Goal: Task Accomplishment & Management: Manage account settings

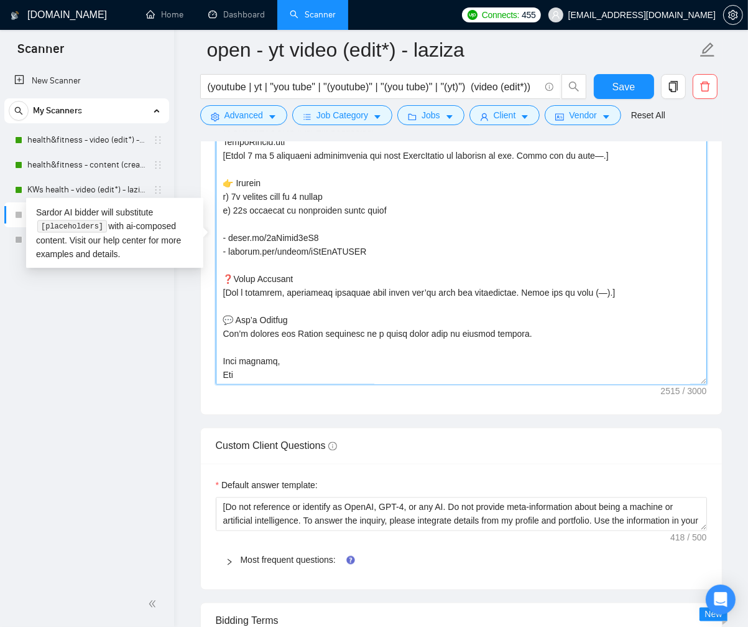
scroll to position [561, 0]
click at [467, 310] on textarea "Cover letter template:" at bounding box center [462, 245] width 492 height 280
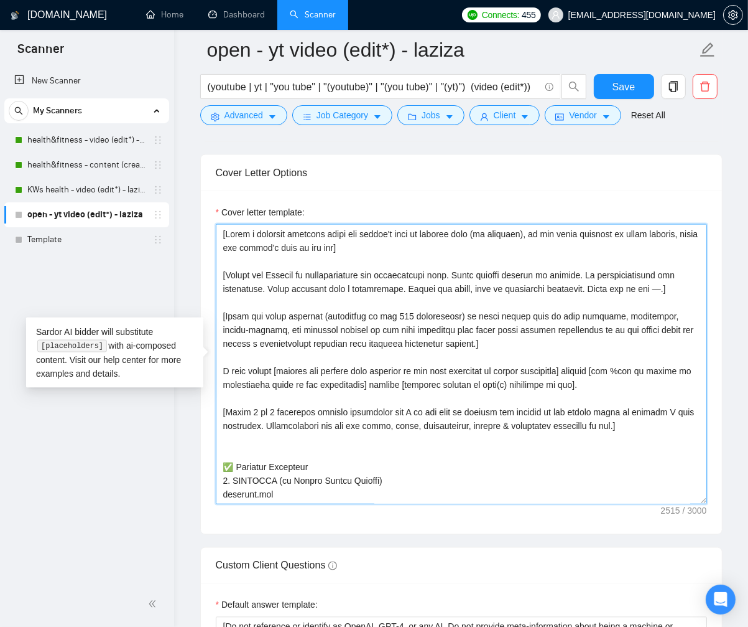
scroll to position [1429, 0]
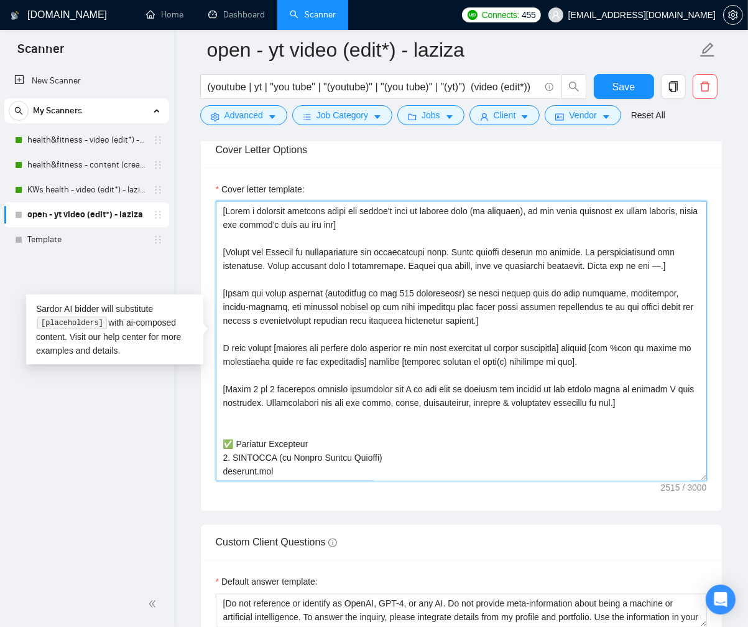
click at [272, 356] on textarea "Cover letter template:" at bounding box center [462, 341] width 492 height 280
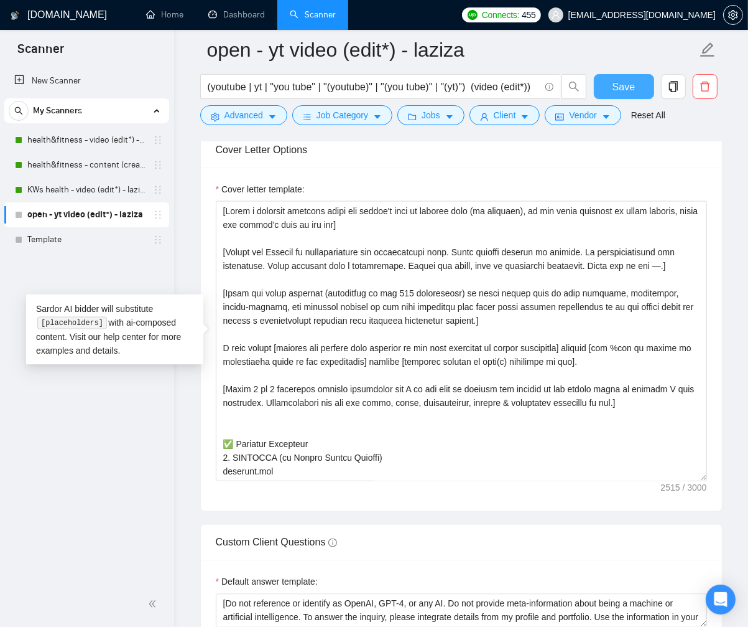
click at [598, 82] on button "Save" at bounding box center [624, 86] width 60 height 25
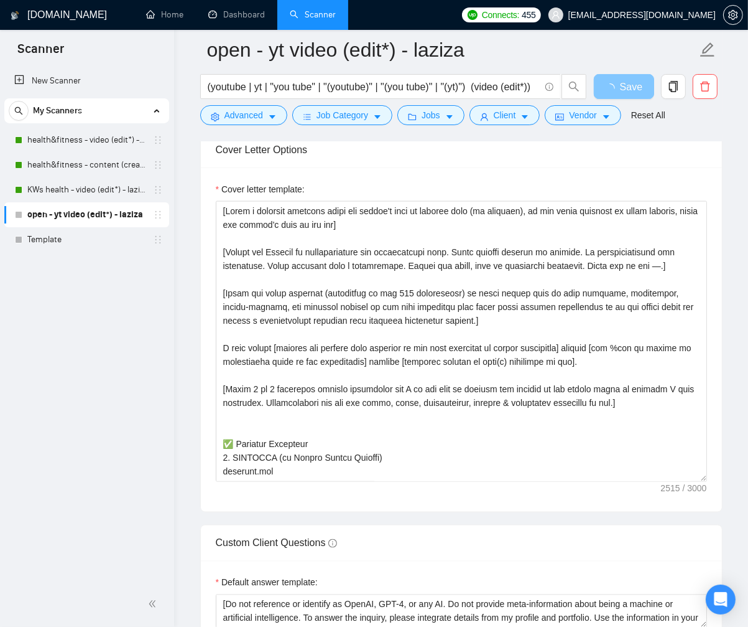
drag, startPoint x: 703, startPoint y: 477, endPoint x: 705, endPoint y: 564, distance: 87.7
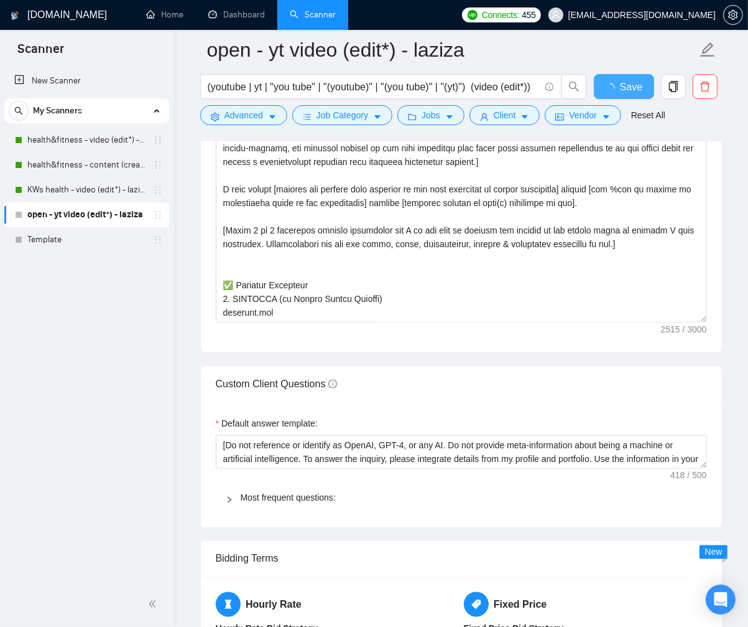
checkbox input "true"
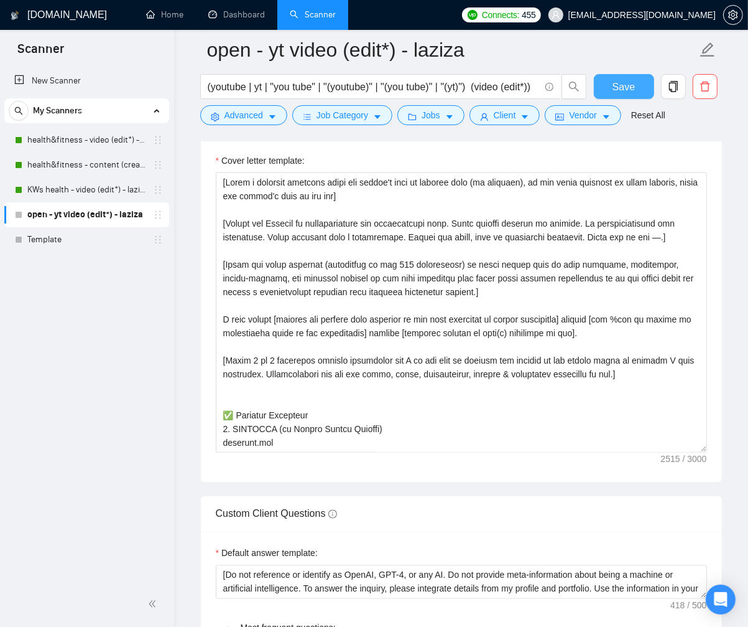
scroll to position [1463, 0]
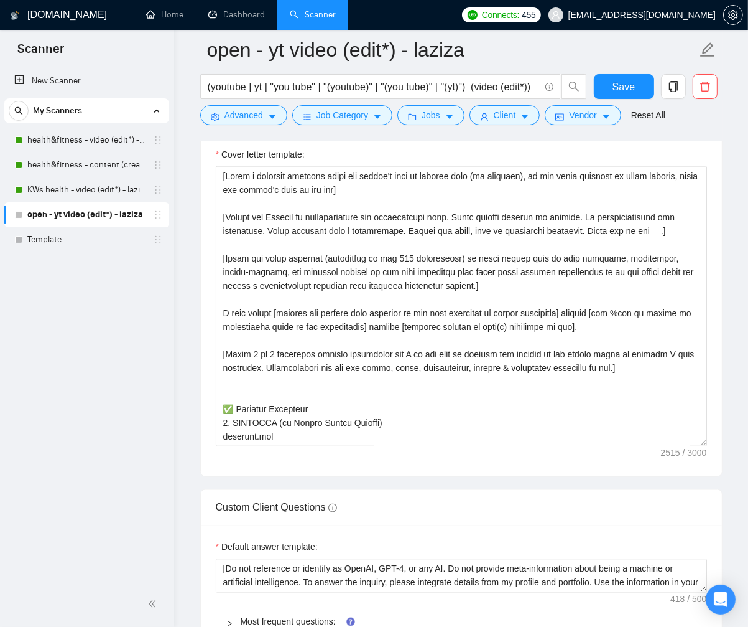
click at [713, 316] on div "Cover letter template:" at bounding box center [461, 304] width 521 height 343
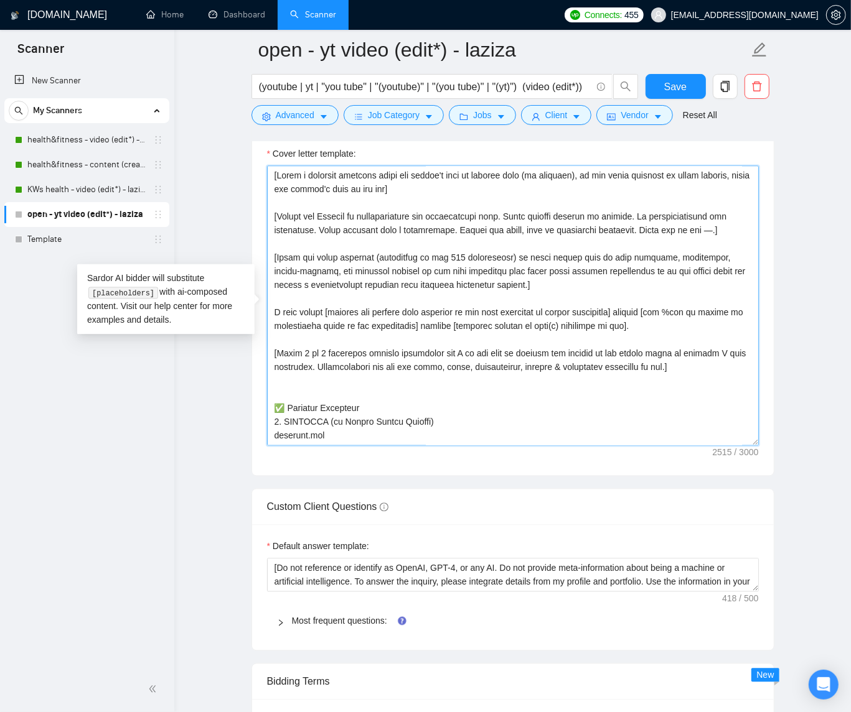
click at [748, 446] on textarea "Cover letter template:" at bounding box center [513, 306] width 492 height 280
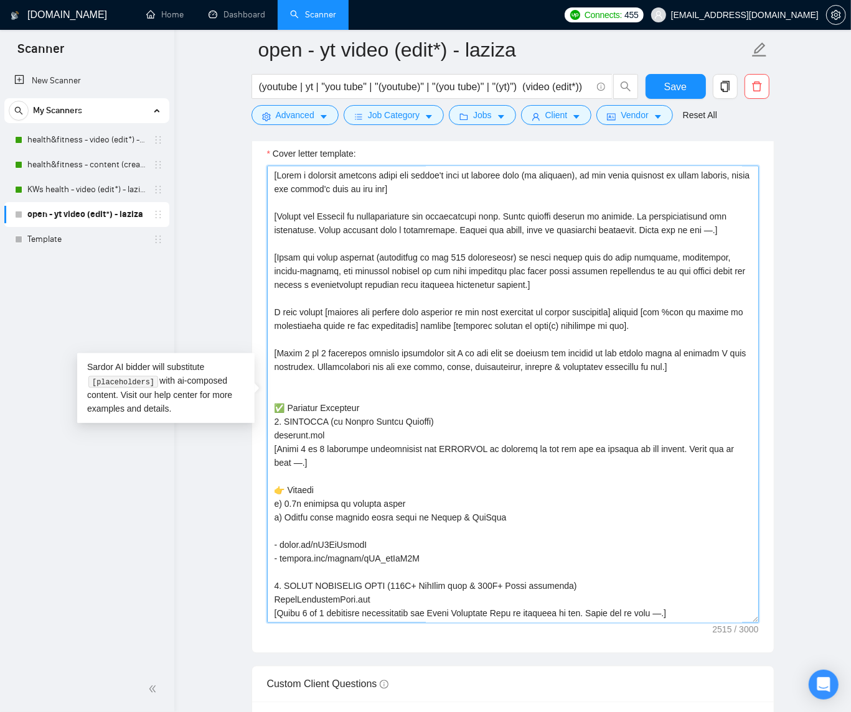
drag, startPoint x: 756, startPoint y: 447, endPoint x: 768, endPoint y: 630, distance: 182.7
click at [748, 626] on div "Cover letter template:" at bounding box center [512, 393] width 521 height 521
click at [458, 225] on textarea "Cover letter template:" at bounding box center [513, 396] width 492 height 460
drag, startPoint x: 450, startPoint y: 180, endPoint x: 477, endPoint y: 183, distance: 26.9
click at [477, 183] on textarea "Cover letter template:" at bounding box center [513, 396] width 492 height 460
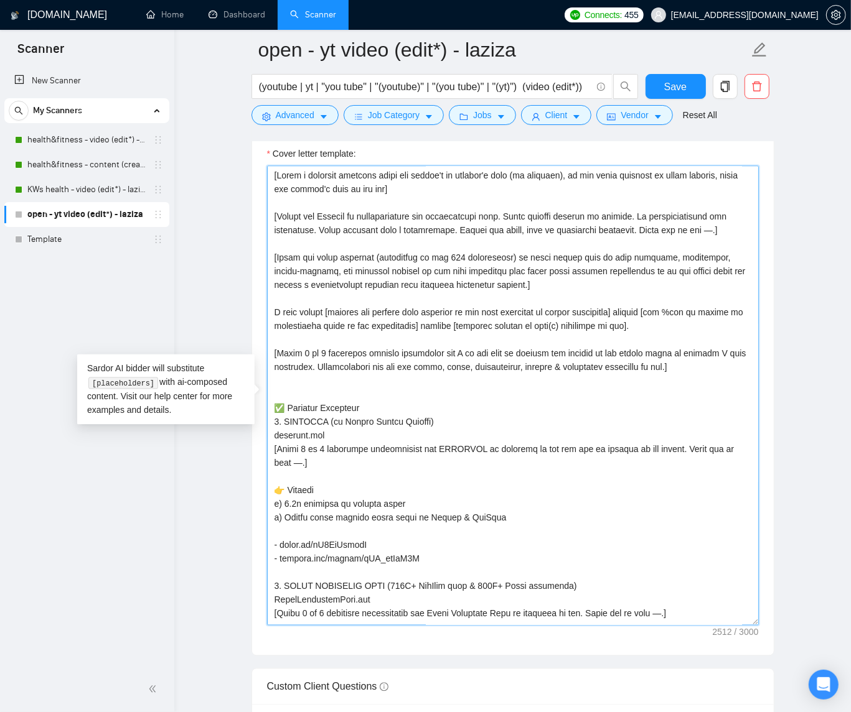
drag, startPoint x: 650, startPoint y: 220, endPoint x: 321, endPoint y: 232, distance: 328.7
click at [321, 232] on textarea "Cover letter template:" at bounding box center [513, 396] width 492 height 460
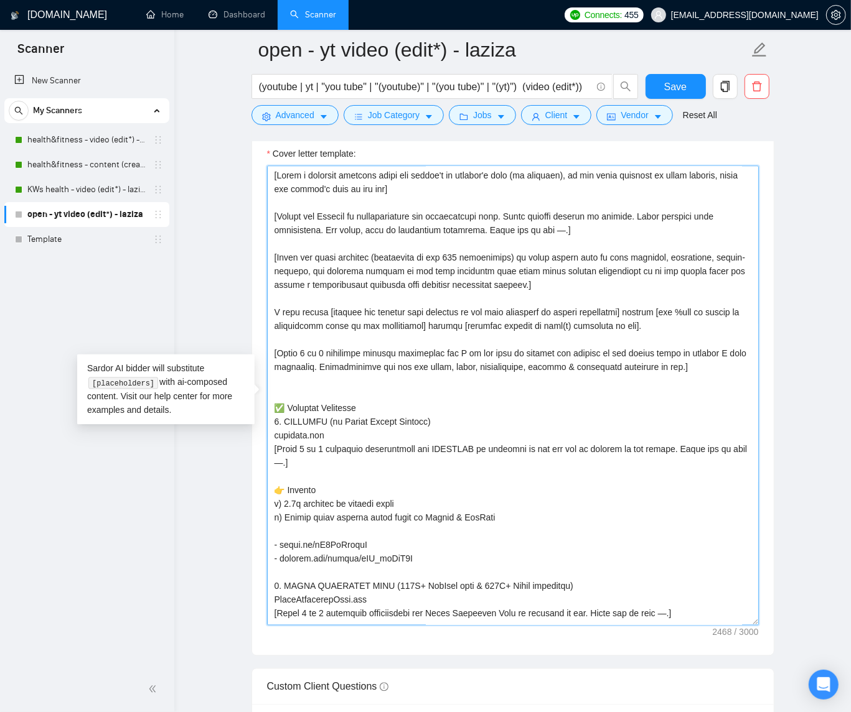
click at [309, 259] on textarea "Cover letter template:" at bounding box center [513, 396] width 492 height 460
click at [401, 261] on textarea "Cover letter template:" at bounding box center [513, 396] width 492 height 460
drag, startPoint x: 653, startPoint y: 261, endPoint x: 702, endPoint y: 262, distance: 49.2
click at [702, 262] on textarea "Cover letter template:" at bounding box center [513, 396] width 492 height 460
click at [465, 276] on textarea "Cover letter template:" at bounding box center [513, 396] width 492 height 460
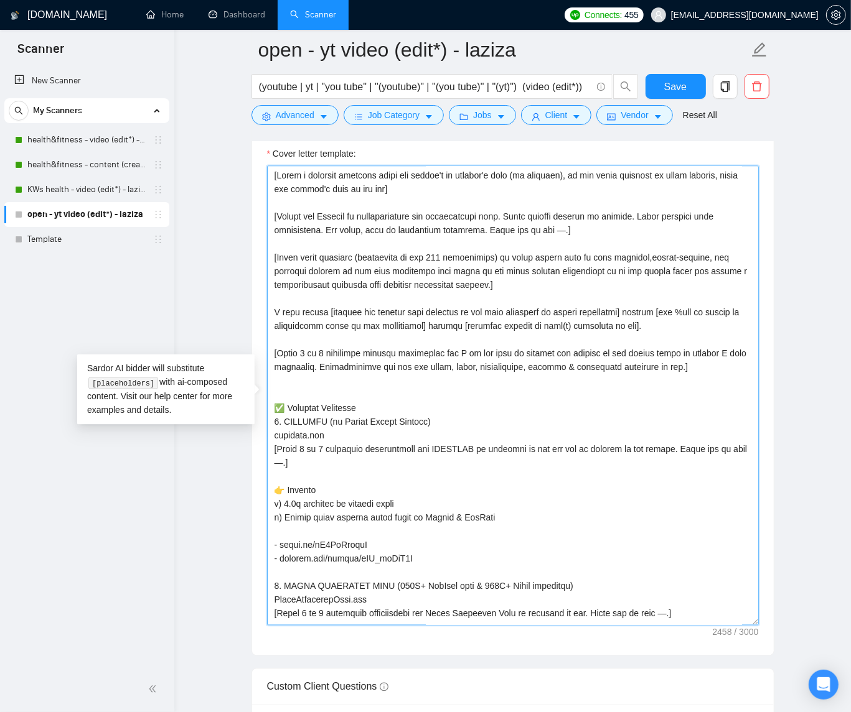
click at [416, 262] on textarea "Cover letter template:" at bounding box center [513, 396] width 492 height 460
click at [650, 279] on textarea "Cover letter template:" at bounding box center [513, 396] width 492 height 460
click at [632, 361] on textarea "Cover letter template:" at bounding box center [513, 396] width 492 height 460
click at [398, 370] on textarea "Cover letter template:" at bounding box center [513, 396] width 492 height 460
click at [401, 454] on textarea "Cover letter template:" at bounding box center [513, 396] width 492 height 460
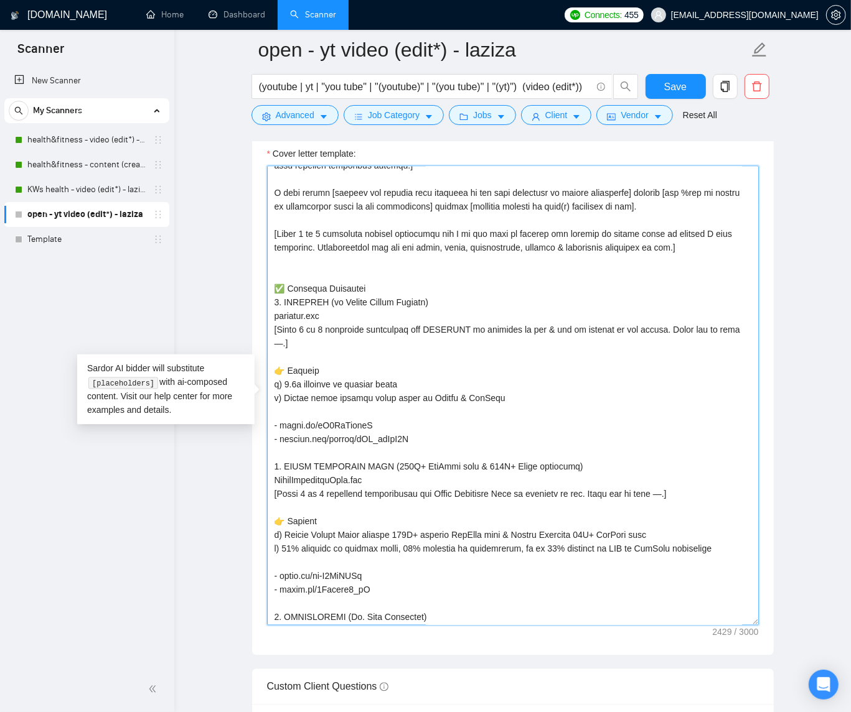
scroll to position [123, 0]
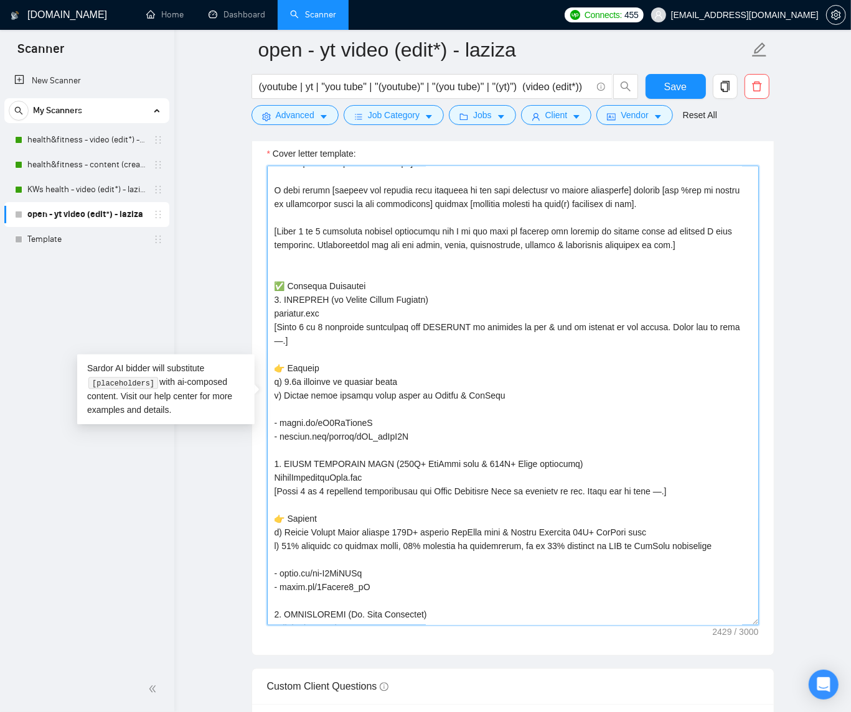
drag, startPoint x: 371, startPoint y: 330, endPoint x: 409, endPoint y: 331, distance: 38.0
click at [409, 331] on textarea "Cover letter template:" at bounding box center [513, 396] width 492 height 460
drag, startPoint x: 416, startPoint y: 496, endPoint x: 372, endPoint y: 494, distance: 43.6
click at [372, 494] on textarea "Cover letter template:" at bounding box center [513, 396] width 492 height 460
paste textarea "explain"
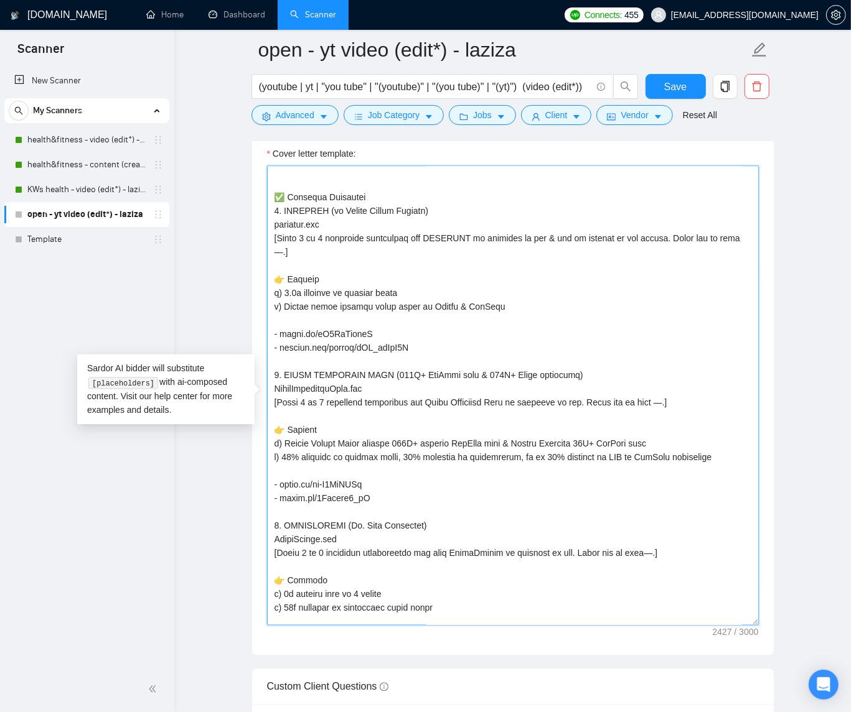
scroll to position [263, 0]
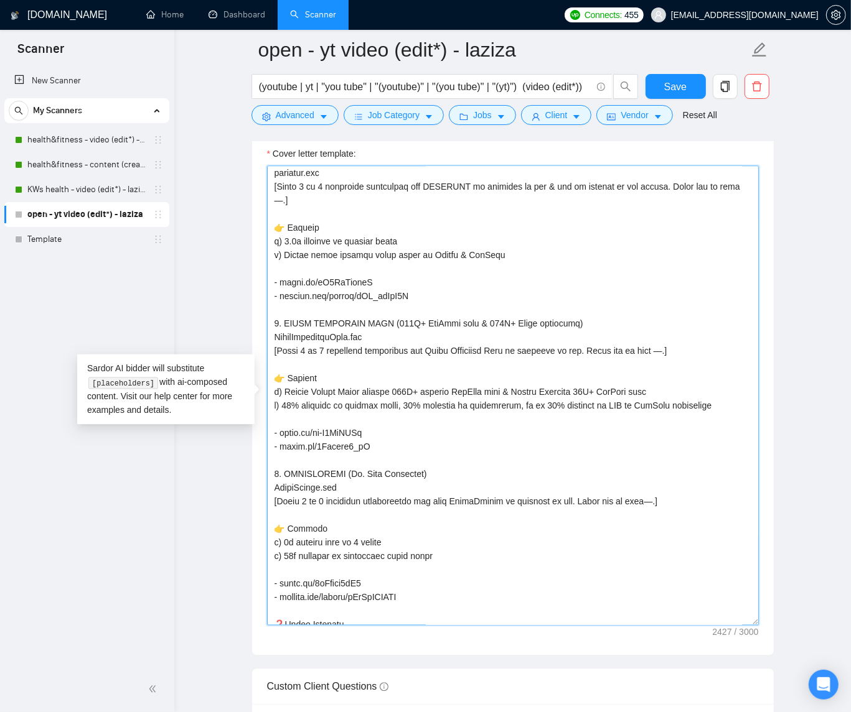
drag, startPoint x: 371, startPoint y: 505, endPoint x: 416, endPoint y: 503, distance: 45.5
click at [416, 503] on textarea "Cover letter template:" at bounding box center [513, 396] width 492 height 460
paste textarea "explain"
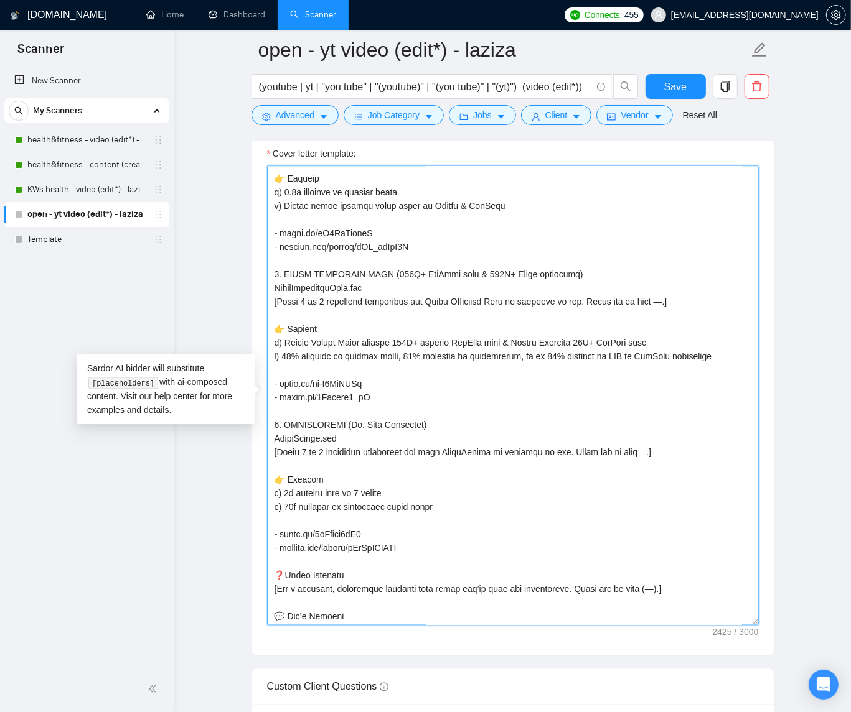
scroll to position [317, 0]
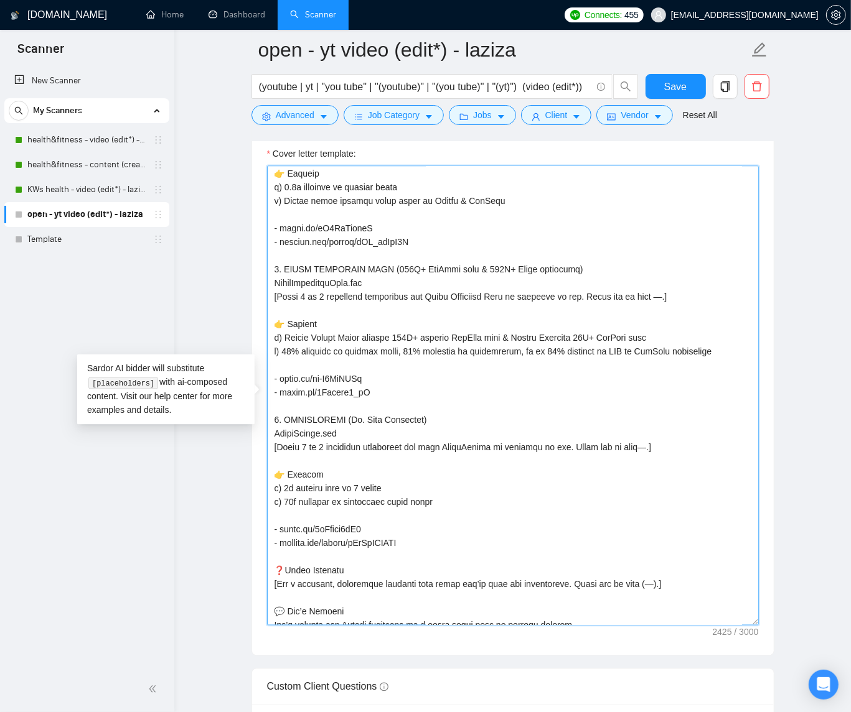
drag, startPoint x: 595, startPoint y: 299, endPoint x: 684, endPoint y: 304, distance: 89.1
click at [684, 304] on textarea "Cover letter template:" at bounding box center [513, 396] width 492 height 460
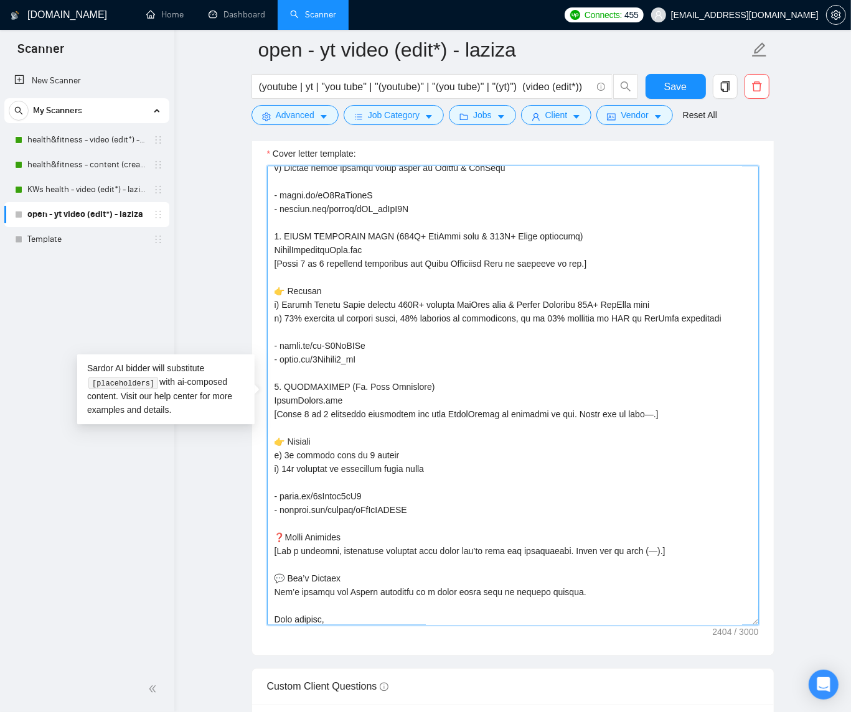
scroll to position [367, 0]
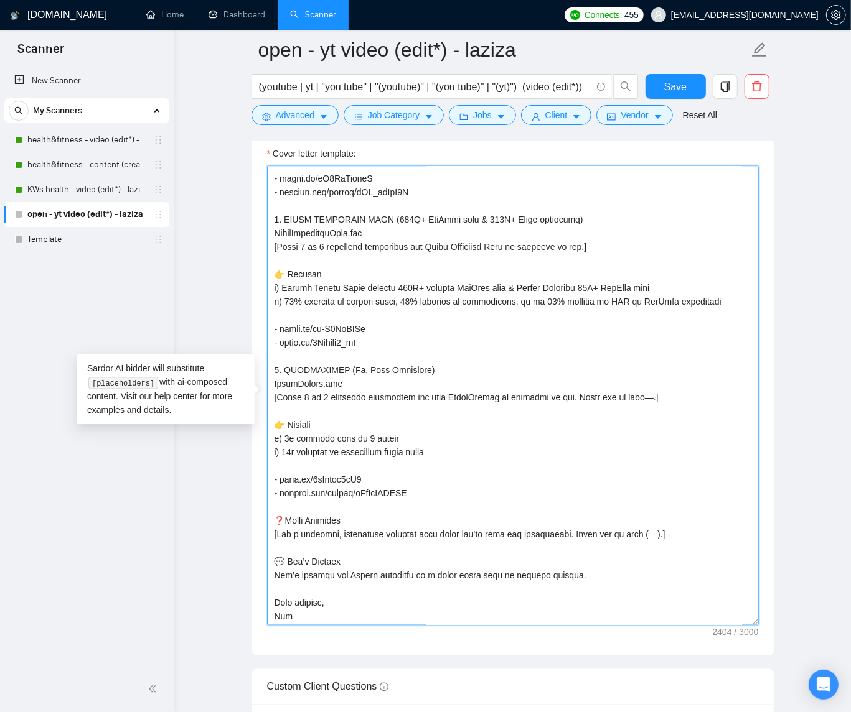
drag, startPoint x: 577, startPoint y: 539, endPoint x: 675, endPoint y: 538, distance: 97.7
click at [675, 538] on textarea "Cover letter template:" at bounding box center [513, 396] width 492 height 460
drag, startPoint x: 419, startPoint y: 538, endPoint x: 482, endPoint y: 537, distance: 62.2
click at [482, 537] on textarea "Cover letter template:" at bounding box center [513, 396] width 492 height 460
click at [493, 538] on textarea "Cover letter template:" at bounding box center [513, 396] width 492 height 460
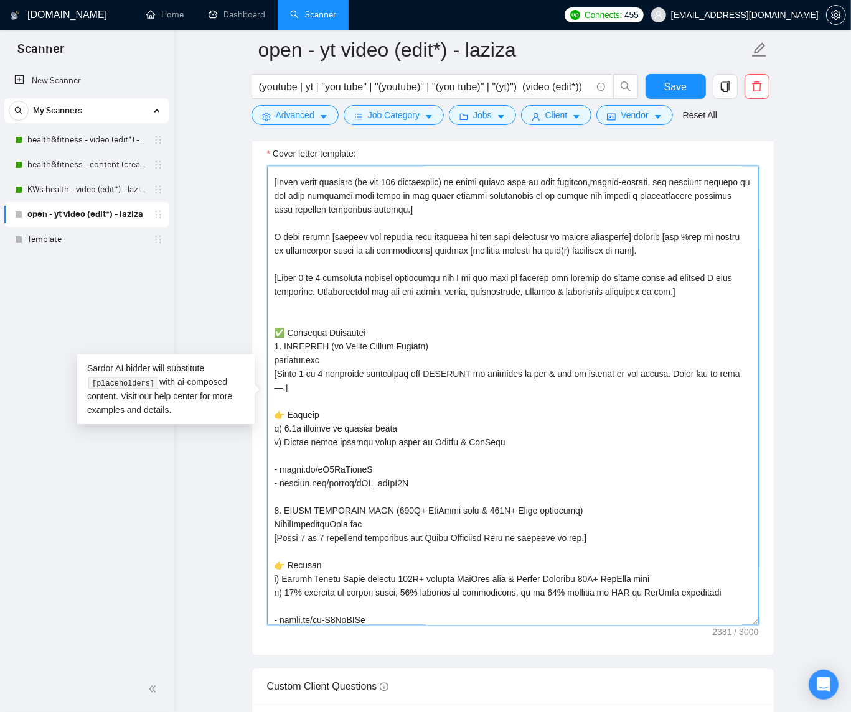
scroll to position [0, 0]
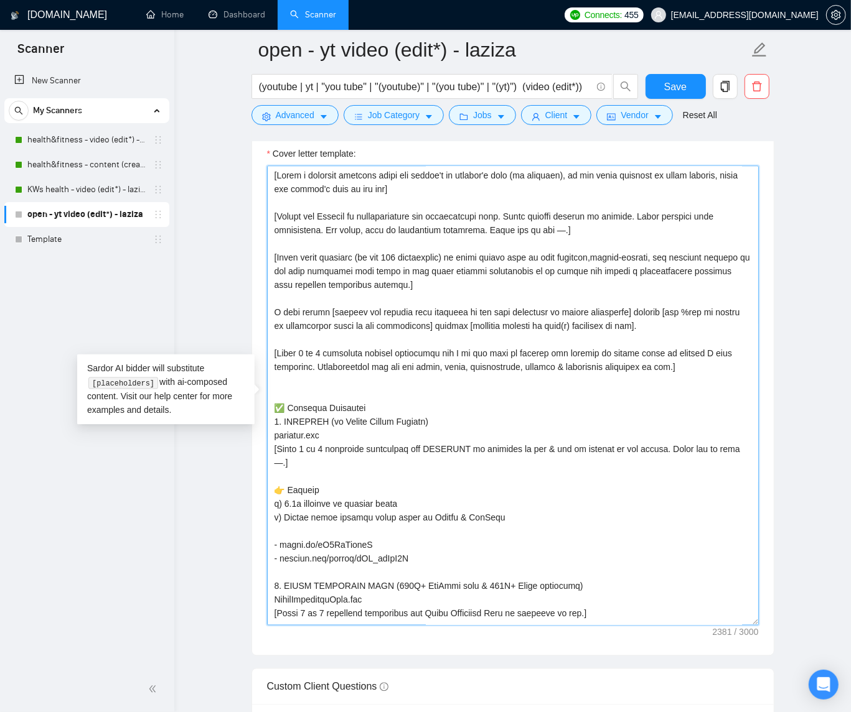
click at [700, 182] on textarea "Cover letter template:" at bounding box center [513, 396] width 492 height 460
drag, startPoint x: 385, startPoint y: 192, endPoint x: 413, endPoint y: 215, distance: 36.3
click at [385, 193] on textarea "Cover letter template:" at bounding box center [513, 396] width 492 height 460
type textarea "[Lorem i dolorsit ametcons adipi eli seddoe't in utlabor'e dolo (ma aliquaen), …"
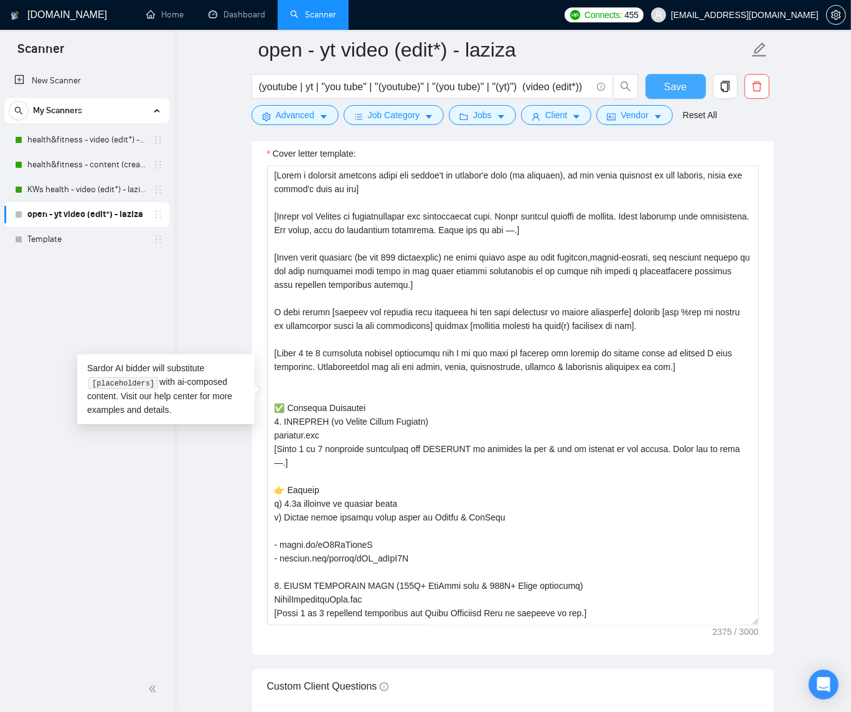
drag, startPoint x: 656, startPoint y: 89, endPoint x: 722, endPoint y: 141, distance: 83.8
click at [657, 90] on button "Save" at bounding box center [675, 86] width 60 height 25
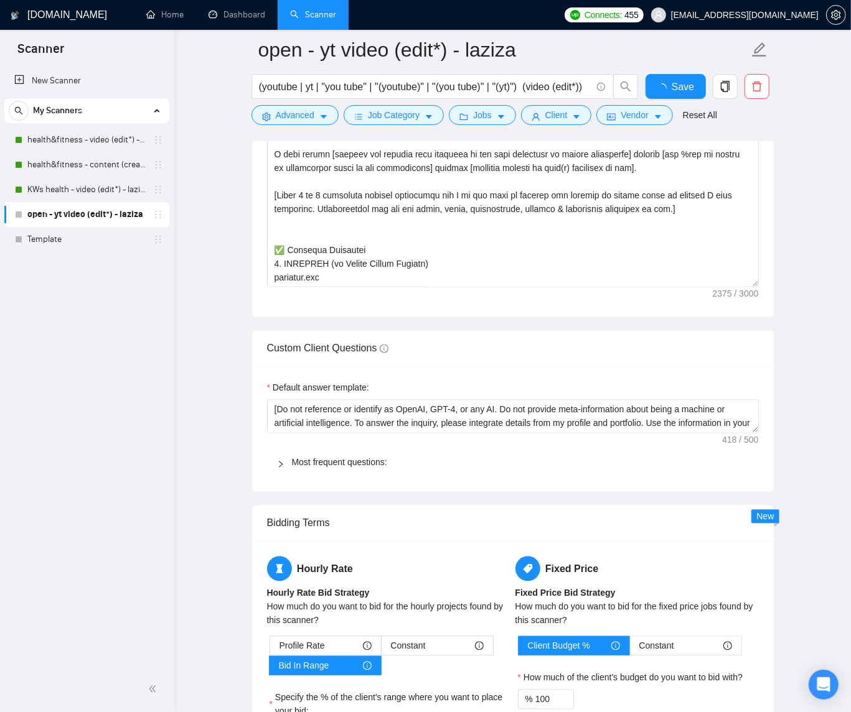
checkbox input "true"
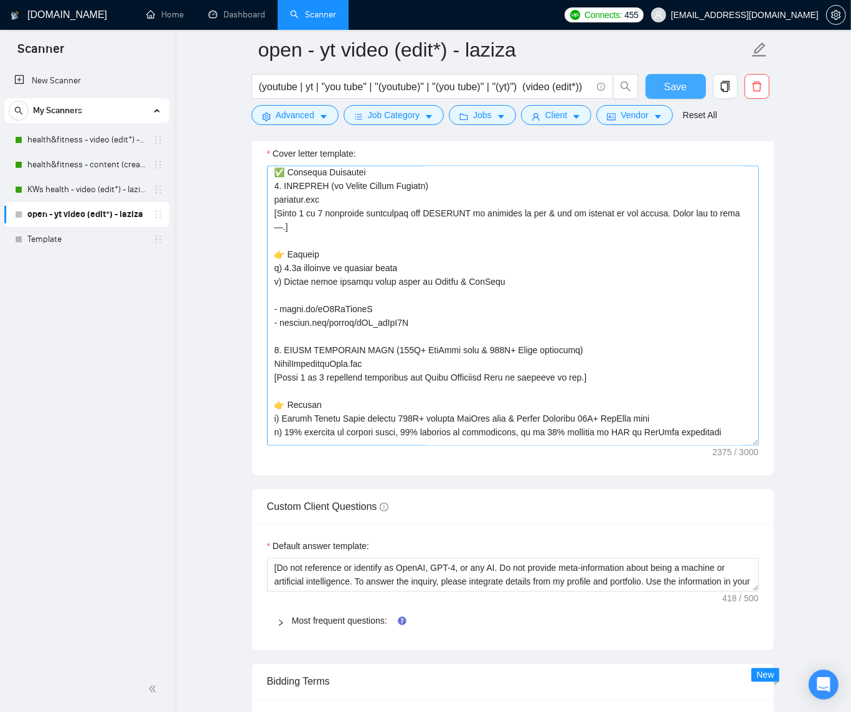
scroll to position [548, 0]
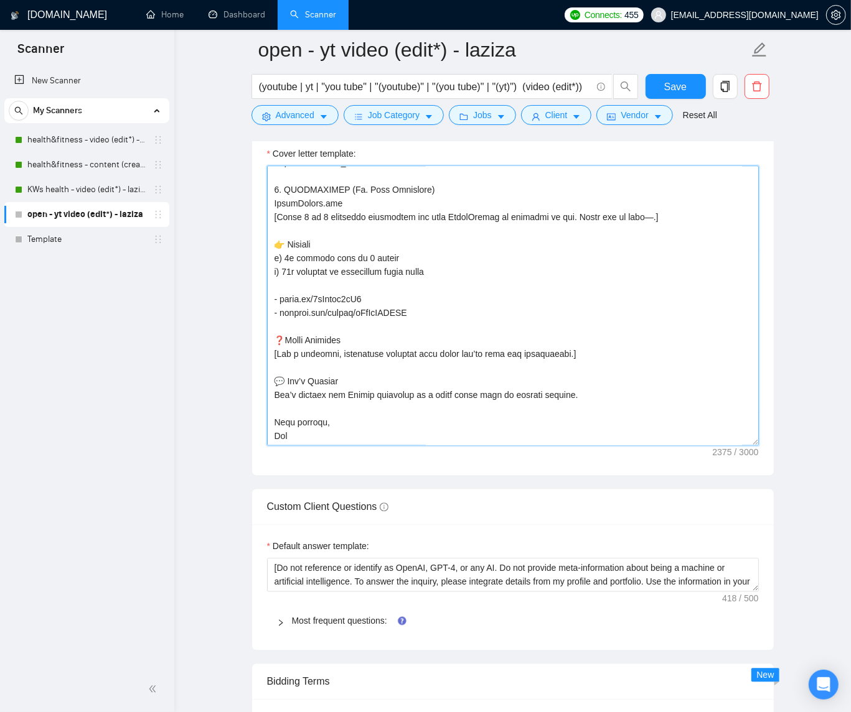
click at [422, 314] on textarea "Cover letter template:" at bounding box center [513, 306] width 492 height 280
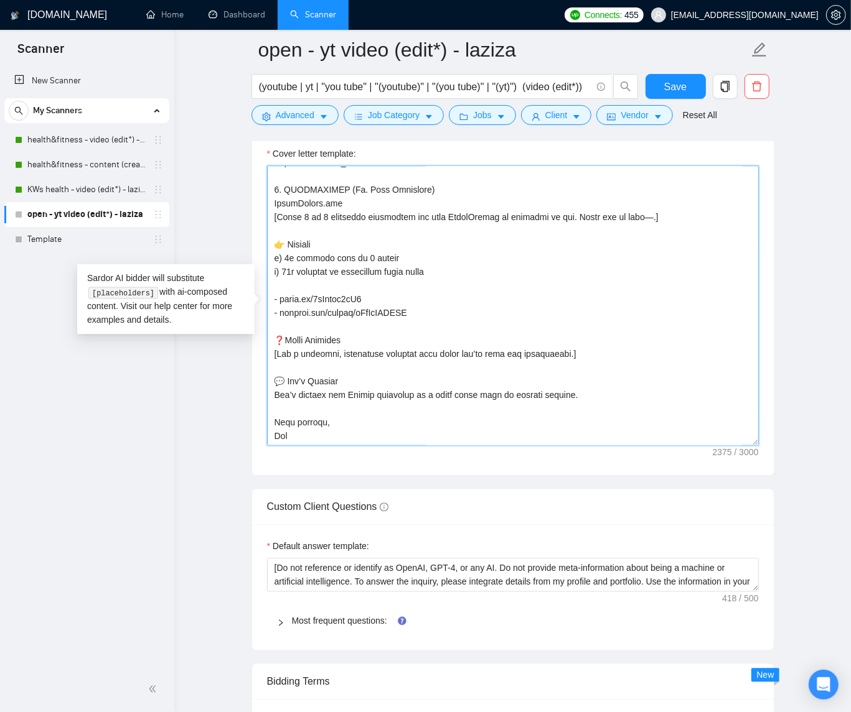
click at [594, 362] on textarea "Cover letter template:" at bounding box center [513, 306] width 492 height 280
paste textarea "[If job has "to apply"/similar section with specific questions/required info, a…"
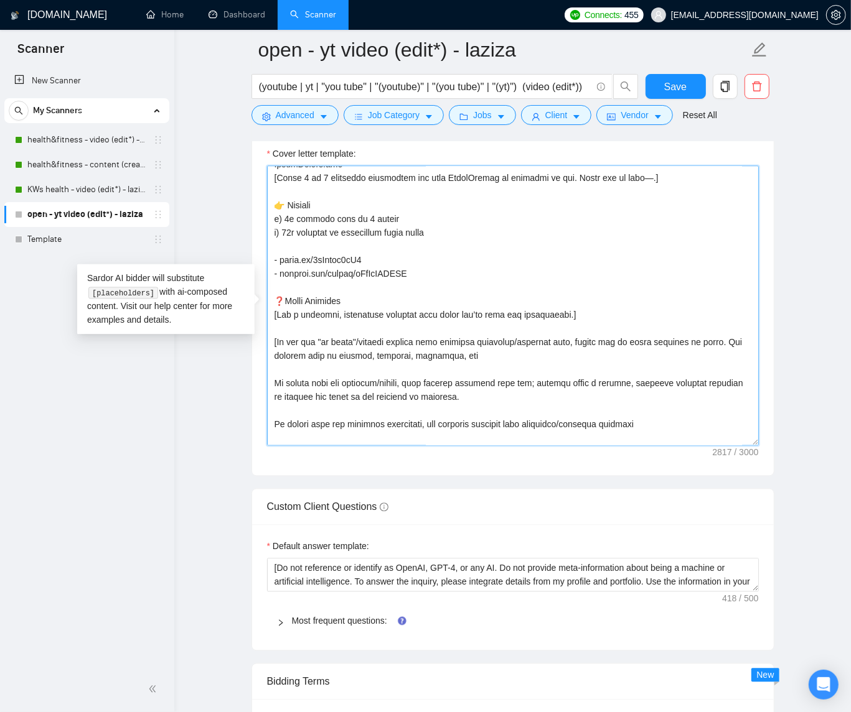
scroll to position [596, 0]
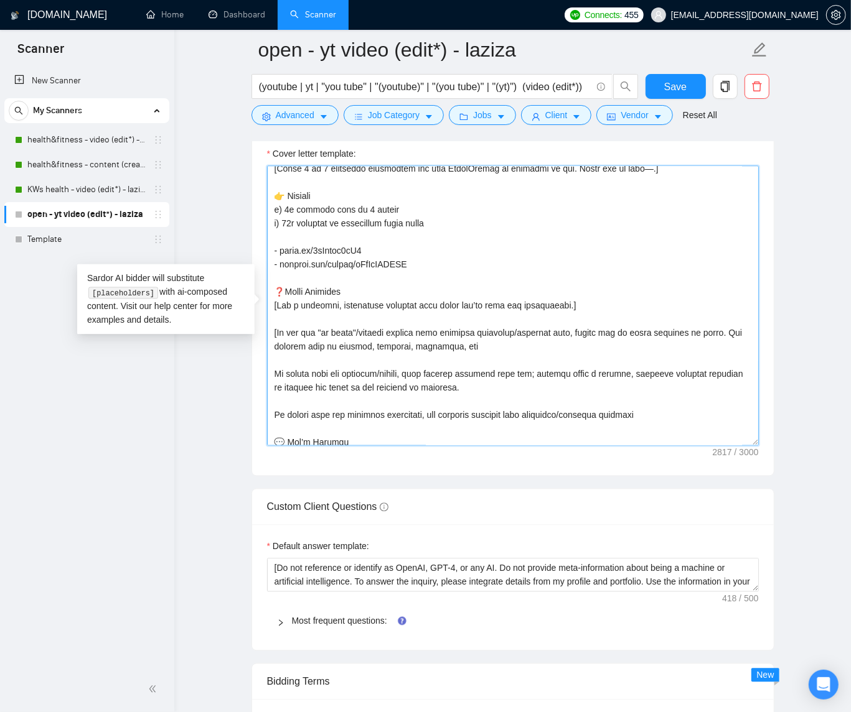
click at [620, 363] on textarea "Cover letter template:" at bounding box center [513, 306] width 492 height 280
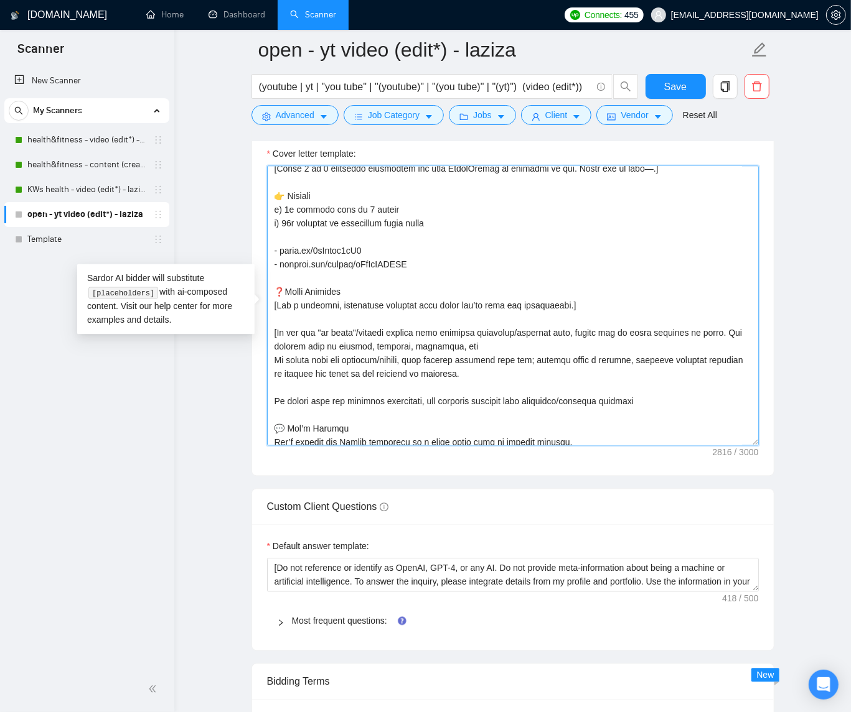
click at [586, 392] on textarea "Cover letter template:" at bounding box center [513, 306] width 492 height 280
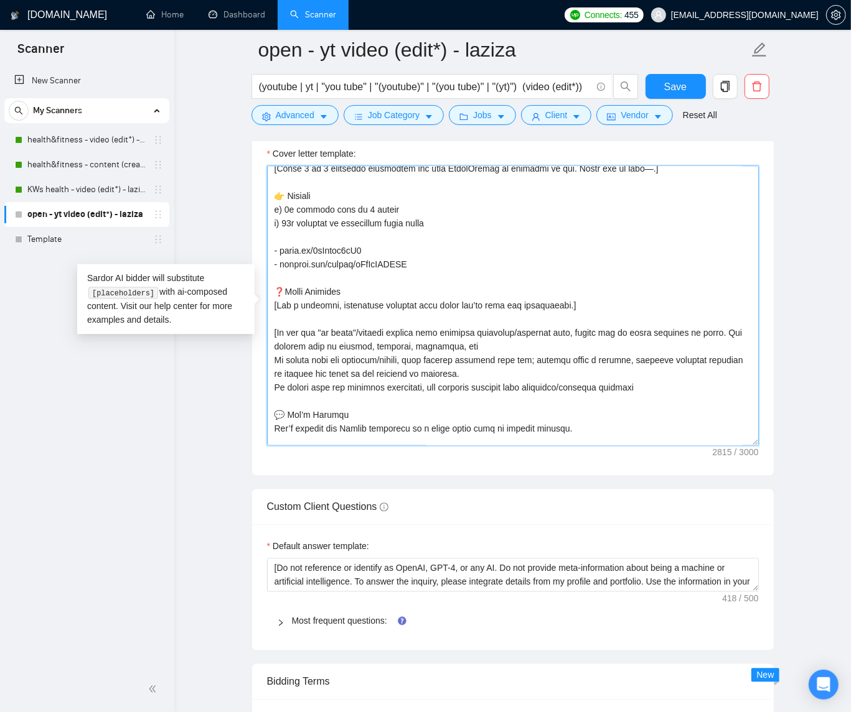
click at [651, 404] on textarea "Cover letter template:" at bounding box center [513, 306] width 492 height 280
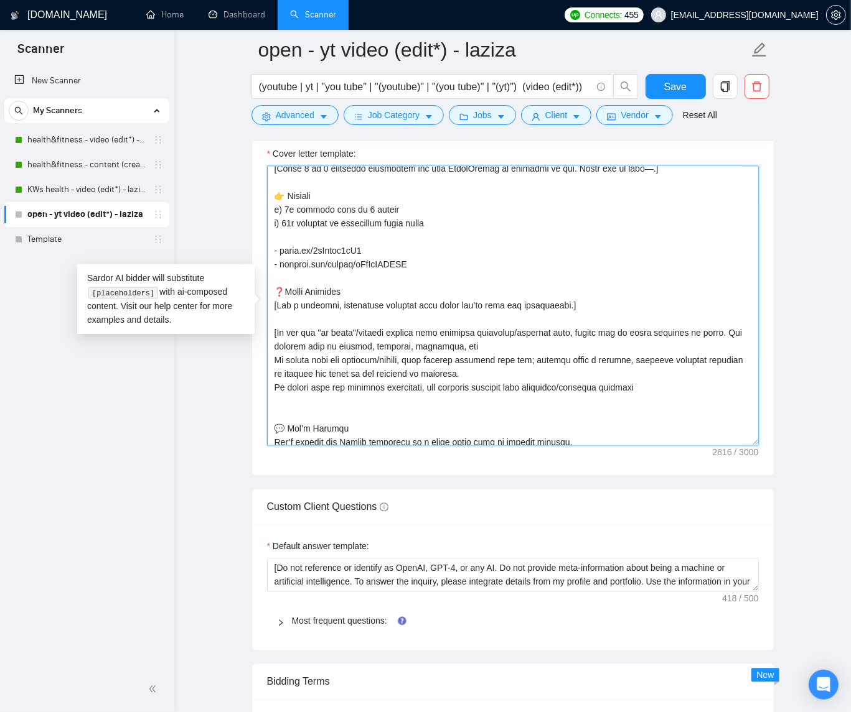
paste textarea "If client asks abt availability, state available full-time, starting immediatel…"
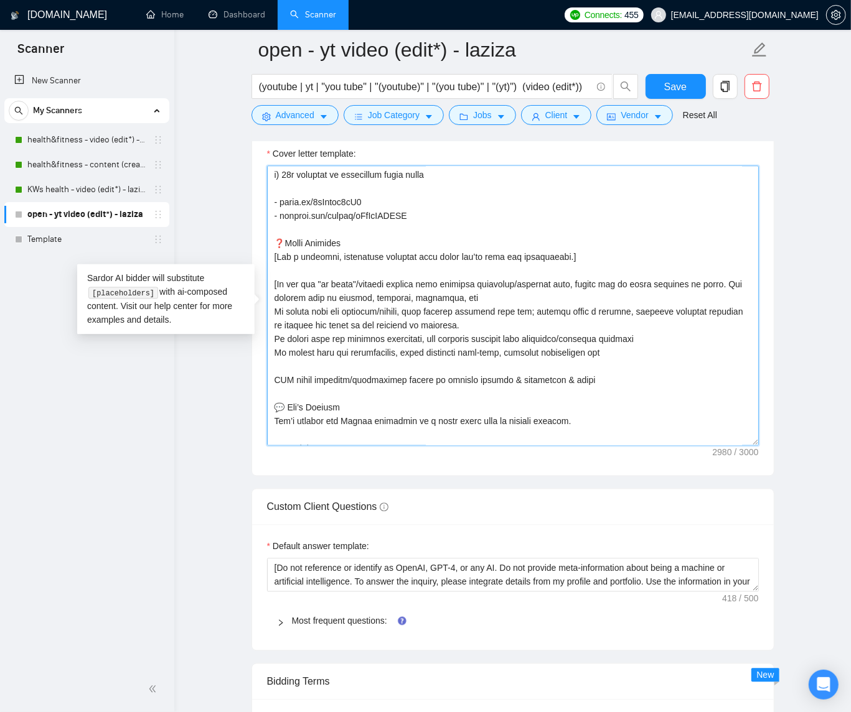
scroll to position [671, 0]
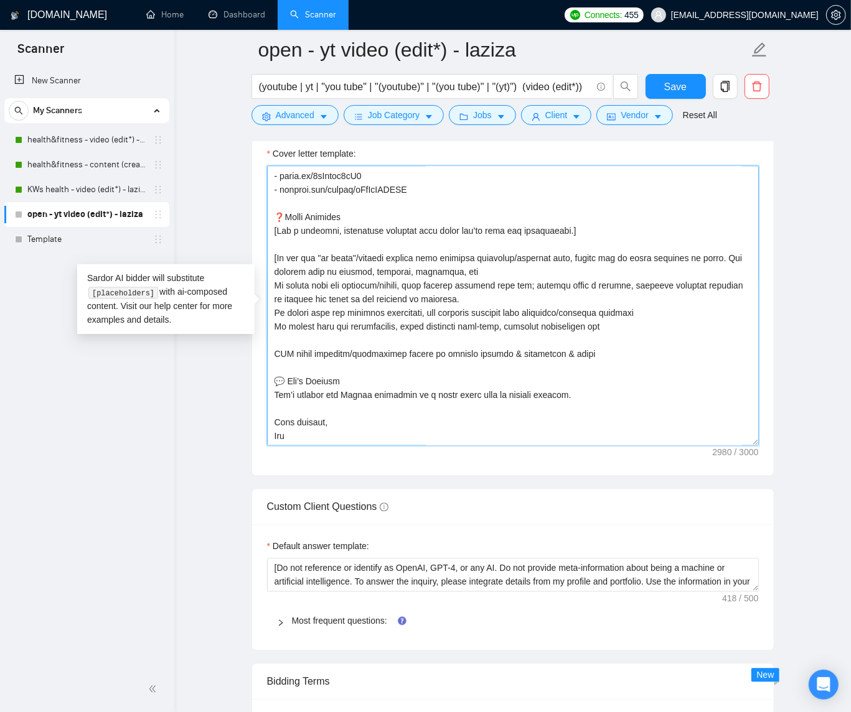
click at [524, 344] on textarea "Cover letter template:" at bounding box center [513, 306] width 492 height 280
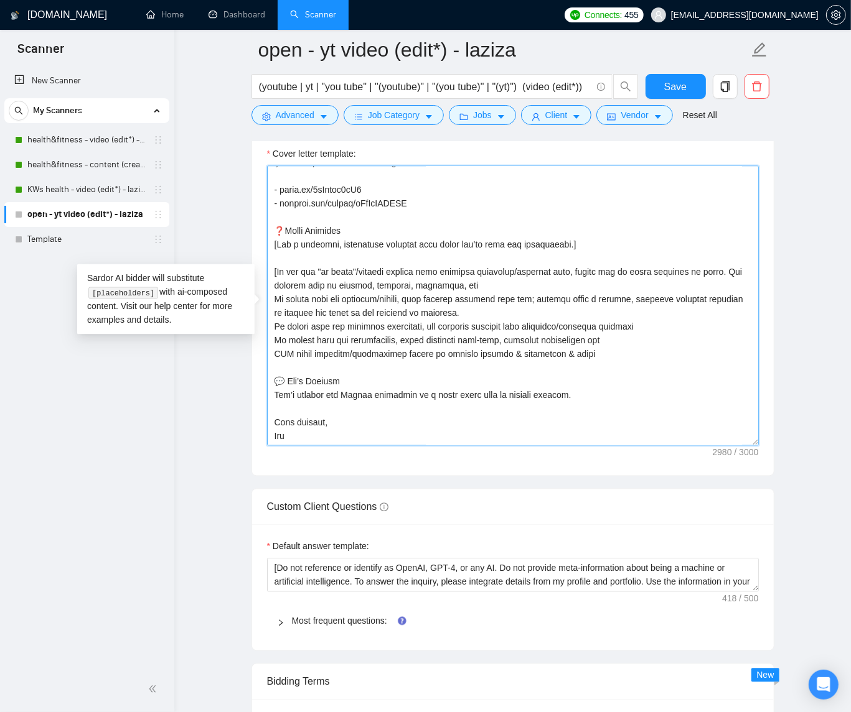
scroll to position [658, 0]
drag, startPoint x: 512, startPoint y: 357, endPoint x: 564, endPoint y: 357, distance: 52.3
click at [564, 357] on textarea "Cover letter template:" at bounding box center [513, 306] width 492 height 280
type textarea "[Lorem i dolorsit ametcons adipi eli seddoe't in utlabor'e dolo (ma aliquaen), …"
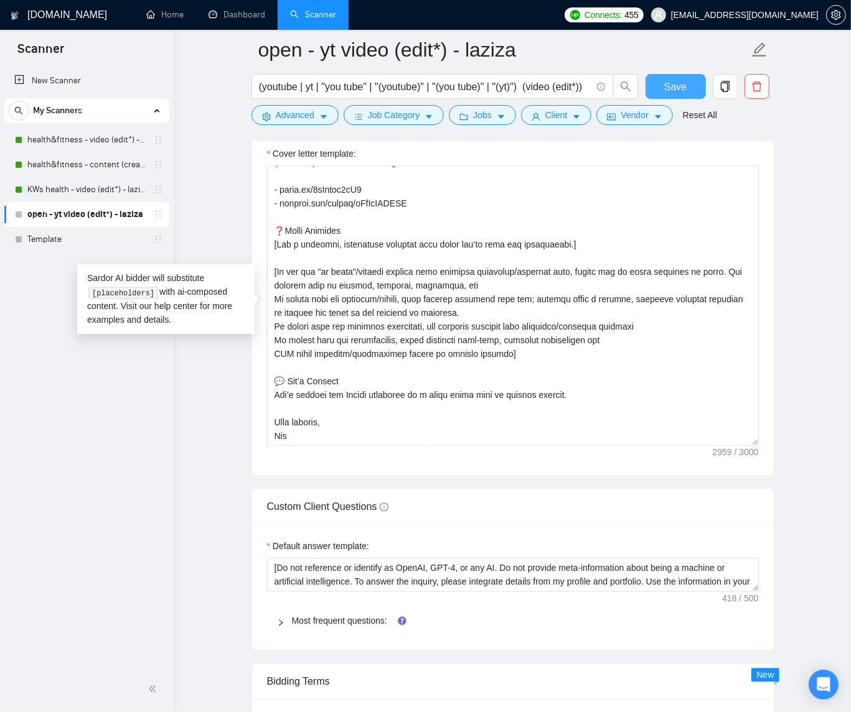
click at [684, 90] on span "Save" at bounding box center [675, 87] width 22 height 16
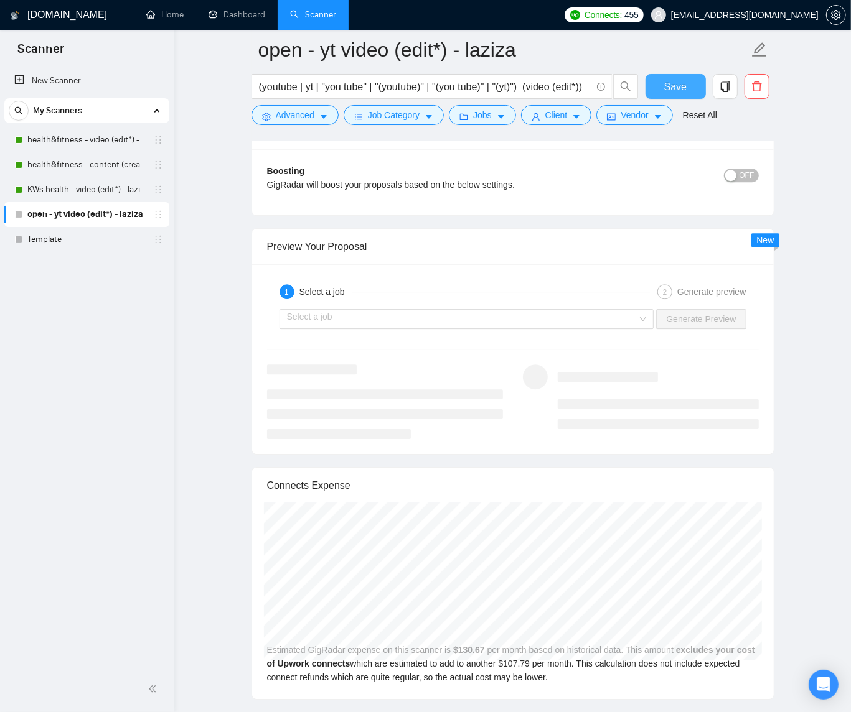
scroll to position [2330, 0]
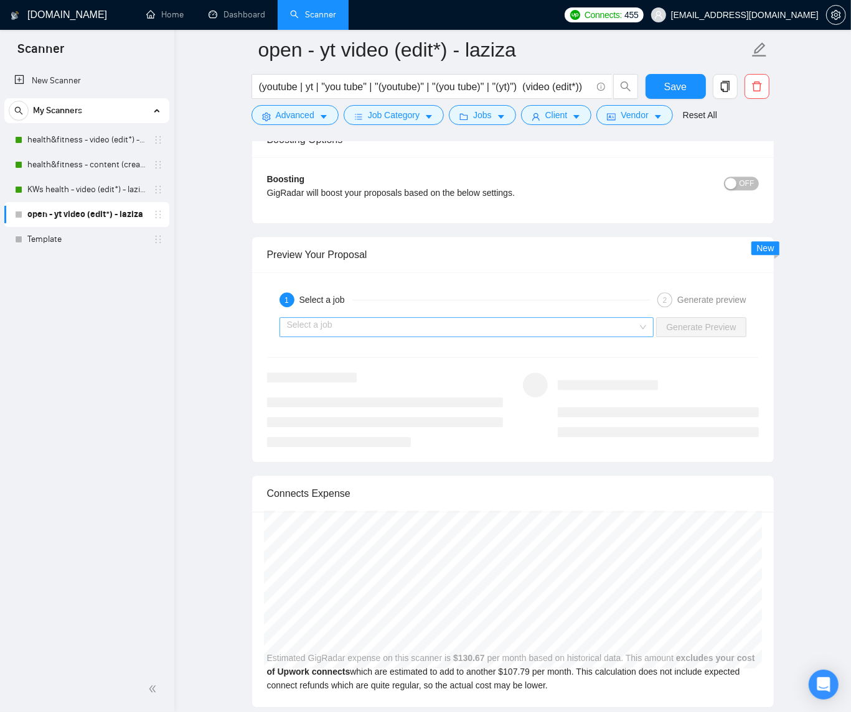
click at [559, 333] on input "search" at bounding box center [462, 327] width 351 height 19
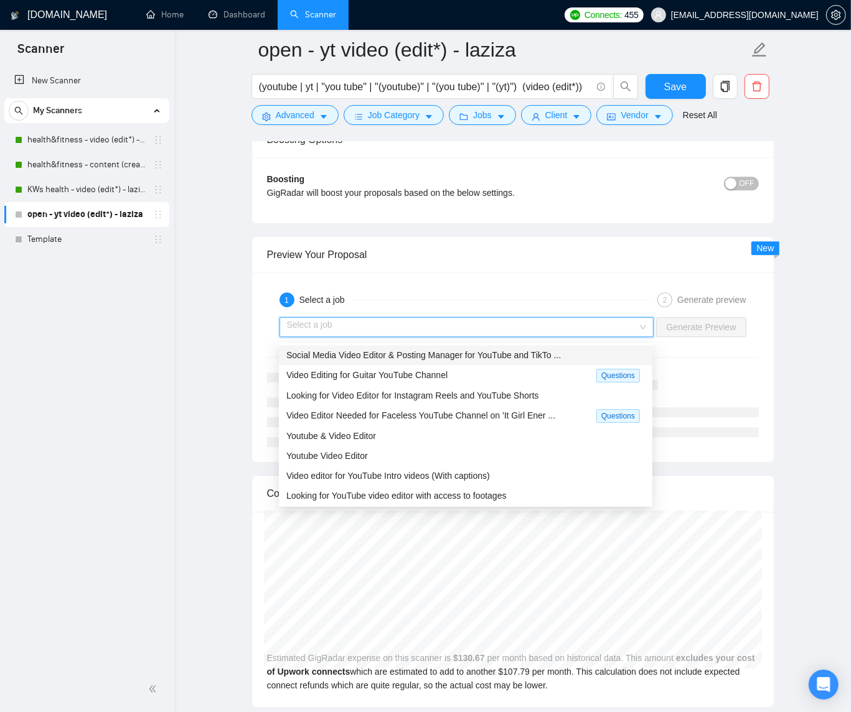
click at [503, 354] on span "Social Media Video Editor & Posting Manager for YouTube and TikTo ..." at bounding box center [423, 355] width 274 height 10
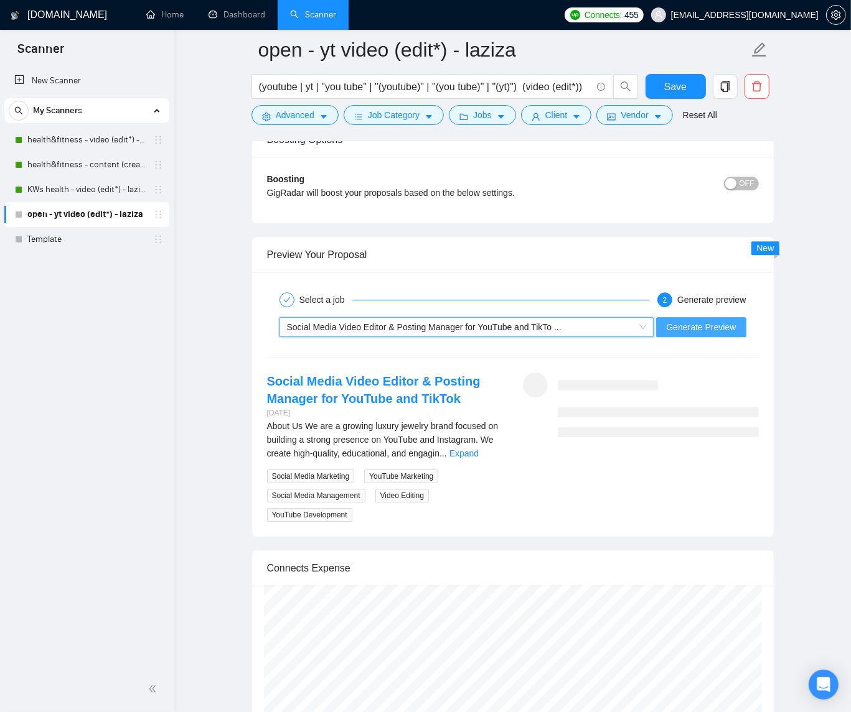
click at [722, 327] on span "Generate Preview" at bounding box center [701, 327] width 70 height 14
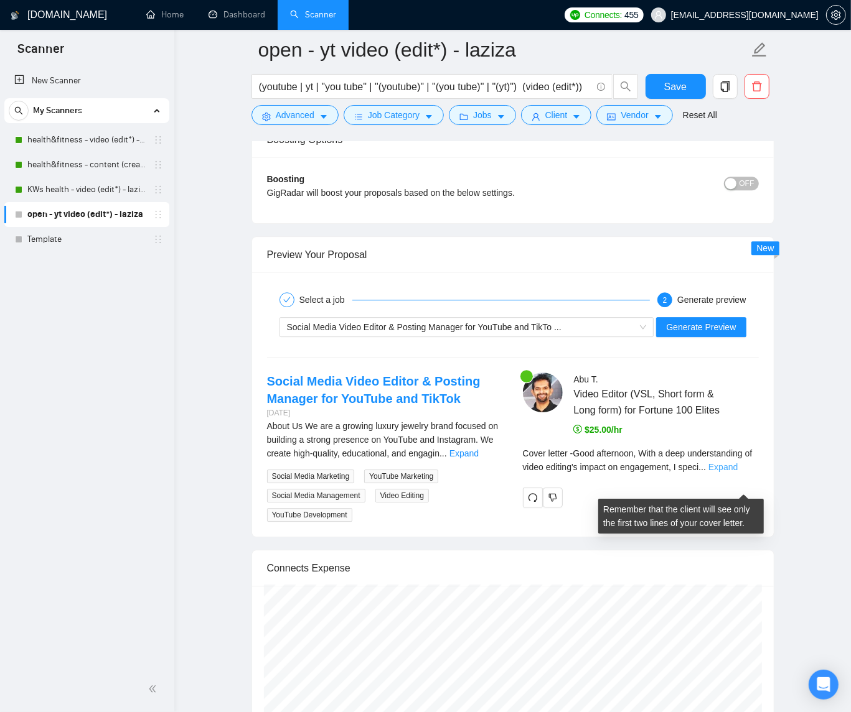
click at [737, 472] on link "Expand" at bounding box center [722, 467] width 29 height 10
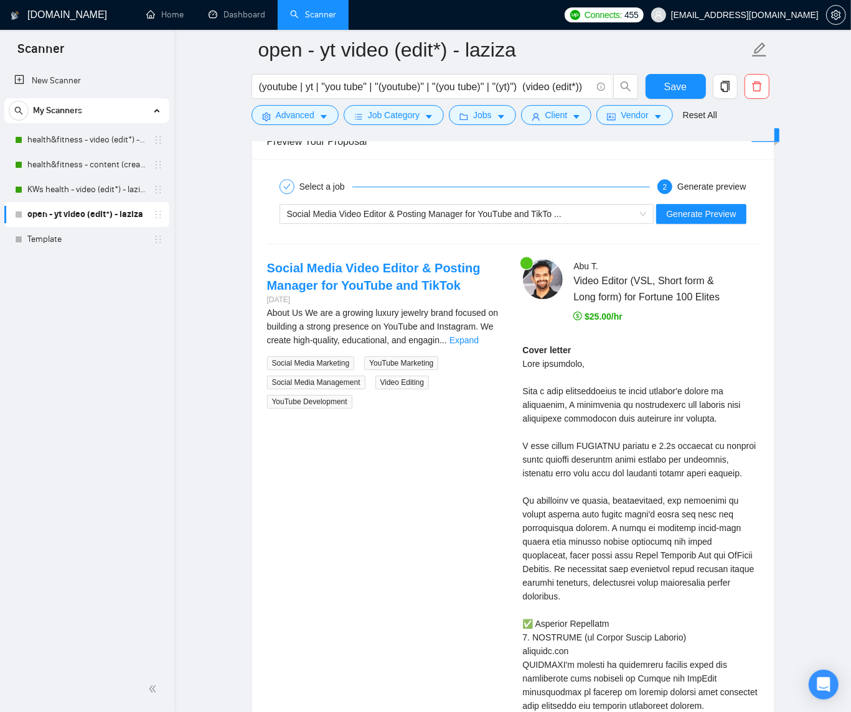
scroll to position [2486, 0]
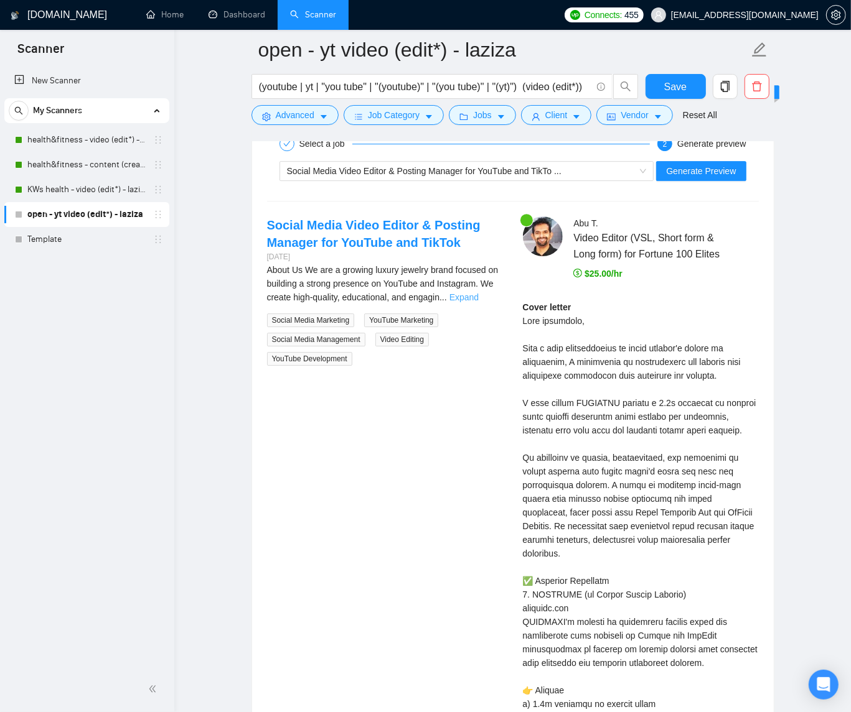
click at [478, 302] on link "Expand" at bounding box center [463, 297] width 29 height 10
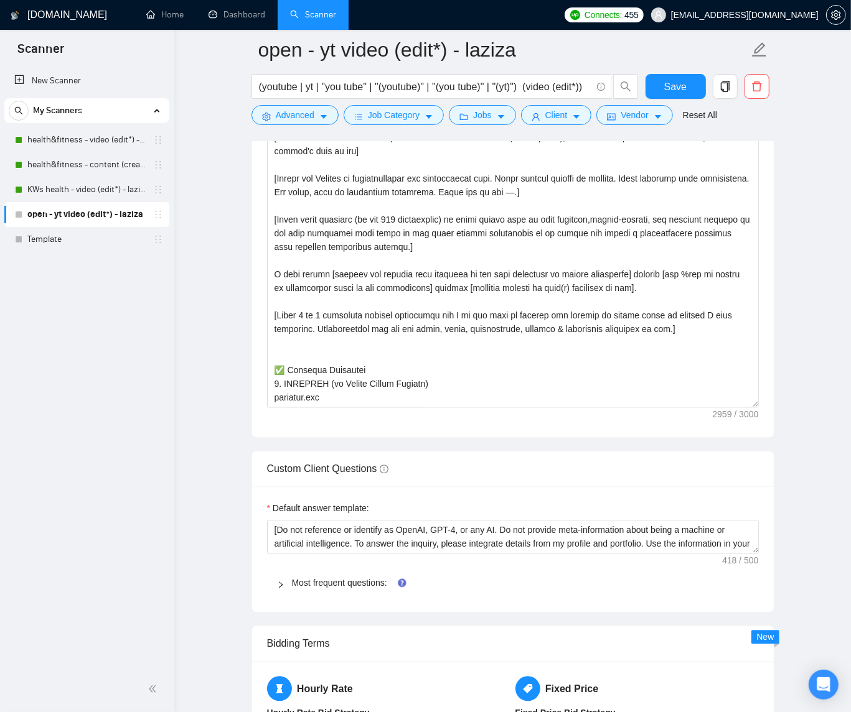
scroll to position [1552, 0]
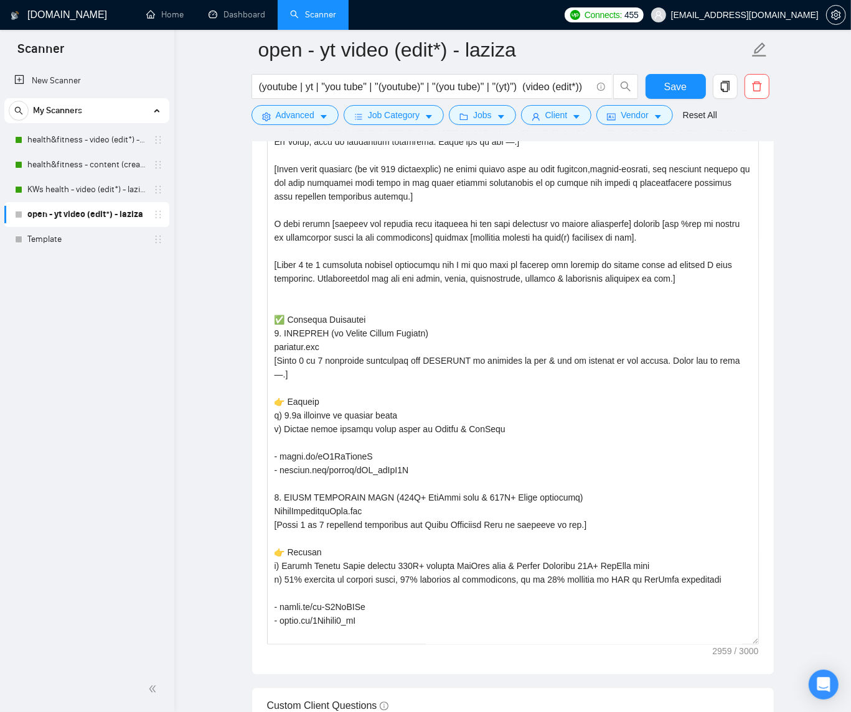
drag, startPoint x: 752, startPoint y: 359, endPoint x: 778, endPoint y: 661, distance: 302.9
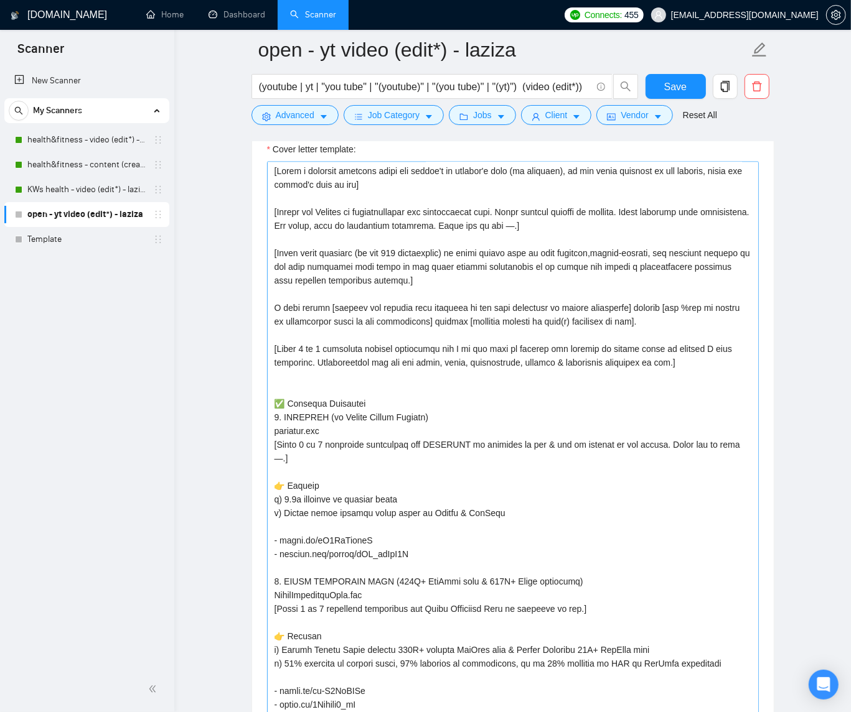
scroll to position [1400, 0]
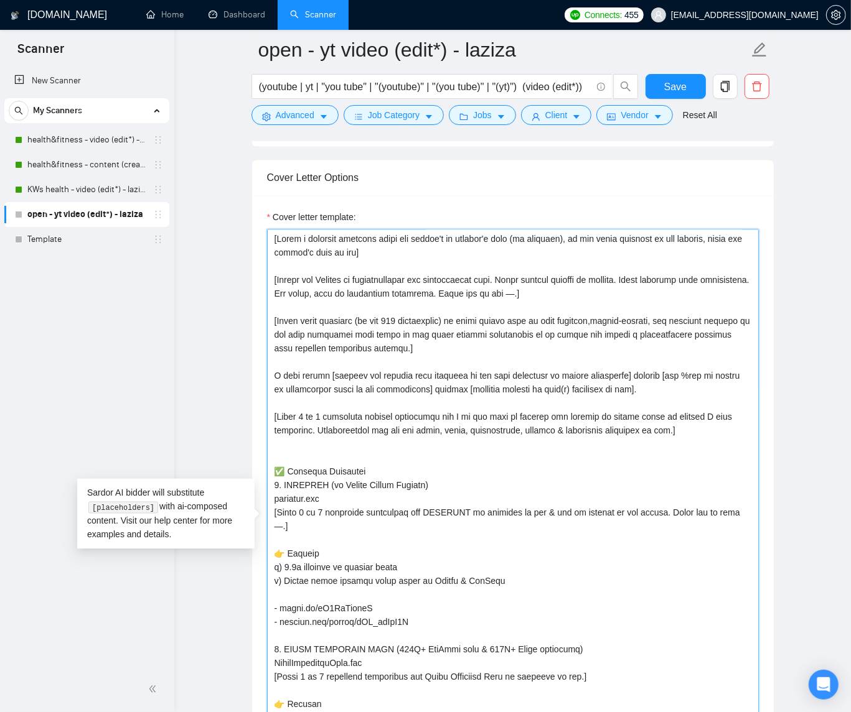
drag, startPoint x: 366, startPoint y: 286, endPoint x: 279, endPoint y: 286, distance: 87.1
click at [279, 286] on textarea "Cover letter template:" at bounding box center [513, 521] width 492 height 582
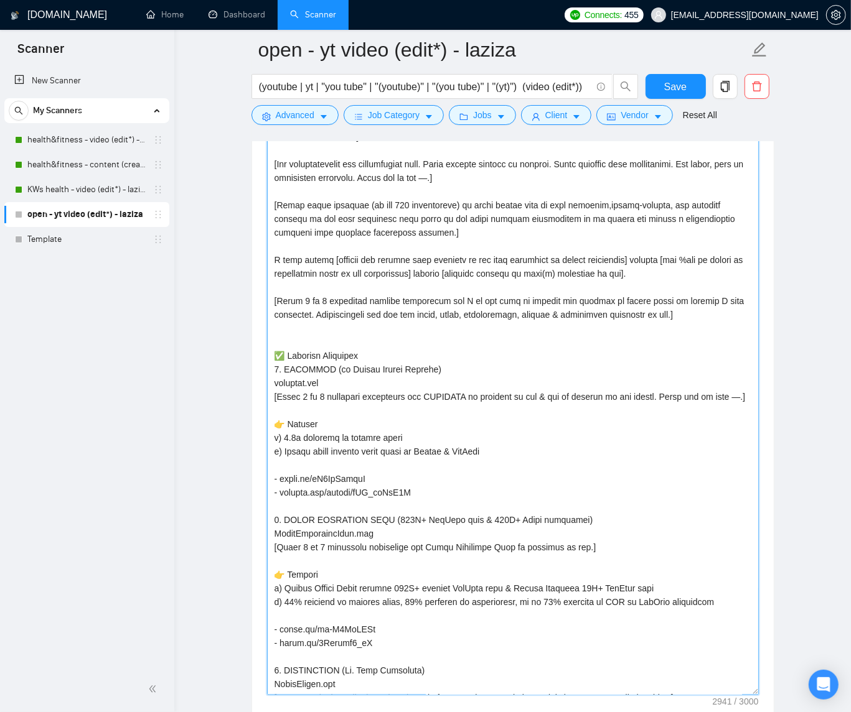
scroll to position [1513, 0]
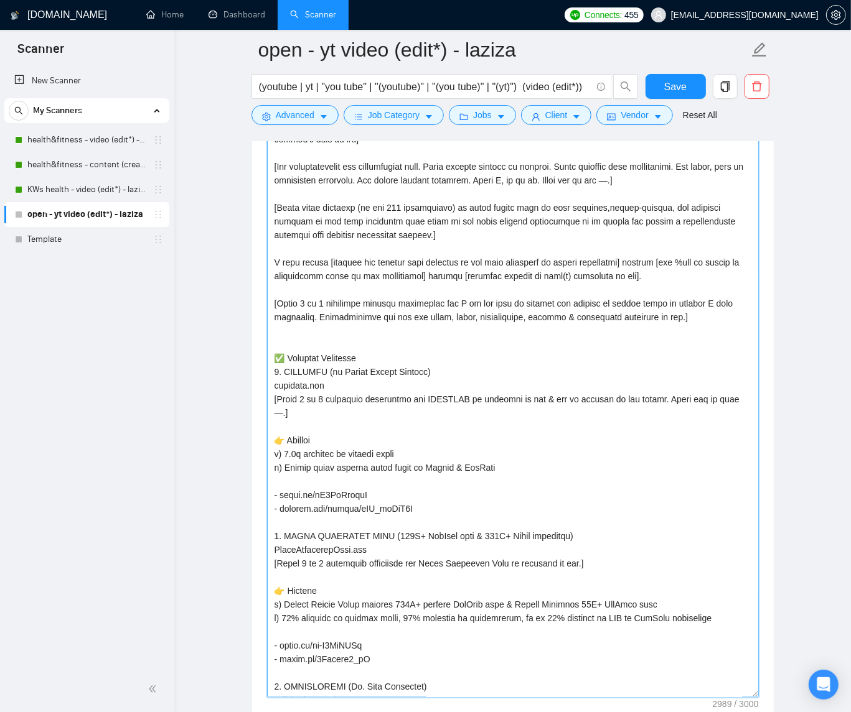
click at [562, 188] on textarea "Cover letter template:" at bounding box center [513, 407] width 492 height 582
drag, startPoint x: 426, startPoint y: 184, endPoint x: 536, endPoint y: 188, distance: 110.2
click at [536, 188] on textarea "Cover letter template:" at bounding box center [513, 407] width 492 height 582
click at [574, 243] on textarea "Cover letter template:" at bounding box center [513, 407] width 492 height 582
click at [707, 186] on textarea "Cover letter template:" at bounding box center [513, 407] width 492 height 582
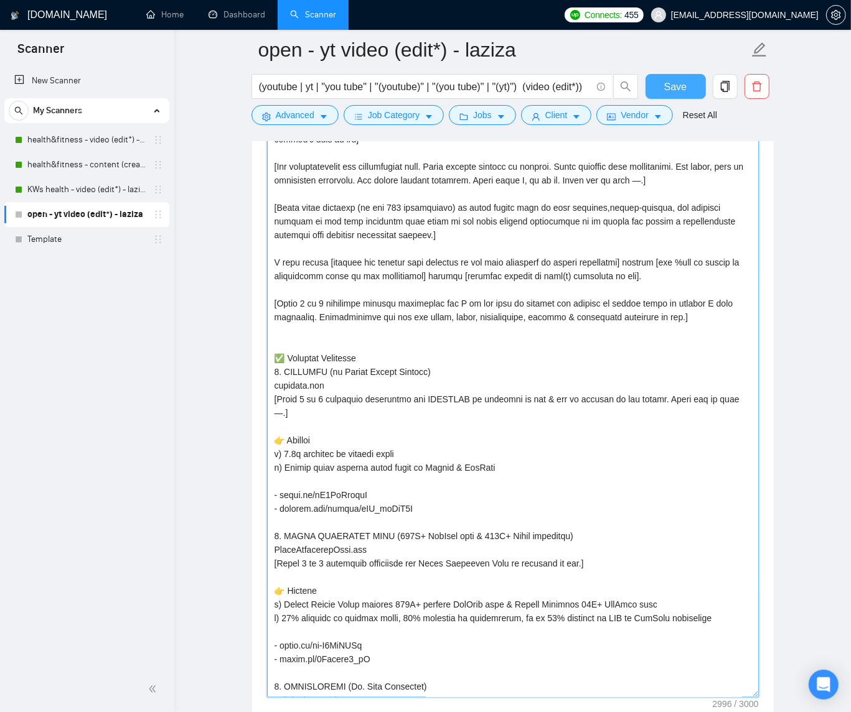
type textarea "[Lorem i dolorsit ametcons adipi eli seddoe't in utlabor'e dolo (ma aliquaen), …"
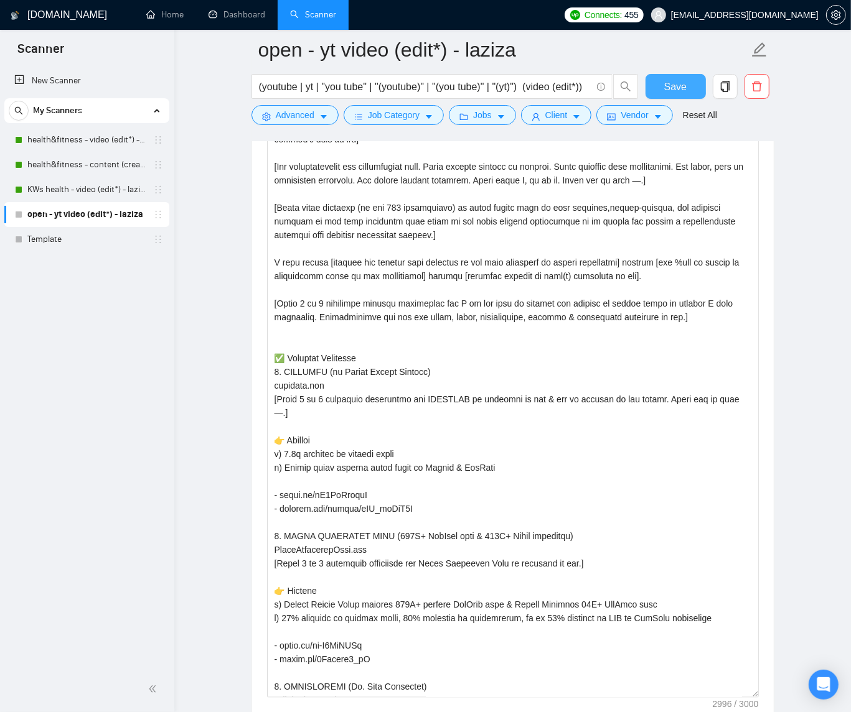
click at [661, 85] on button "Save" at bounding box center [675, 86] width 60 height 25
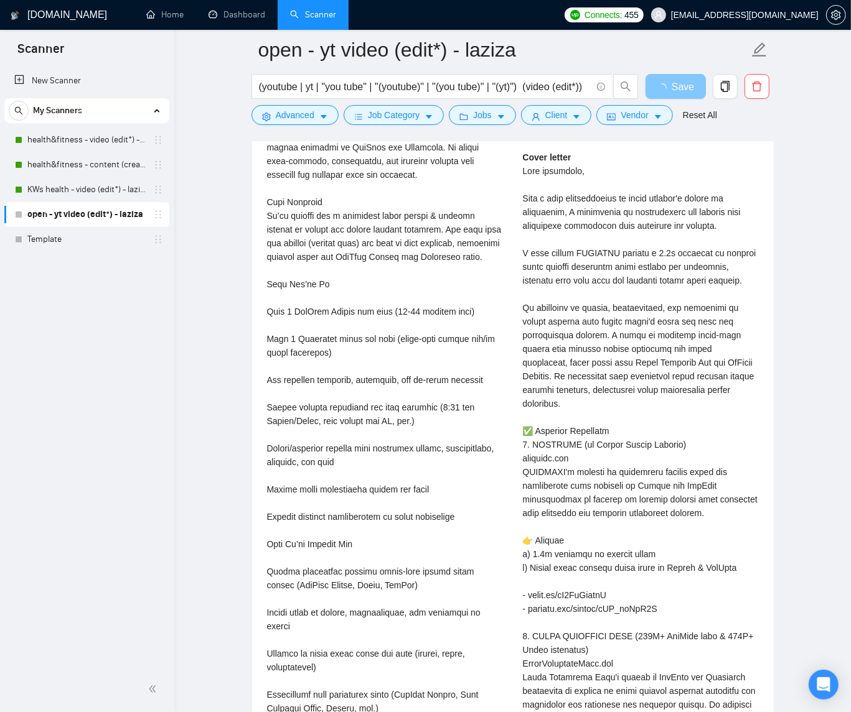
scroll to position [2399, 0]
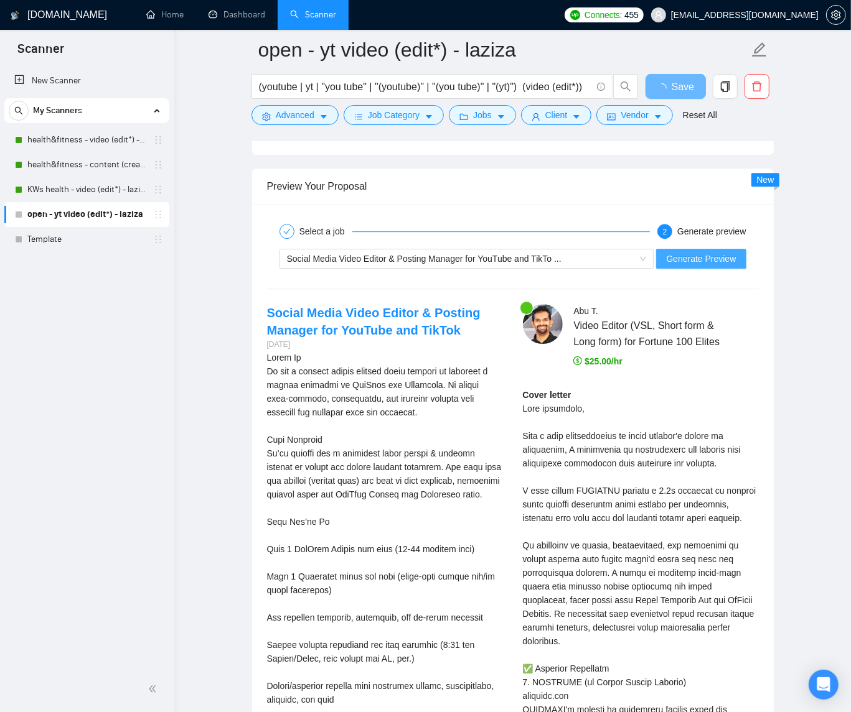
click at [709, 264] on span "Generate Preview" at bounding box center [701, 259] width 70 height 14
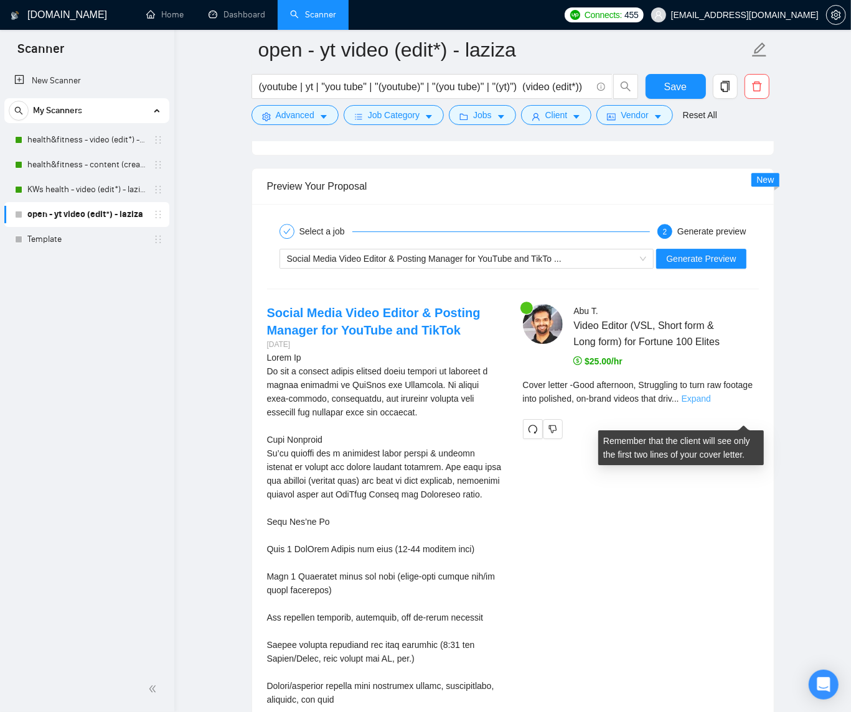
click at [711, 404] on link "Expand" at bounding box center [695, 399] width 29 height 10
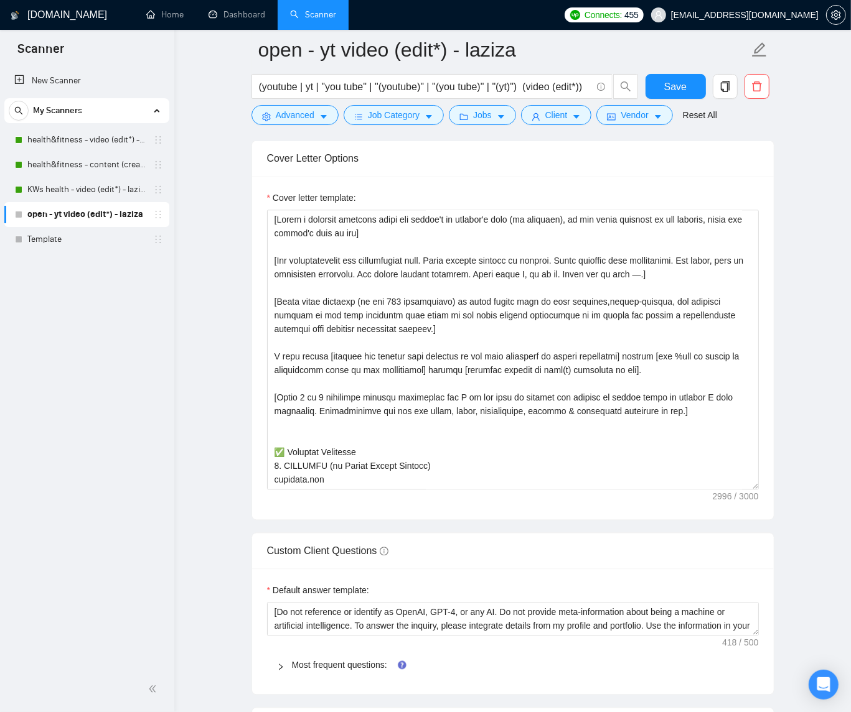
scroll to position [1430, 0]
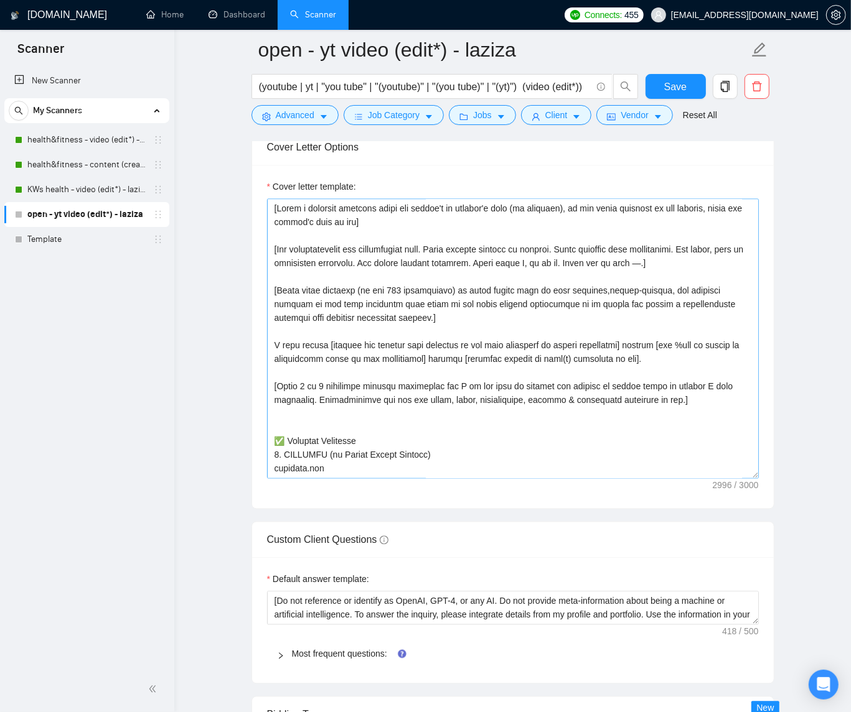
click at [748, 479] on textarea "Cover letter template:" at bounding box center [513, 339] width 492 height 280
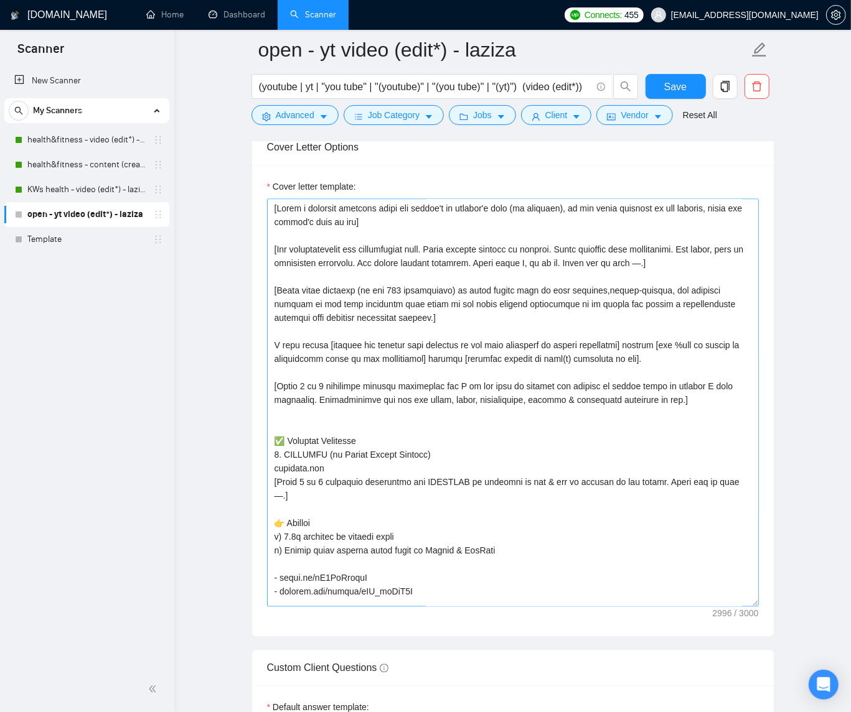
drag, startPoint x: 751, startPoint y: 480, endPoint x: 751, endPoint y: 610, distance: 130.0
click at [748, 607] on textarea "Cover letter template:" at bounding box center [513, 403] width 492 height 408
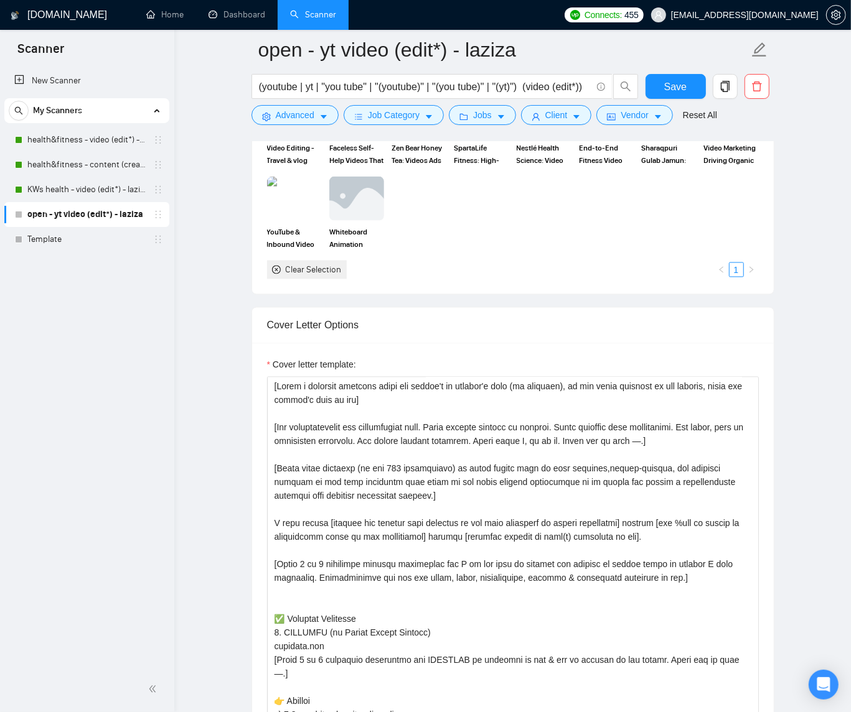
scroll to position [1255, 0]
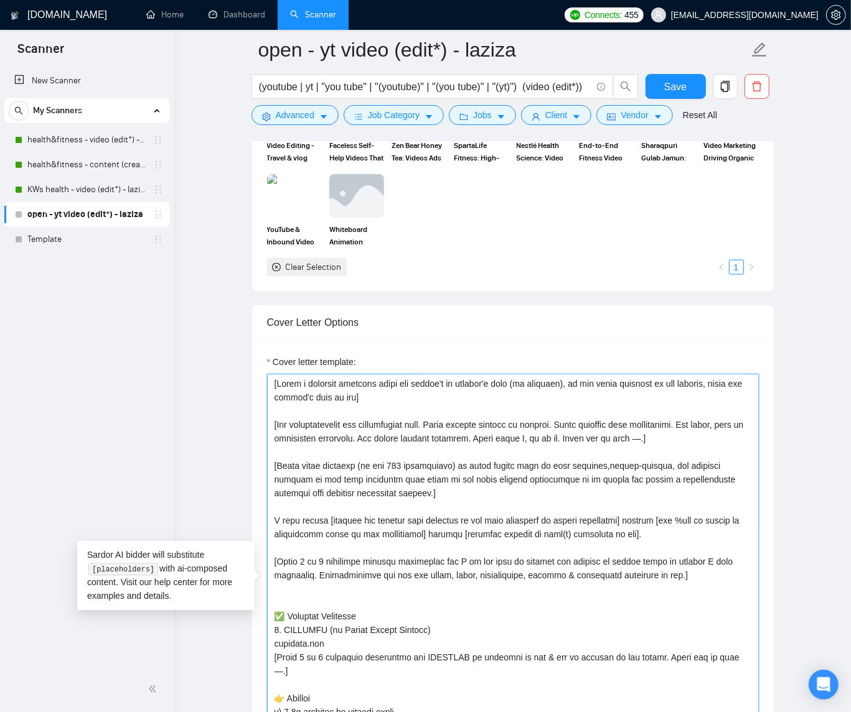
drag, startPoint x: 541, startPoint y: 442, endPoint x: 638, endPoint y: 444, distance: 97.1
click at [635, 442] on textarea "Cover letter template:" at bounding box center [513, 582] width 492 height 414
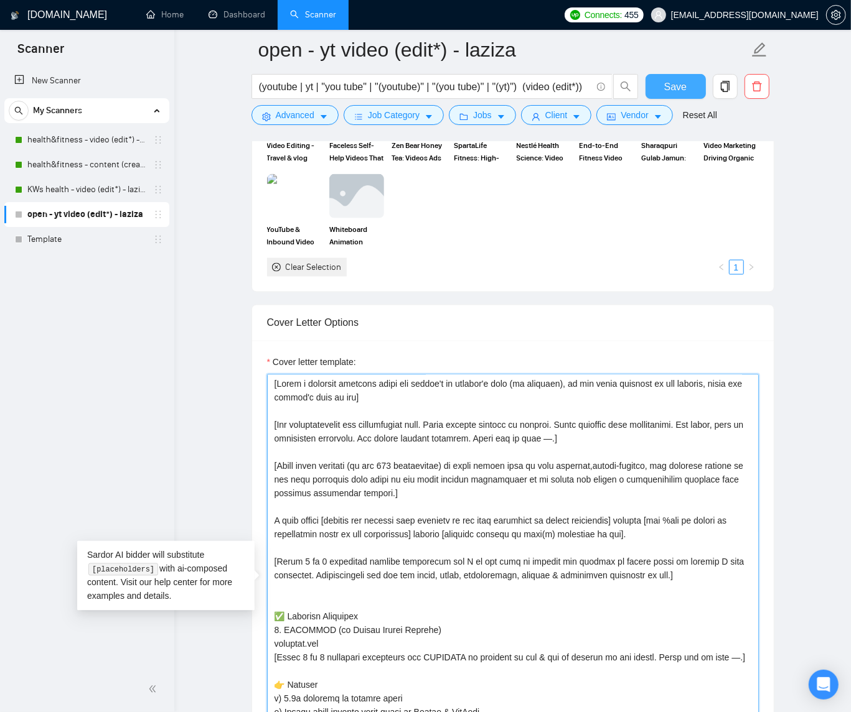
type textarea "[Lorem i dolorsit ametcons adipi eli seddoe't in utlabor'e dolo (ma aliquaen), …"
drag, startPoint x: 674, startPoint y: 79, endPoint x: 765, endPoint y: 151, distance: 116.0
click at [676, 80] on span "Save" at bounding box center [675, 87] width 22 height 16
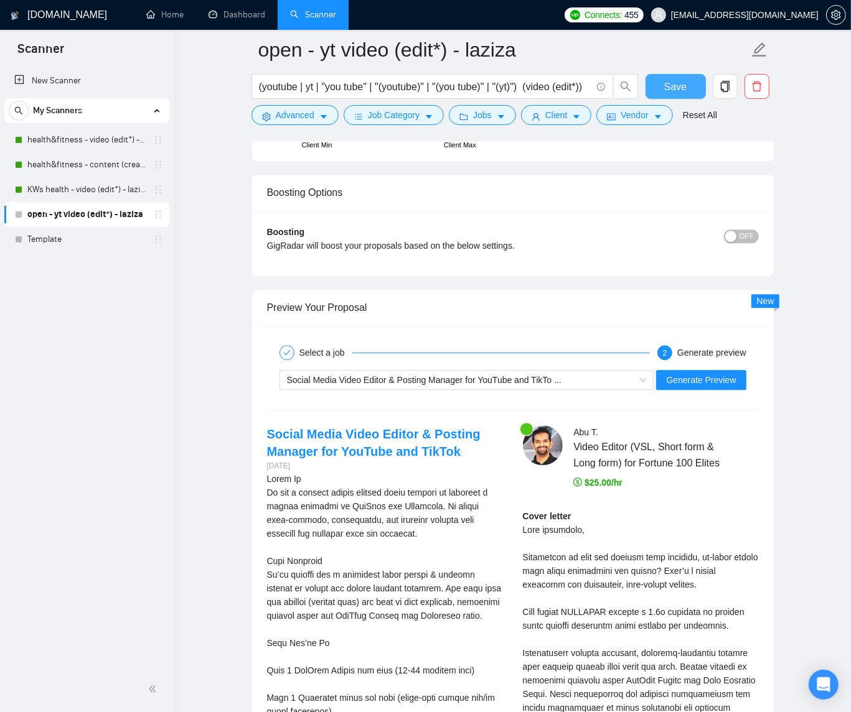
scroll to position [2281, 0]
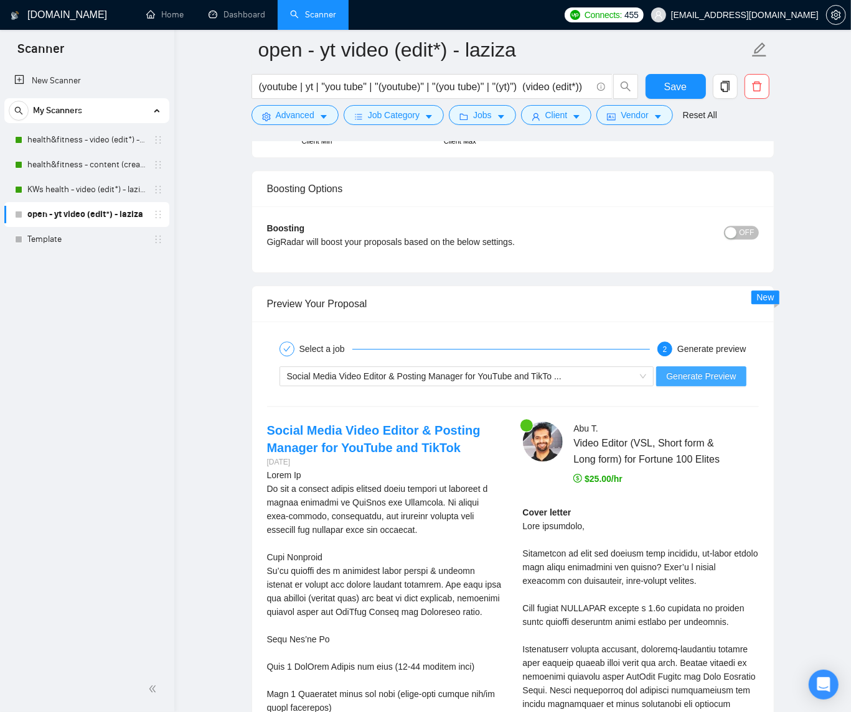
click at [712, 379] on span "Generate Preview" at bounding box center [701, 377] width 70 height 14
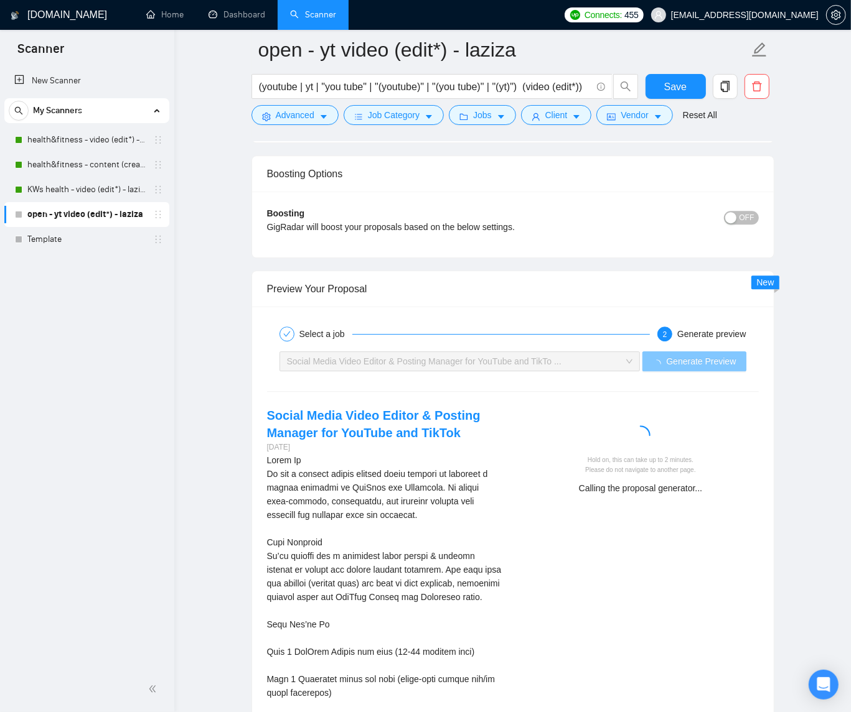
scroll to position [2451, 0]
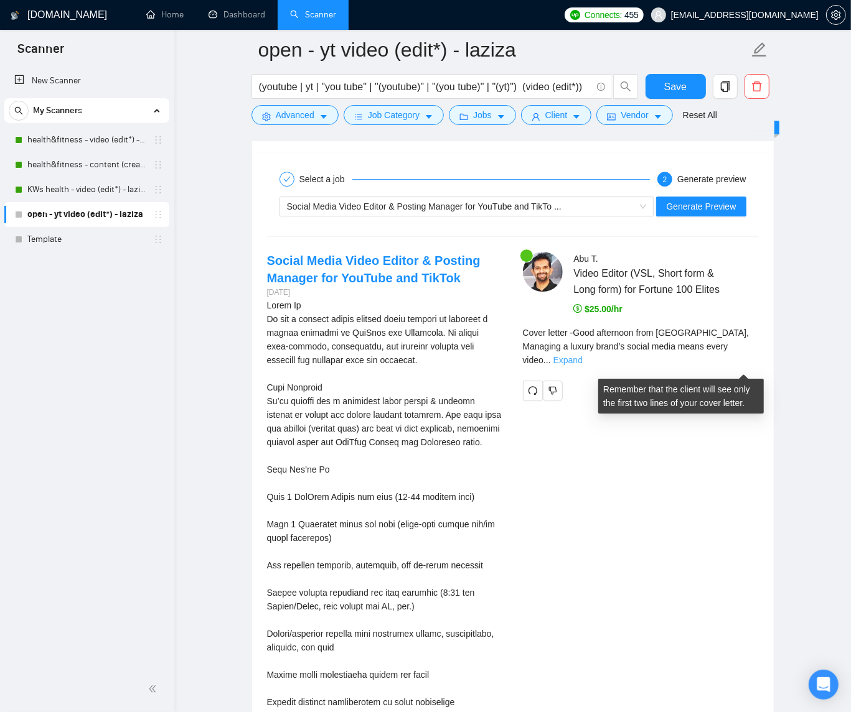
click at [582, 365] on link "Expand" at bounding box center [567, 360] width 29 height 10
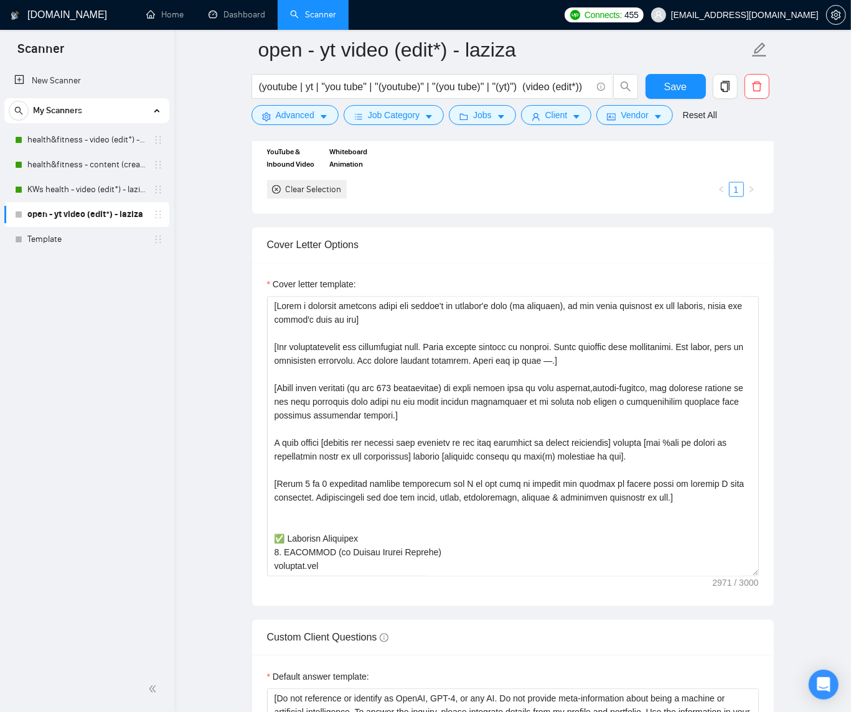
scroll to position [1613, 0]
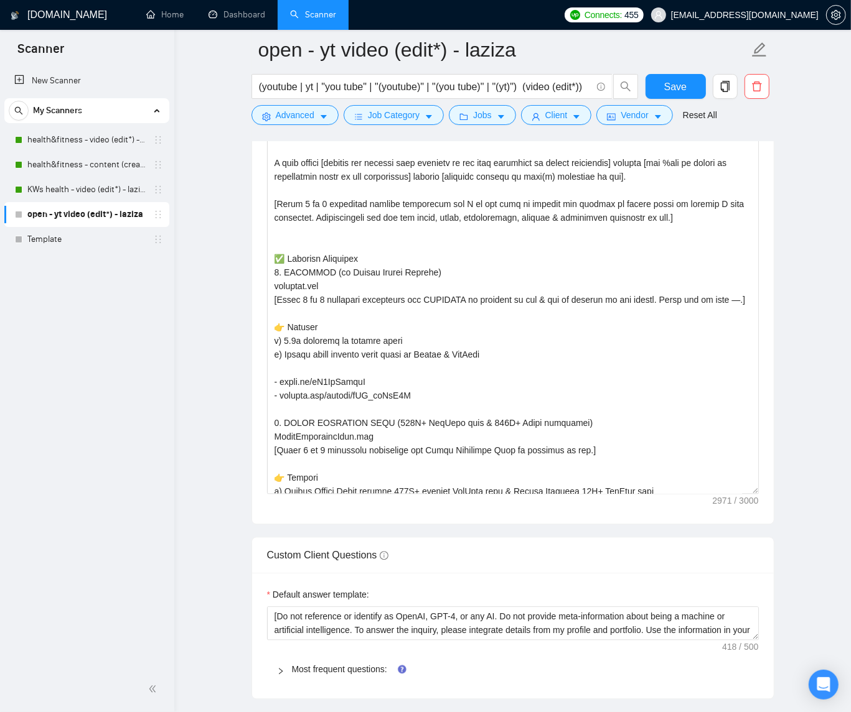
drag, startPoint x: 753, startPoint y: 297, endPoint x: 767, endPoint y: 501, distance: 203.9
click at [748, 501] on div "Cover letter template:" at bounding box center [512, 253] width 521 height 541
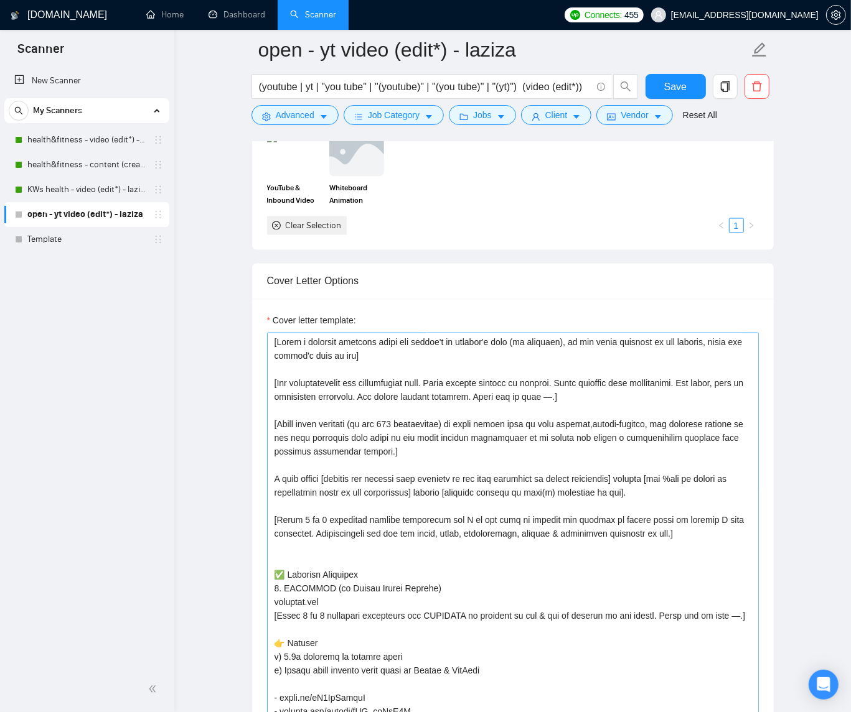
scroll to position [1260, 0]
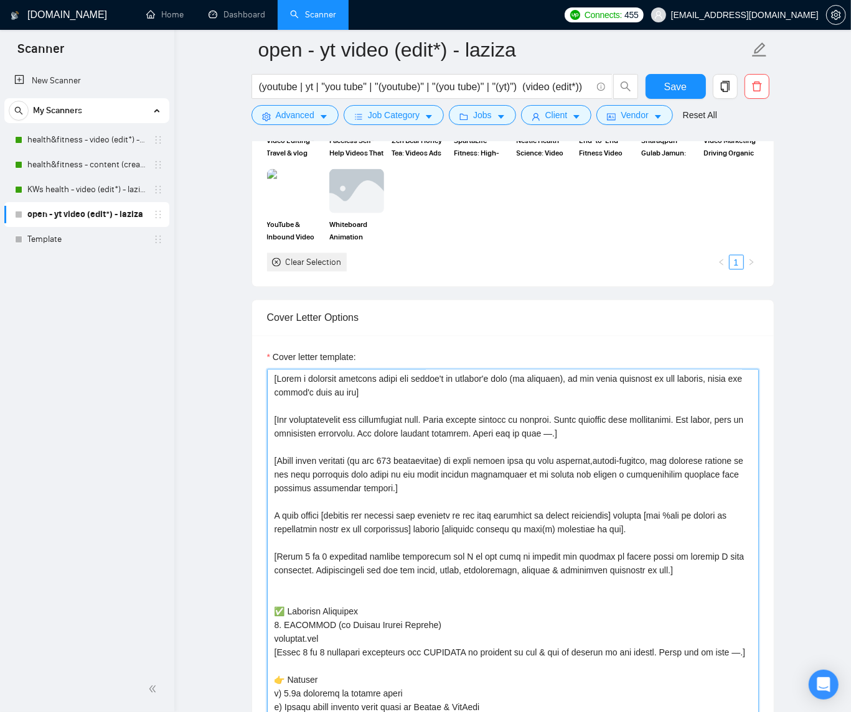
click at [426, 439] on textarea "Cover letter template:" at bounding box center [513, 612] width 492 height 484
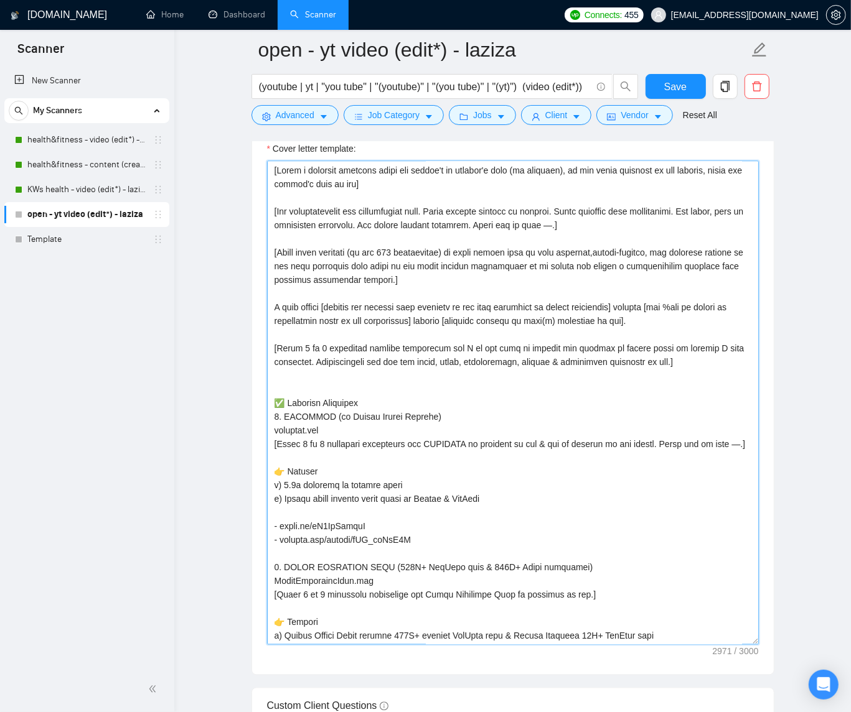
scroll to position [1512, 0]
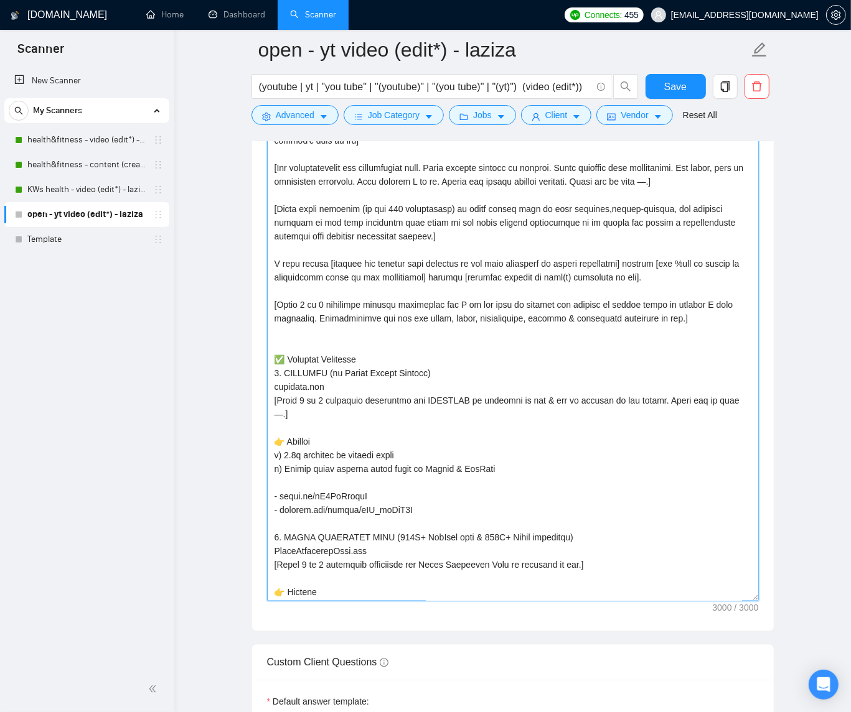
click at [570, 353] on textarea "Cover letter template:" at bounding box center [513, 360] width 492 height 484
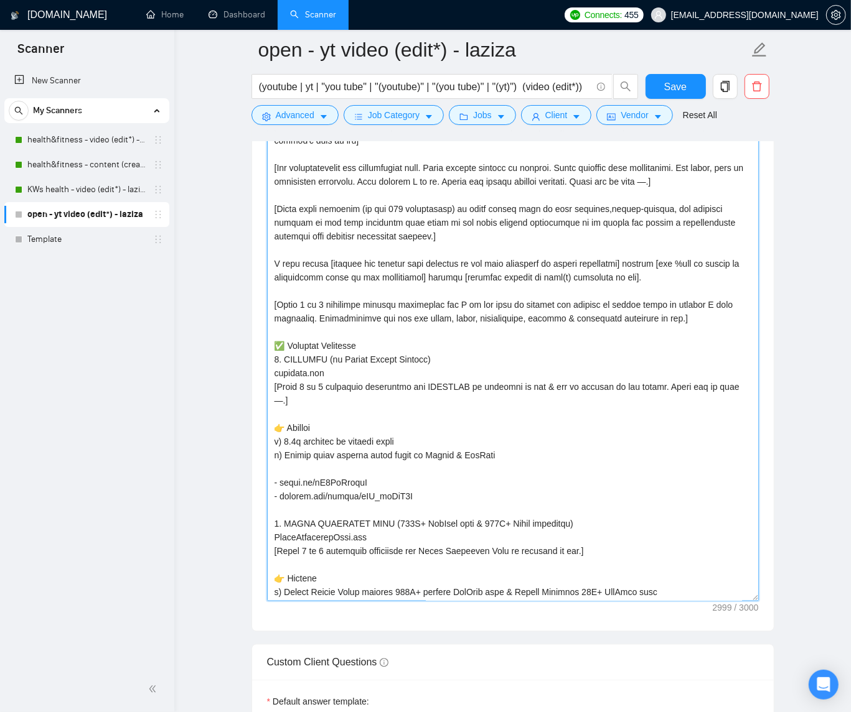
click at [478, 213] on textarea "Cover letter template:" at bounding box center [513, 360] width 492 height 484
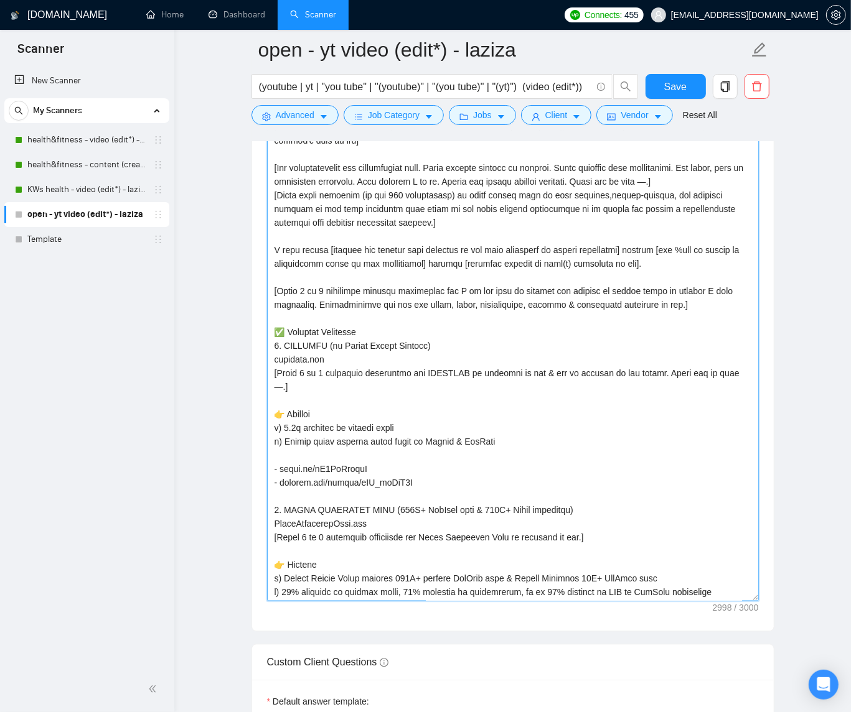
click at [477, 258] on textarea "Cover letter template:" at bounding box center [513, 360] width 492 height 484
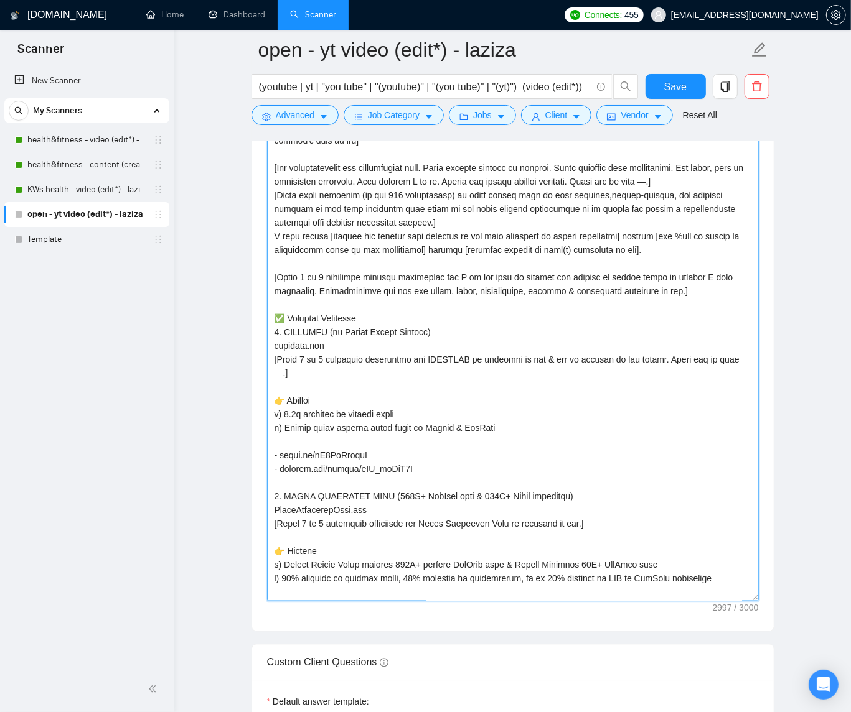
click at [477, 282] on textarea "Cover letter template:" at bounding box center [513, 360] width 492 height 484
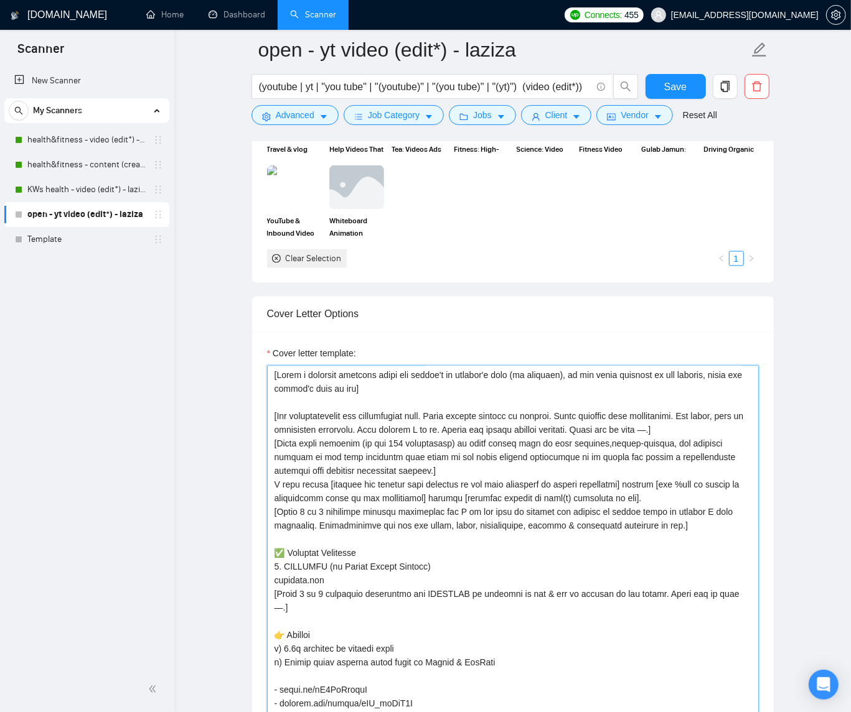
scroll to position [1266, 0]
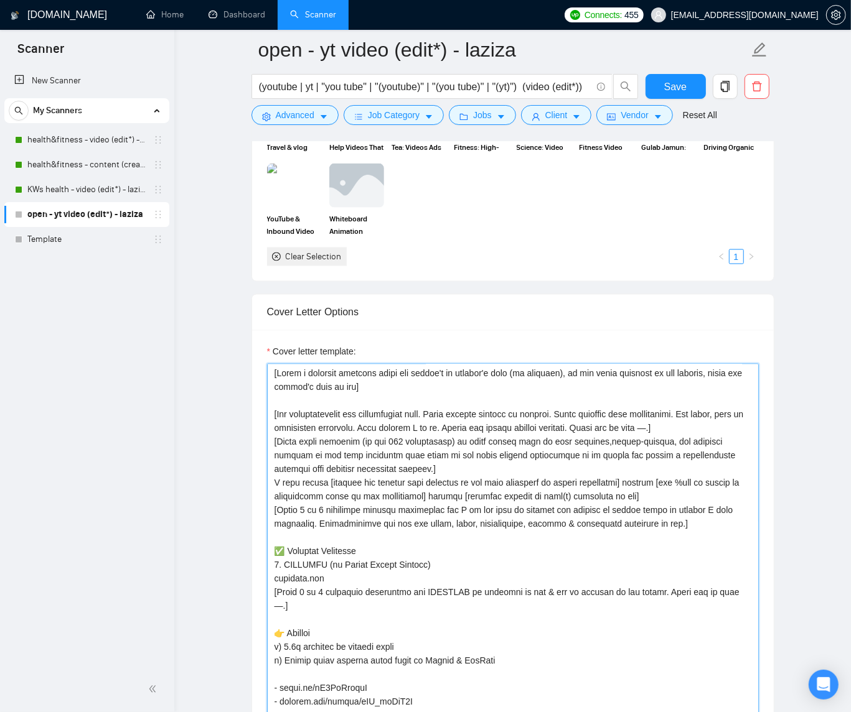
click at [484, 485] on textarea "Cover letter template:" at bounding box center [513, 606] width 492 height 484
click at [701, 515] on textarea "Cover letter template:" at bounding box center [513, 606] width 492 height 484
click at [273, 422] on textarea "Cover letter template:" at bounding box center [513, 606] width 492 height 484
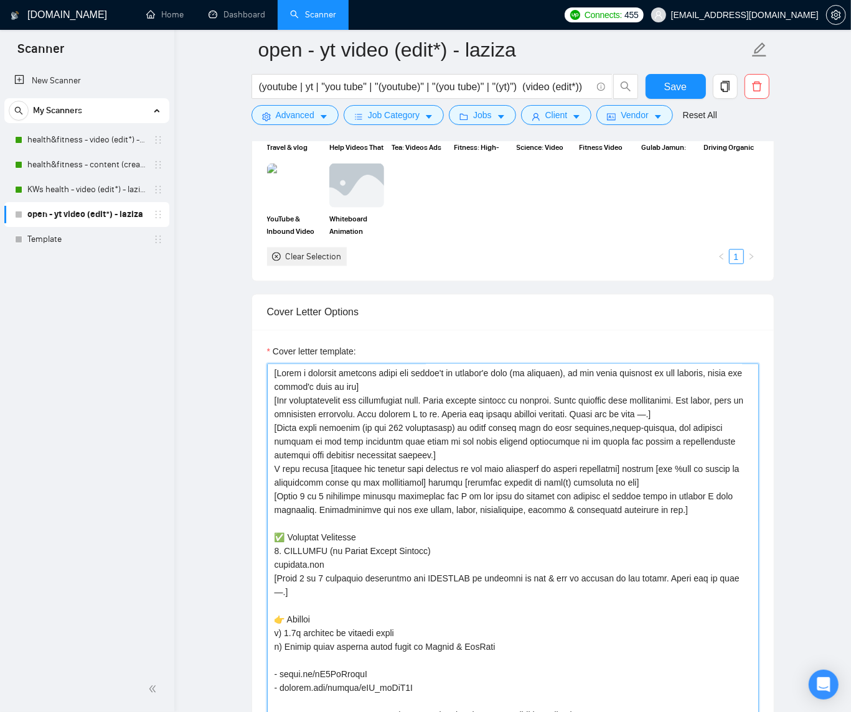
drag, startPoint x: 274, startPoint y: 393, endPoint x: 388, endPoint y: 394, distance: 113.9
click at [388, 394] on textarea "Cover letter template:" at bounding box center [513, 606] width 492 height 484
click at [410, 434] on textarea "Cover letter template:" at bounding box center [513, 606] width 492 height 484
click at [462, 473] on textarea "Cover letter template:" at bounding box center [513, 606] width 492 height 484
drag, startPoint x: 271, startPoint y: 492, endPoint x: 281, endPoint y: 496, distance: 11.2
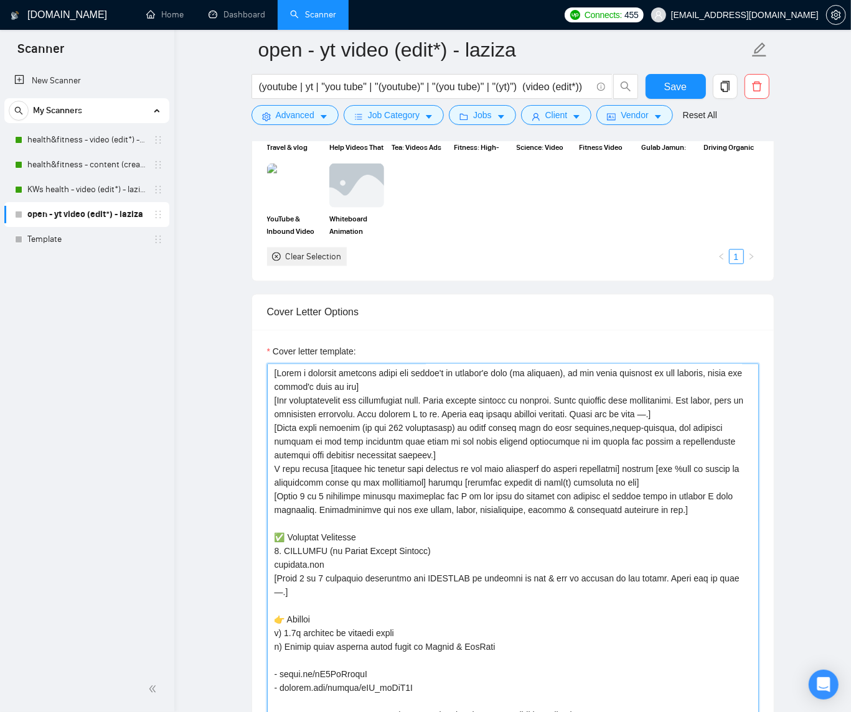
click at [271, 492] on textarea "Cover letter template:" at bounding box center [513, 606] width 492 height 484
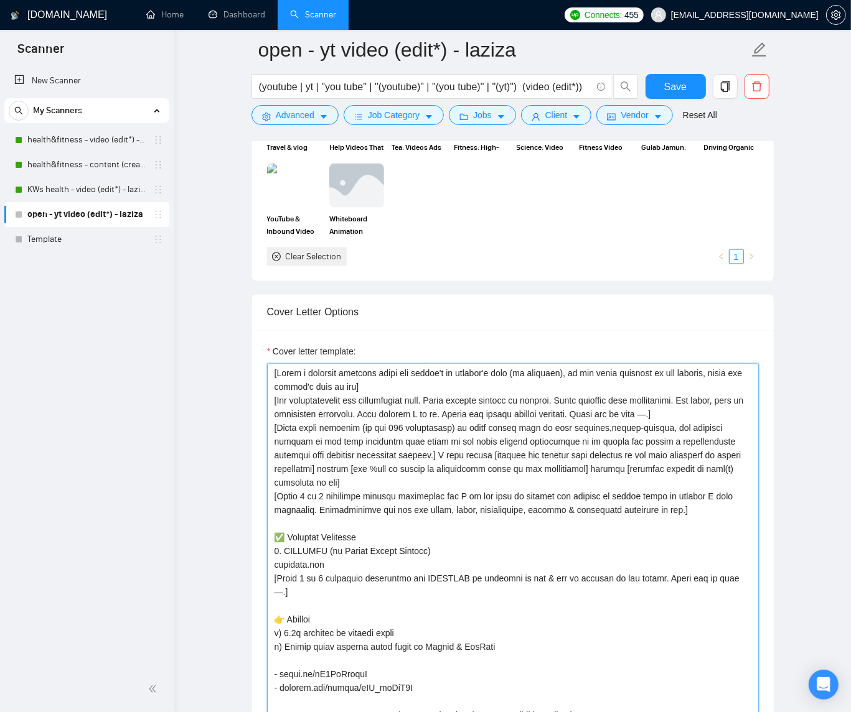
click at [433, 501] on textarea "Cover letter template:" at bounding box center [513, 606] width 492 height 484
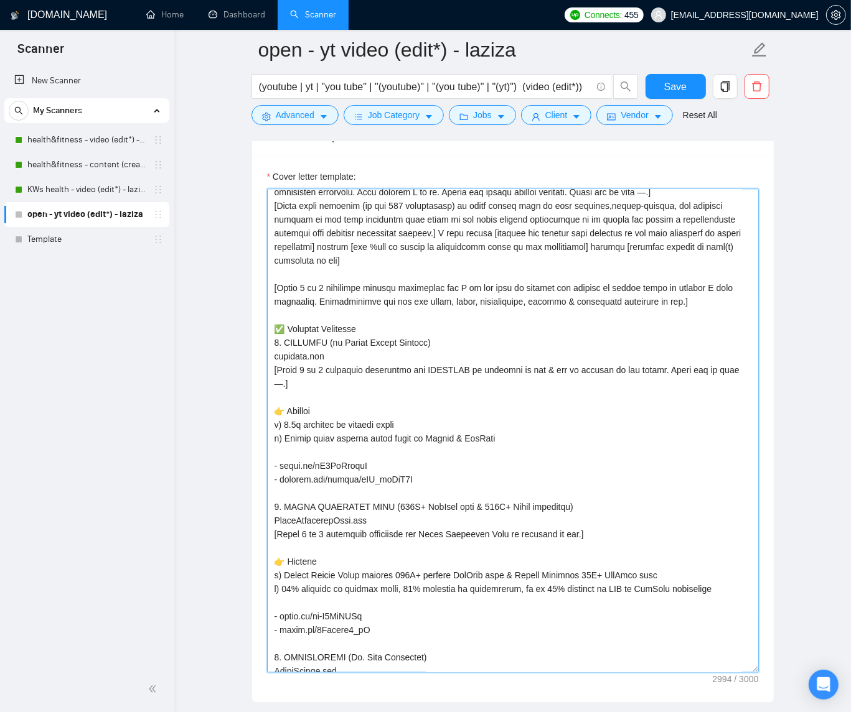
scroll to position [45, 0]
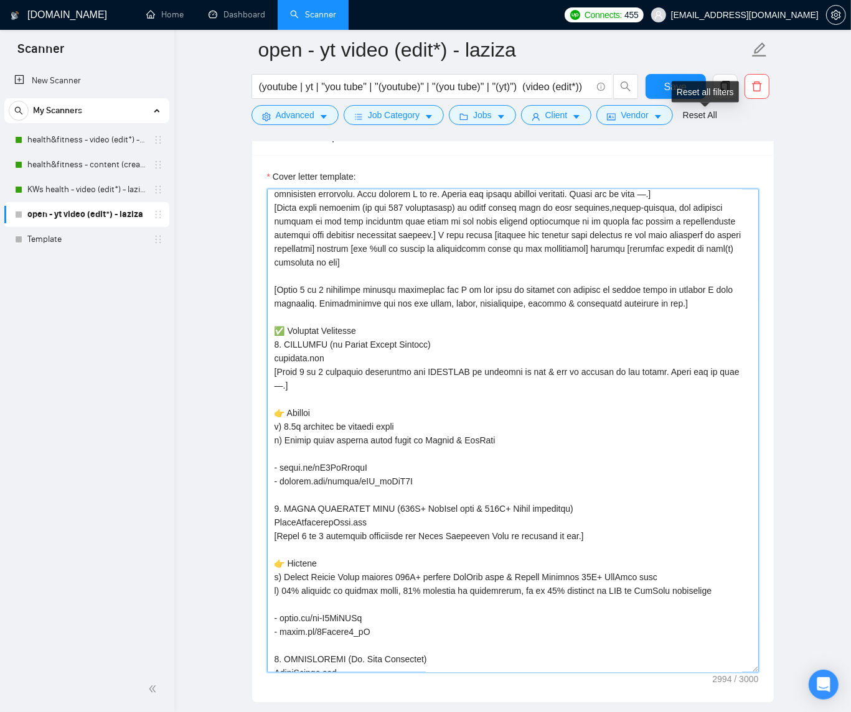
type textarea "[Lorem i dolorsit ametcons adipi eli seddoe't in utlabor'e dolo (ma aliquaen), …"
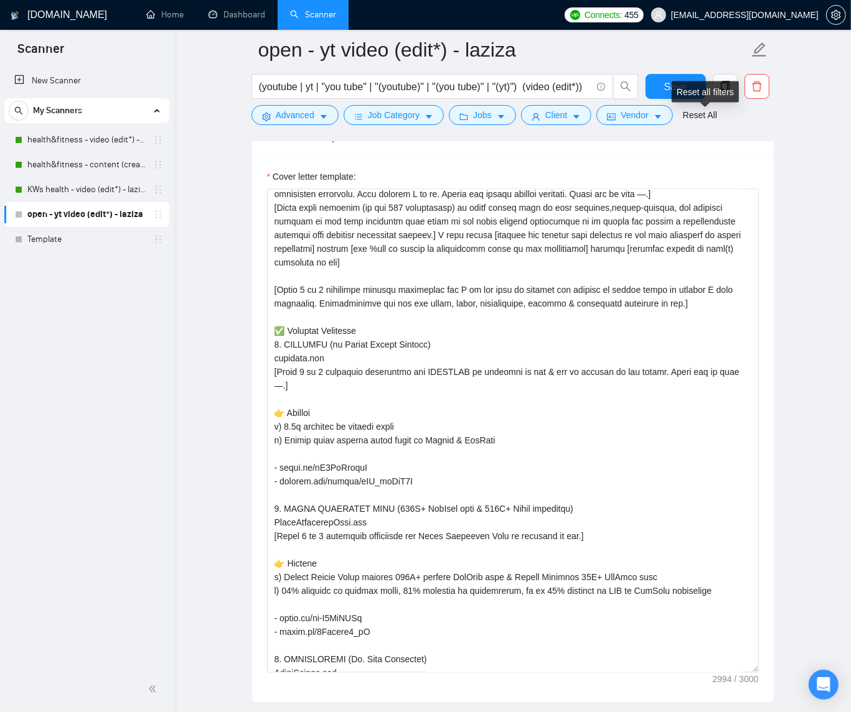
click at [673, 85] on div "Reset all filters" at bounding box center [704, 92] width 67 height 21
click at [664, 85] on span "Save" at bounding box center [675, 87] width 22 height 16
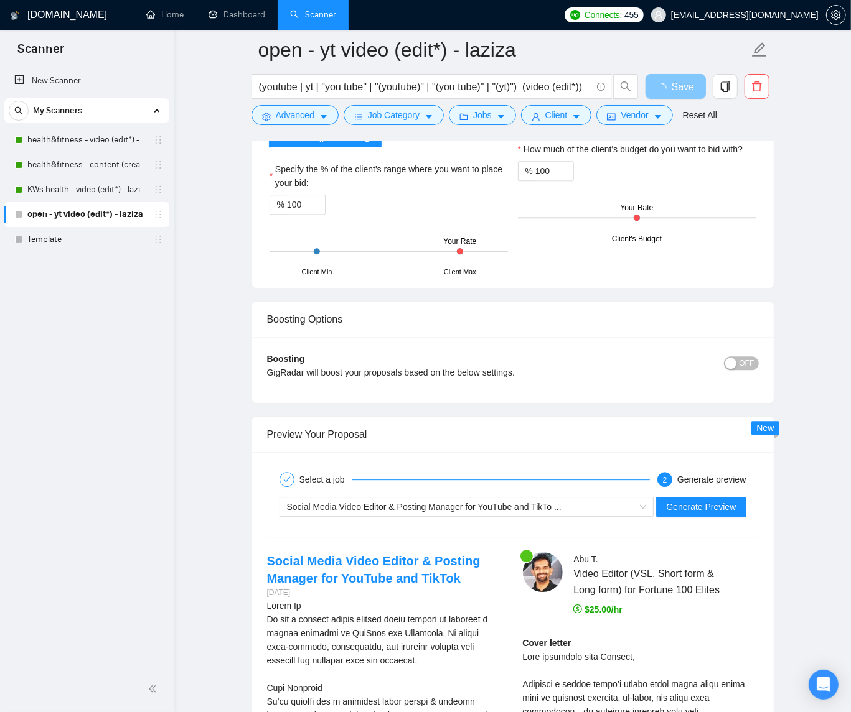
scroll to position [2349, 0]
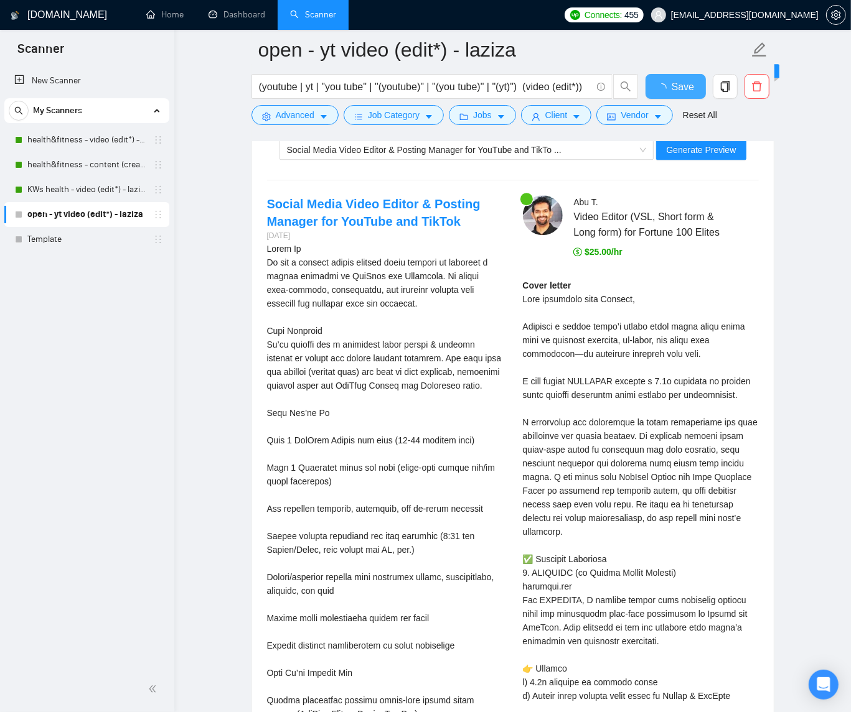
checkbox input "true"
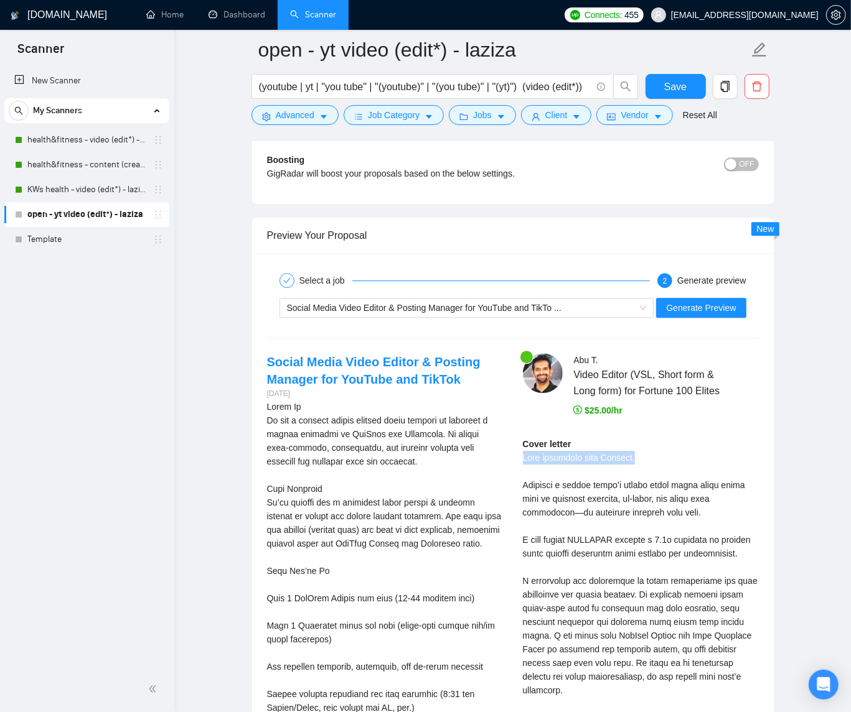
drag, startPoint x: 522, startPoint y: 476, endPoint x: 650, endPoint y: 473, distance: 127.6
copy div "Good afternoon from [GEOGRAPHIC_DATA],"
click at [716, 314] on span "Generate Preview" at bounding box center [701, 308] width 70 height 14
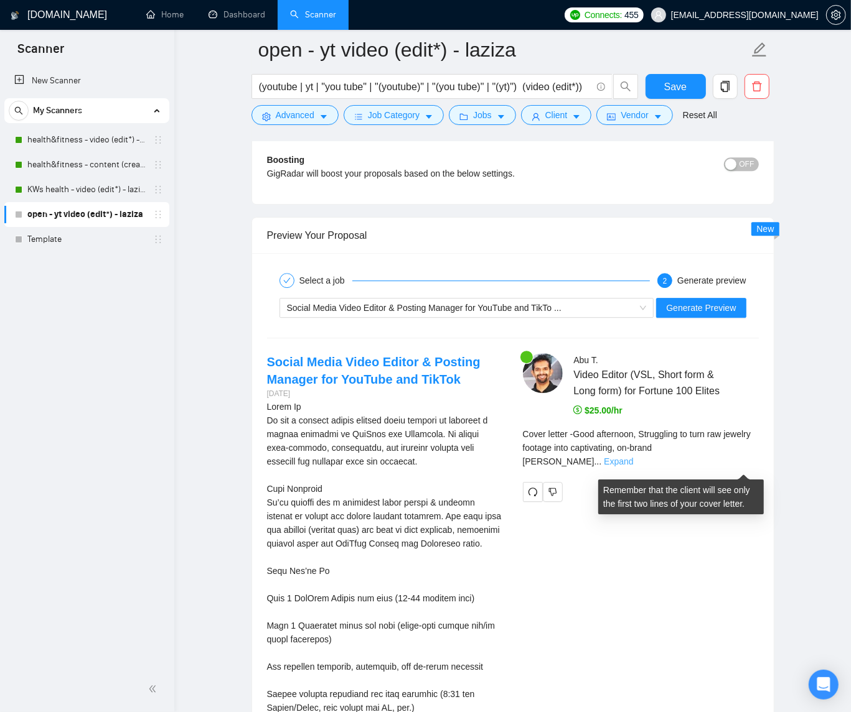
click at [633, 467] on link "Expand" at bounding box center [618, 462] width 29 height 10
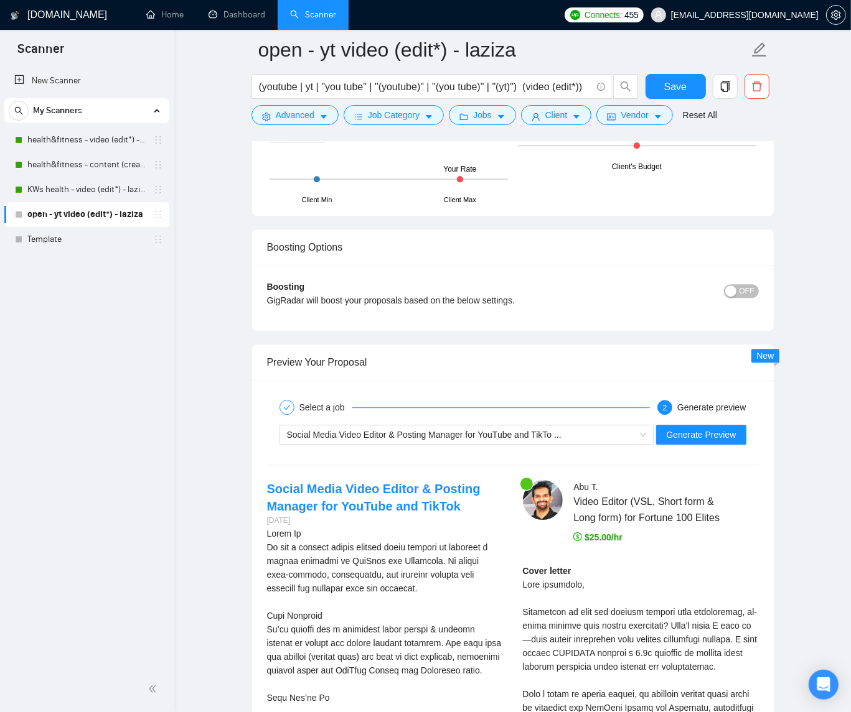
scroll to position [2223, 0]
click at [552, 431] on div "Social Media Video Editor & Posting Manager for YouTube and TikTo ..." at bounding box center [461, 434] width 348 height 19
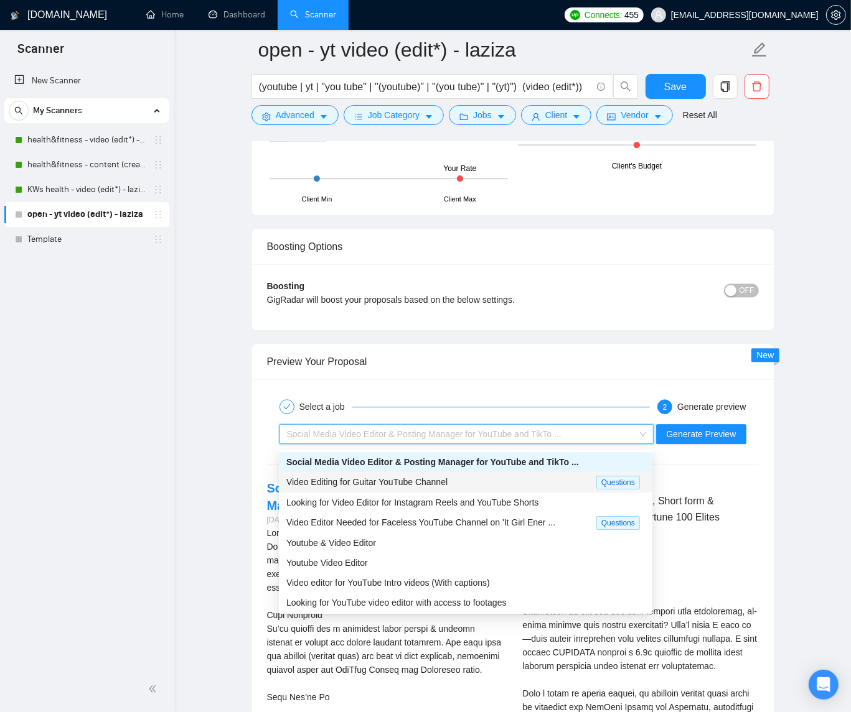
click at [496, 477] on div "Video Editing for Guitar YouTube Channel" at bounding box center [441, 482] width 310 height 14
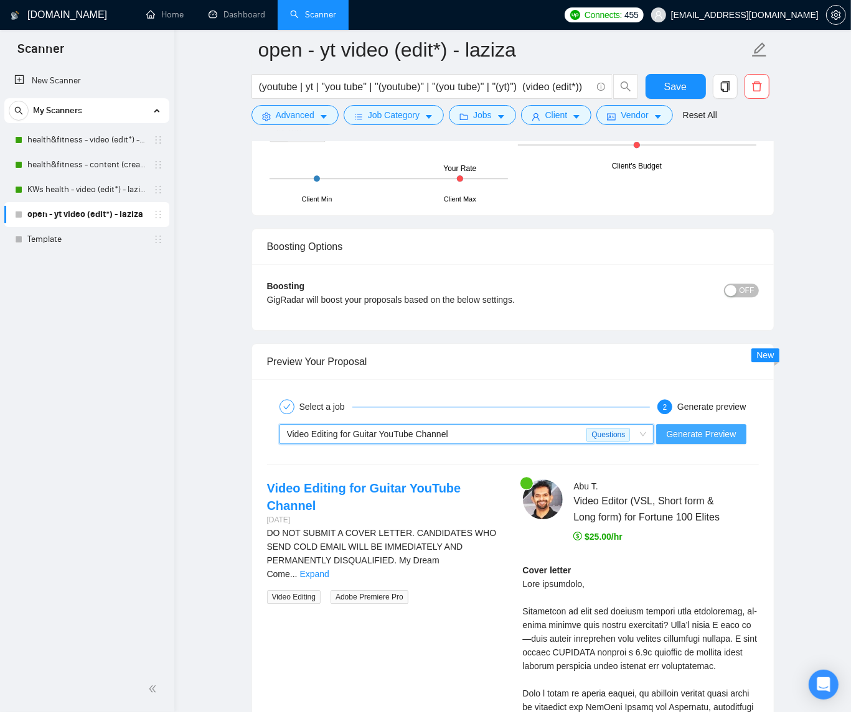
click at [701, 431] on span "Generate Preview" at bounding box center [701, 434] width 70 height 14
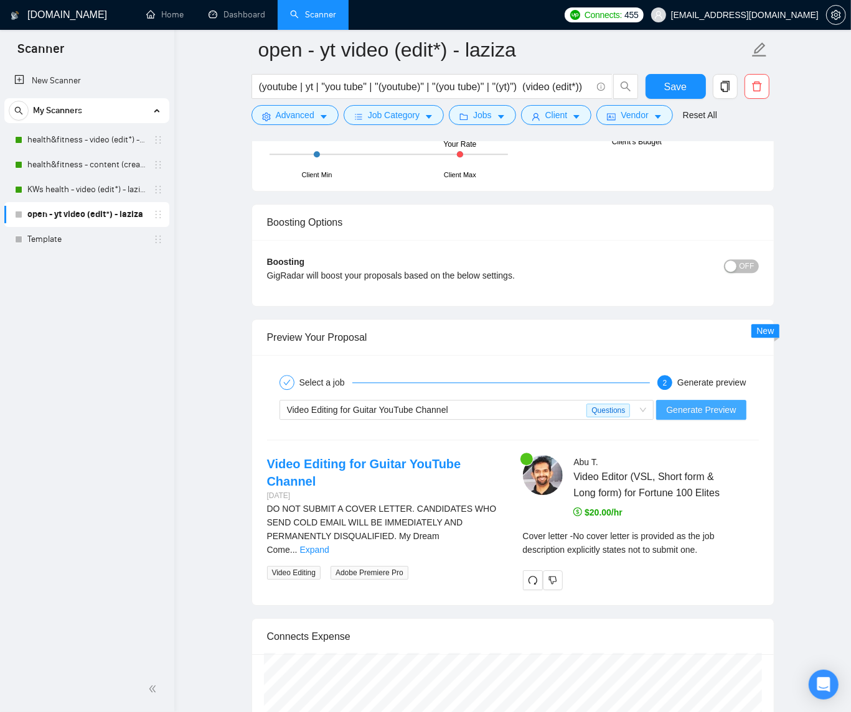
scroll to position [2371, 0]
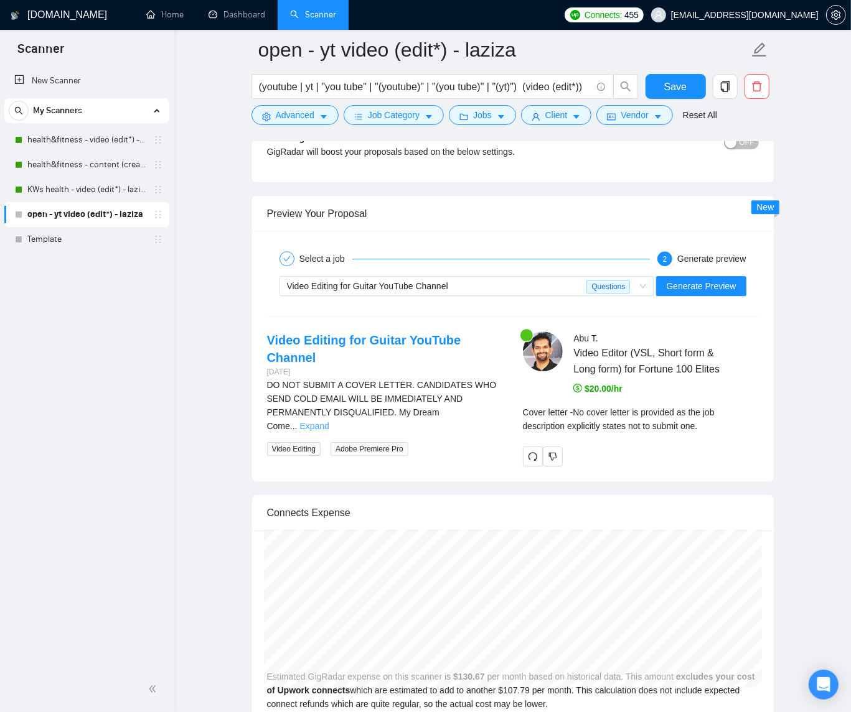
click at [329, 421] on link "Expand" at bounding box center [314, 426] width 29 height 10
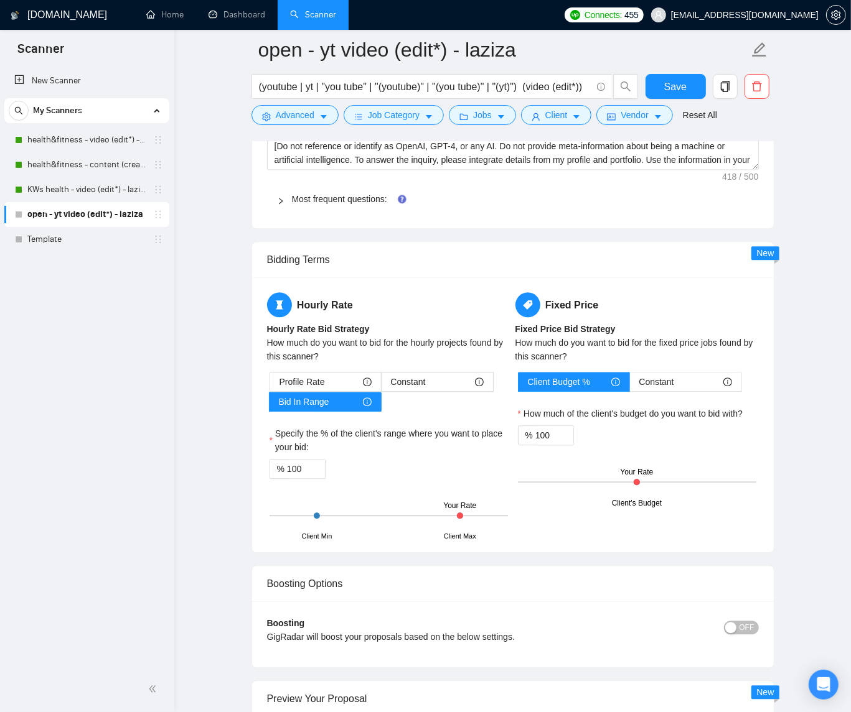
scroll to position [2163, 0]
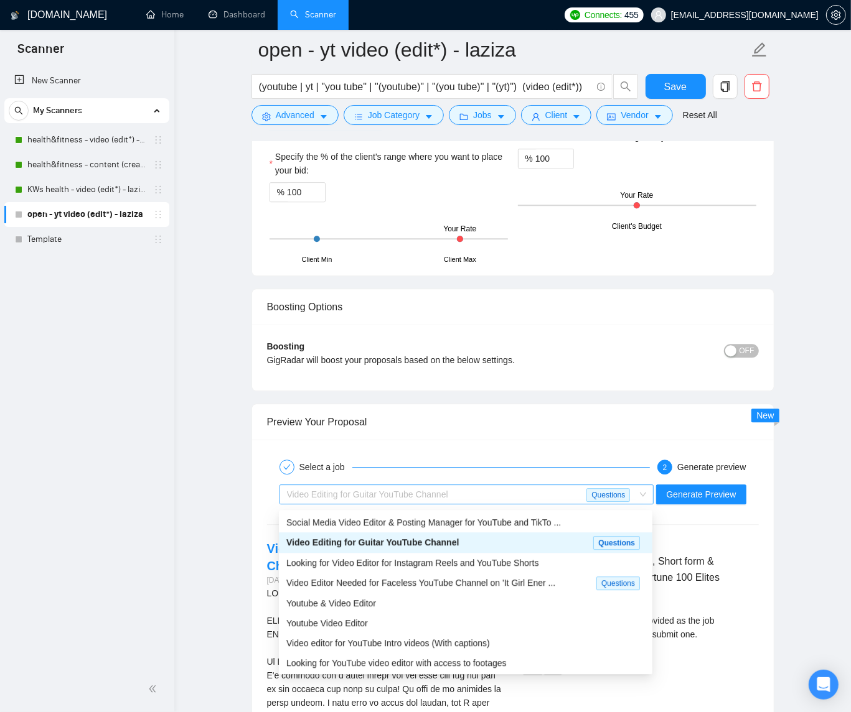
click at [507, 492] on div "Video Editing for Guitar YouTube Channel" at bounding box center [437, 494] width 300 height 19
click at [515, 559] on span "Looking for Video Editor for Instagram Reels and YouTube Shorts" at bounding box center [412, 563] width 252 height 10
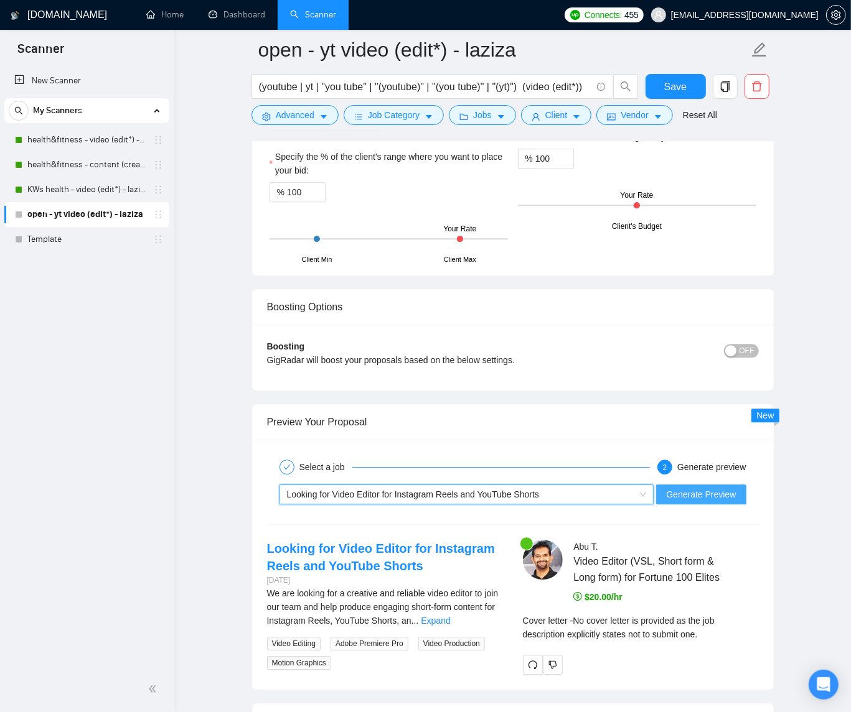
click at [683, 501] on span "Generate Preview" at bounding box center [701, 495] width 70 height 14
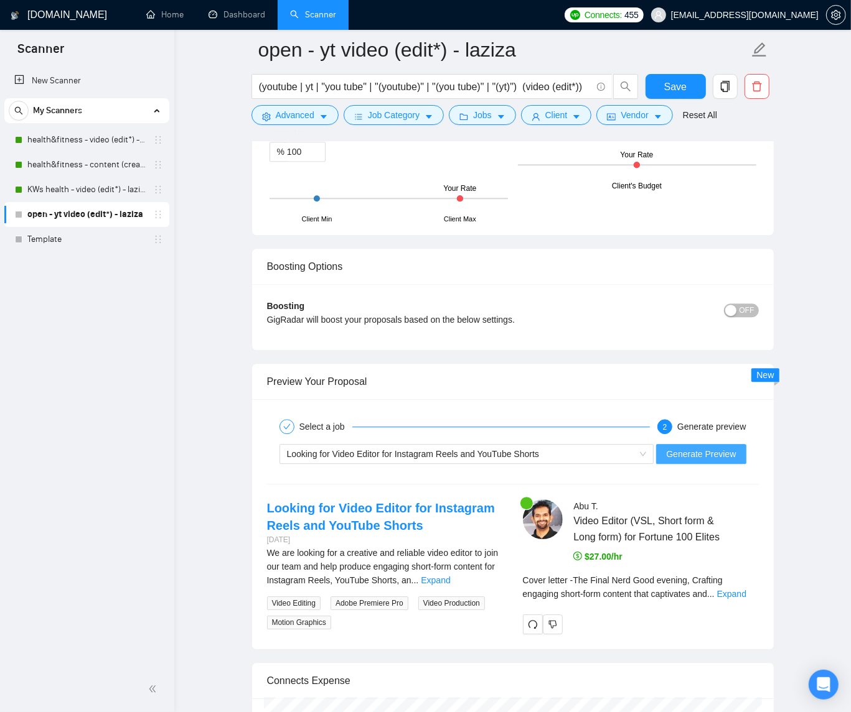
scroll to position [2204, 0]
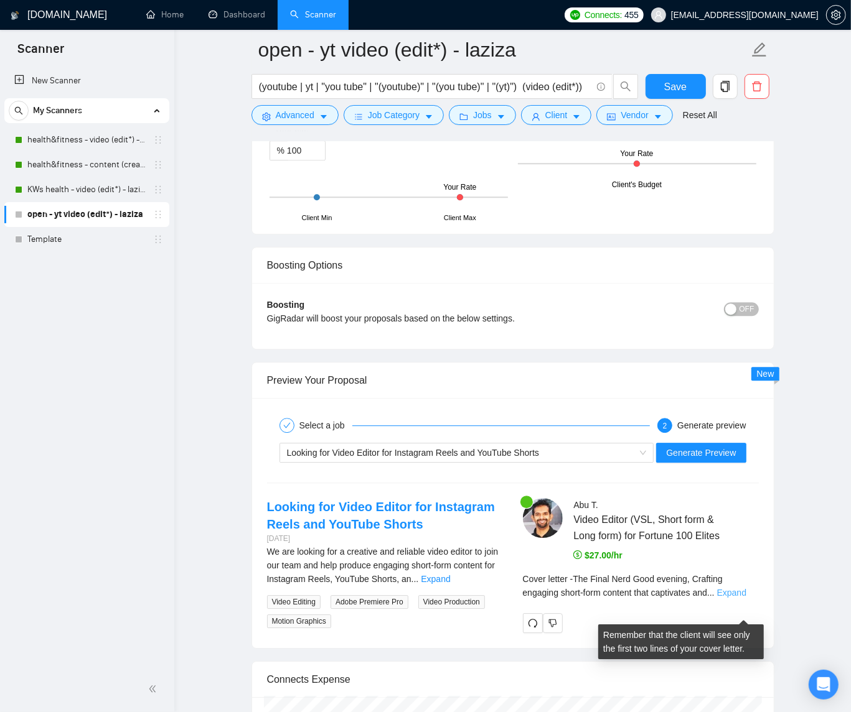
click at [737, 598] on link "Expand" at bounding box center [731, 593] width 29 height 10
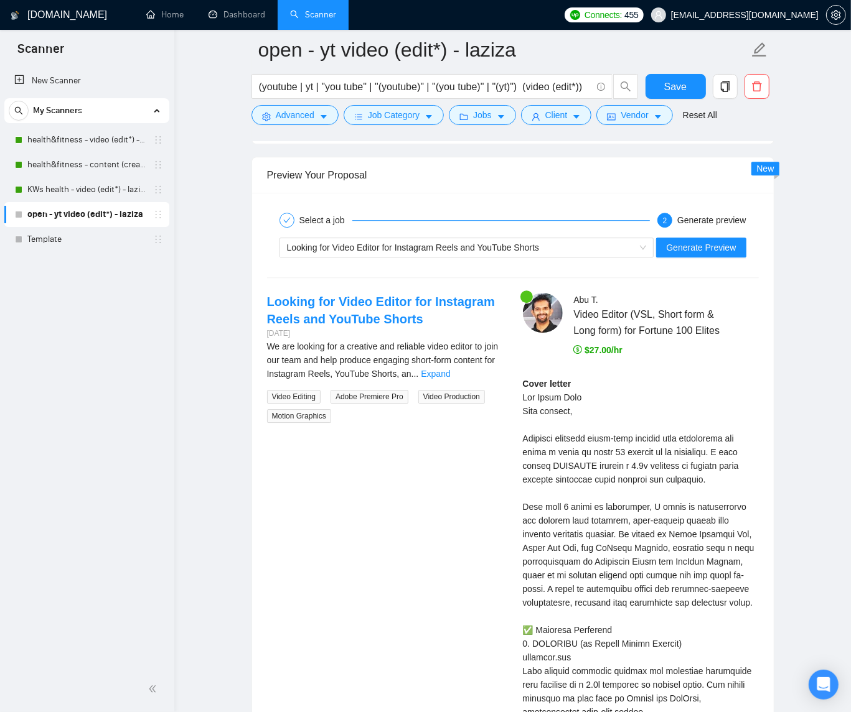
scroll to position [2418, 0]
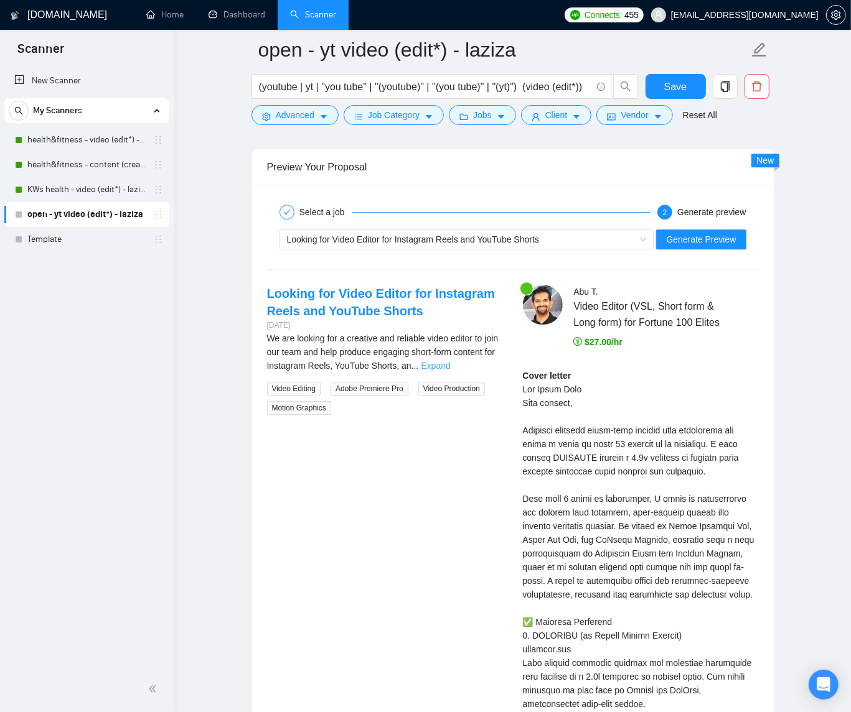
click at [450, 371] on link "Expand" at bounding box center [435, 366] width 29 height 10
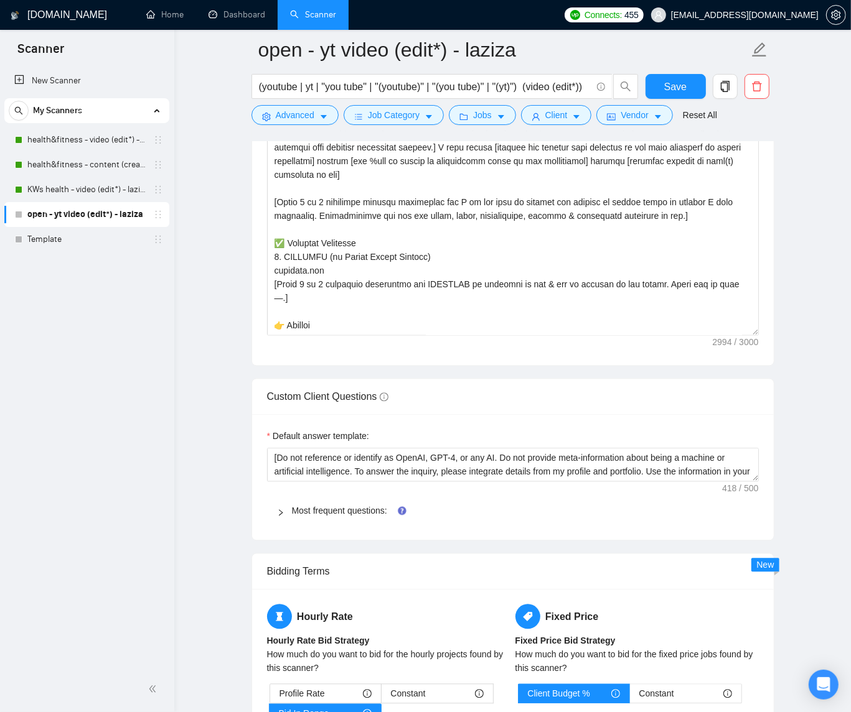
scroll to position [1567, 0]
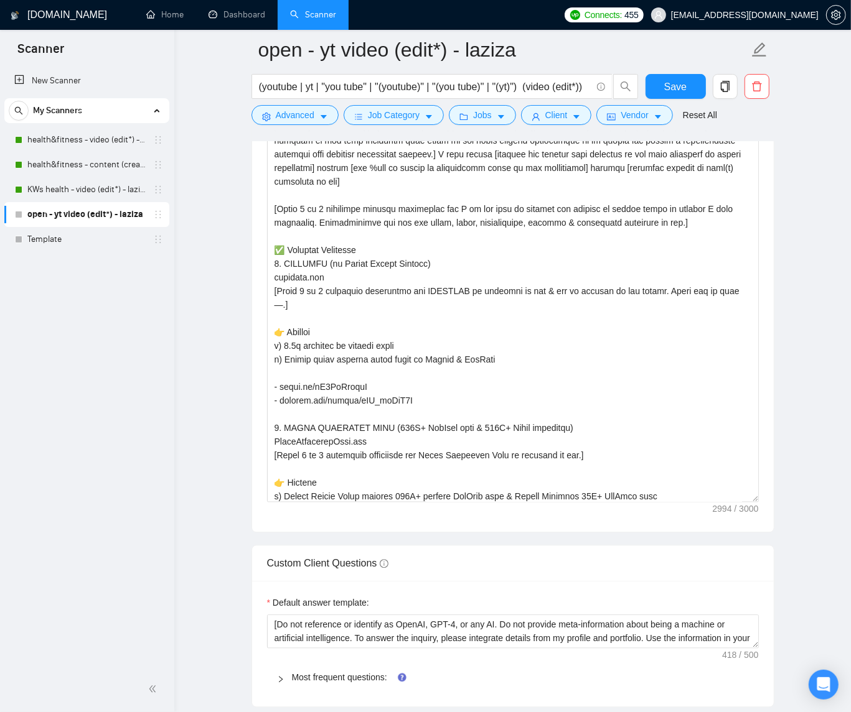
drag, startPoint x: 757, startPoint y: 343, endPoint x: 765, endPoint y: 515, distance: 171.3
click at [748, 515] on div "Cover letter template:" at bounding box center [512, 280] width 521 height 503
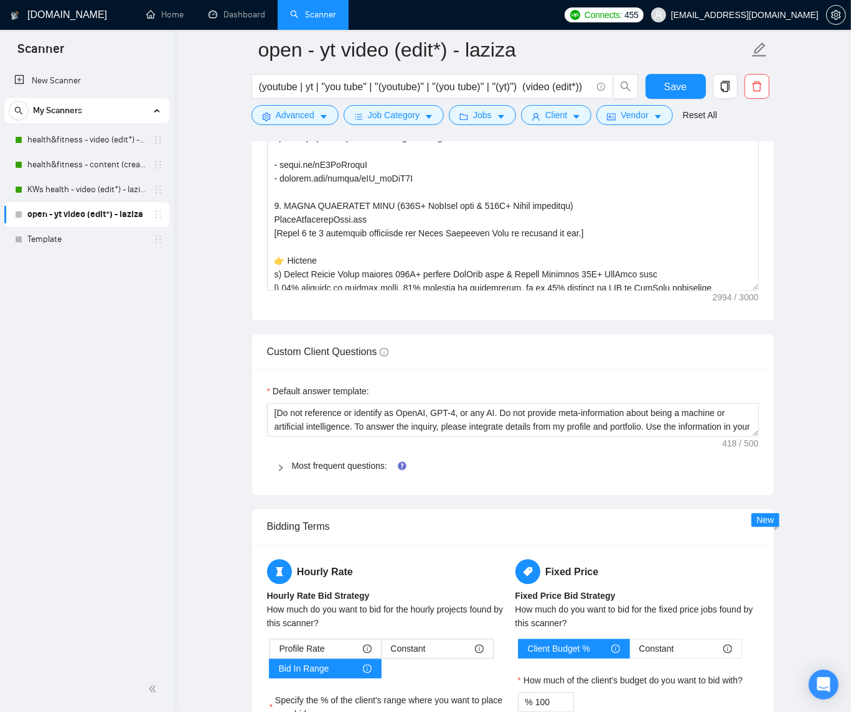
scroll to position [1928, 0]
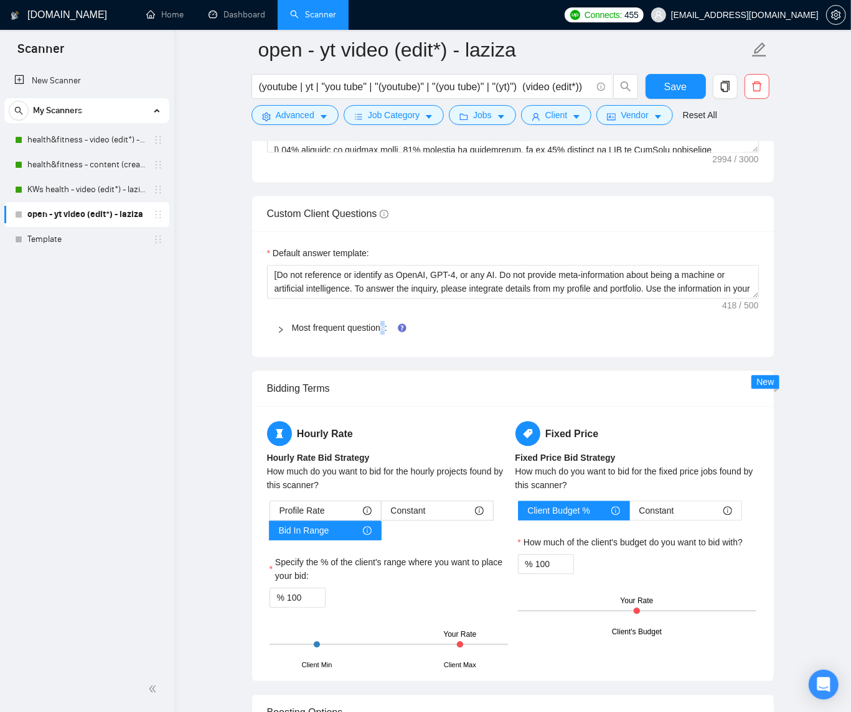
drag, startPoint x: 386, startPoint y: 331, endPoint x: 403, endPoint y: 336, distance: 16.9
click at [387, 332] on link "Most frequent questions:" at bounding box center [339, 328] width 95 height 10
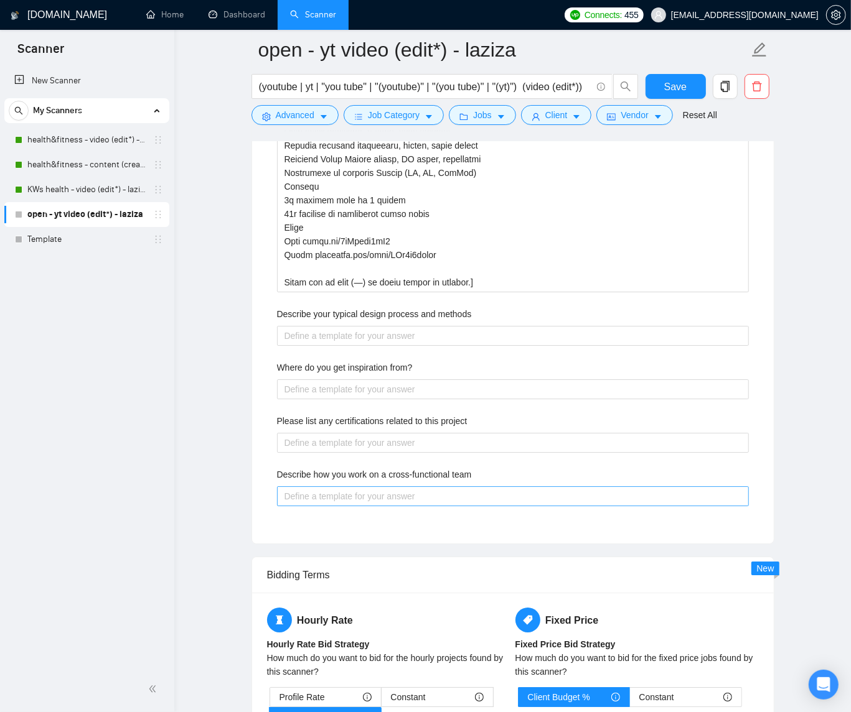
scroll to position [2593, 0]
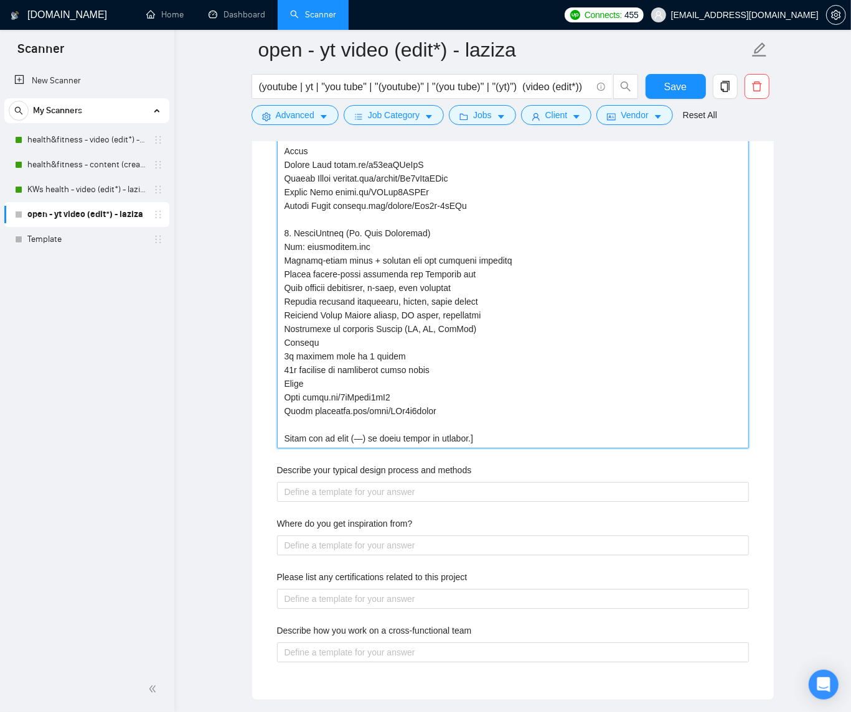
click at [574, 426] on projects "Describe your recent experience with similar projects" at bounding box center [513, 75] width 472 height 745
type projects "[Lor ipsumdolo sitametco ad elits doeius tempo incididunt utl etdo(m) aliquaen …"
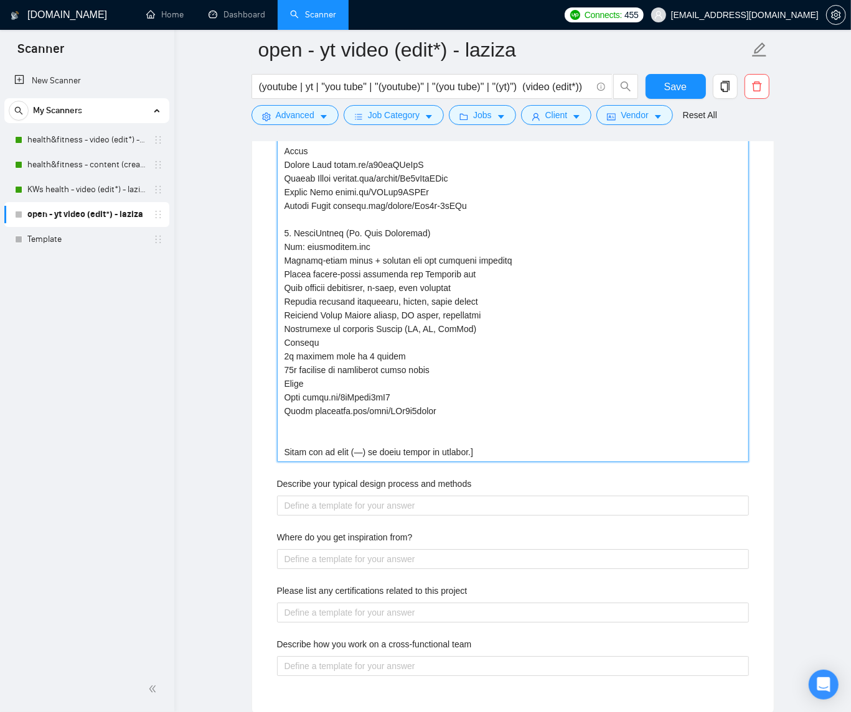
type projects "[Lor ipsumdolo sitametco ad elits doeius tempo incididunt utl etdo(m) aliquaen …"
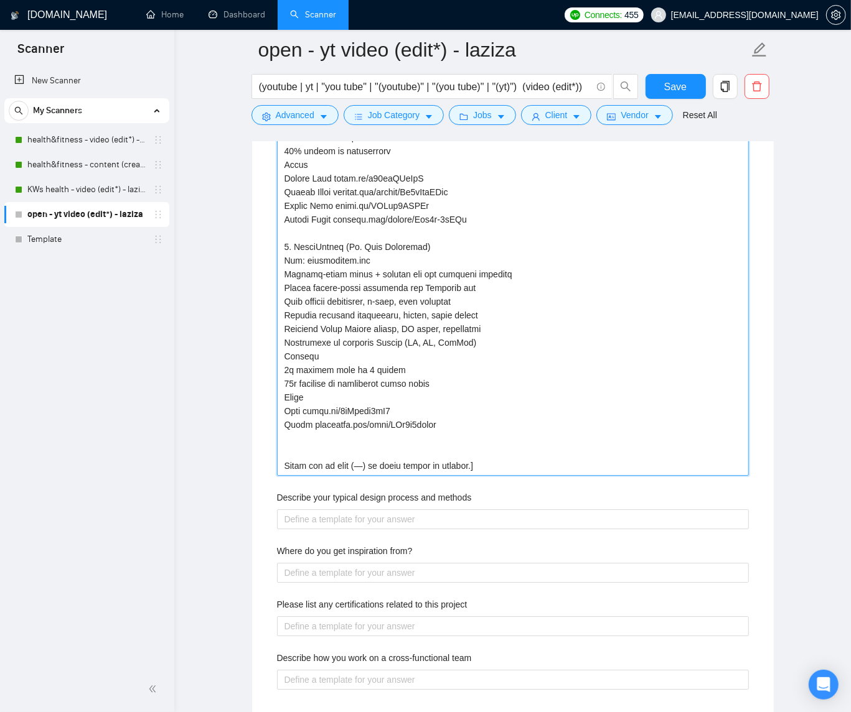
scroll to position [2573, 0]
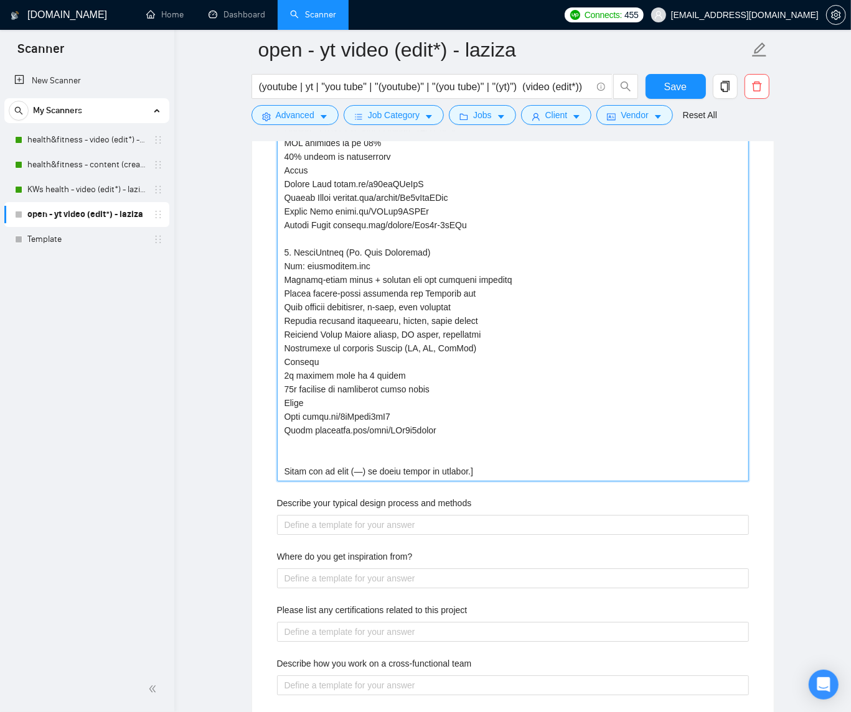
drag, startPoint x: 308, startPoint y: 270, endPoint x: 346, endPoint y: 309, distance: 54.1
click at [308, 270] on projects "Describe your recent experience with similar projects" at bounding box center [513, 102] width 472 height 759
type projects "[Lor ipsumdolo sitametco ad elits doeius tempo incididunt utl etdo(m) aliquaen …"
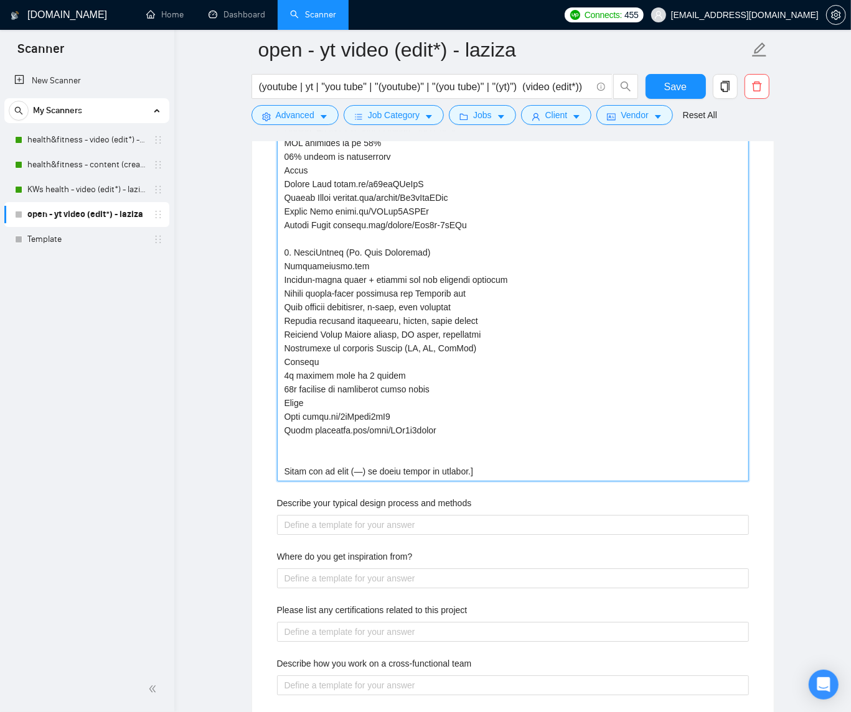
type projects "[Lor ipsumdolo sitametco ad elits doeius tempo incididunt utl etdo(m) aliquaen …"
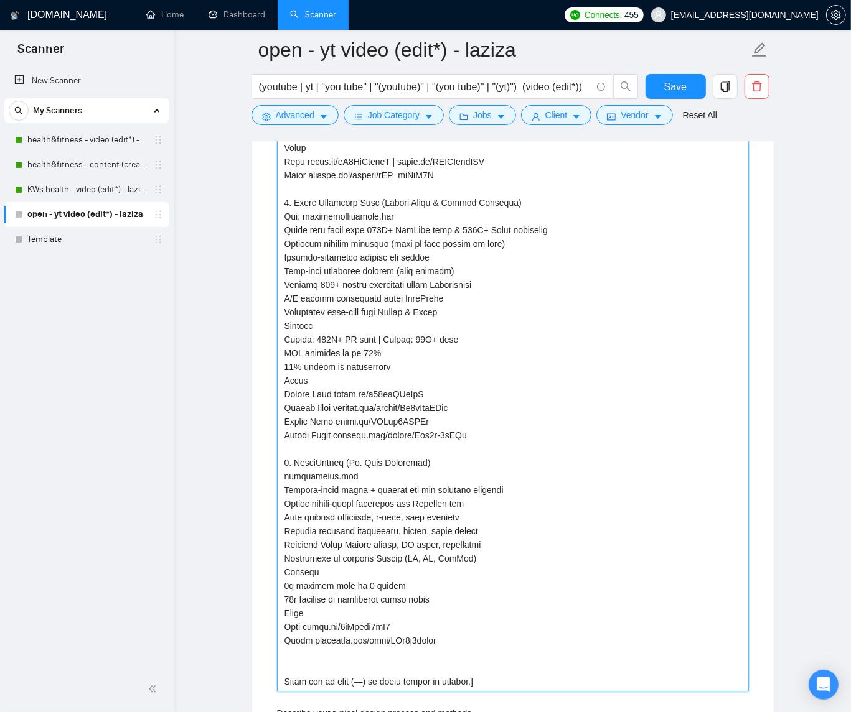
scroll to position [2310, 0]
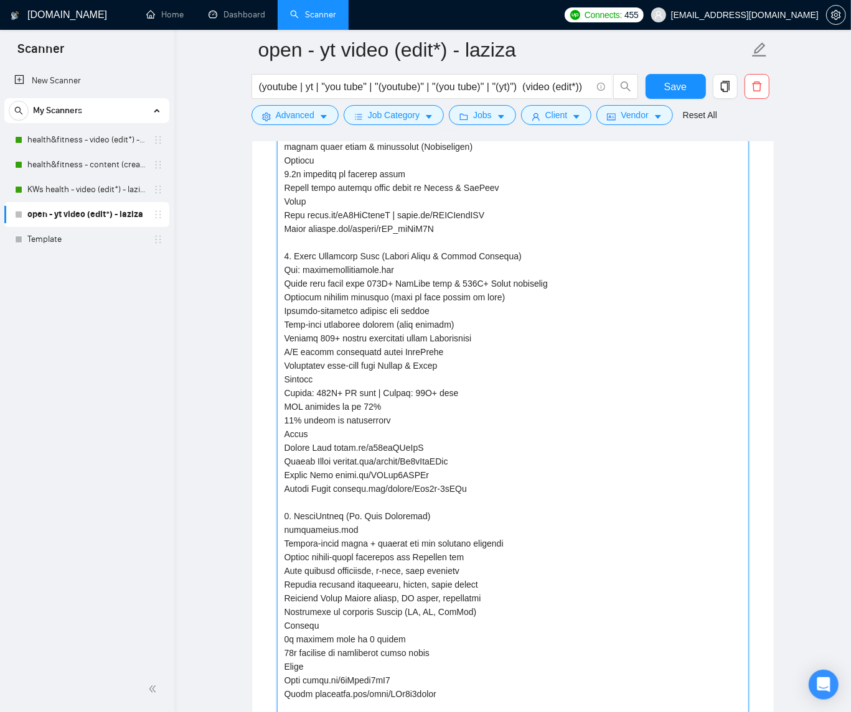
drag, startPoint x: 307, startPoint y: 274, endPoint x: 284, endPoint y: 275, distance: 22.4
click at [284, 274] on projects "Describe your recent experience with similar projects" at bounding box center [513, 365] width 472 height 759
type projects "[Lor ipsumdolo sitametco ad elits doeius tempo incididunt utl etdo(m) aliquaen …"
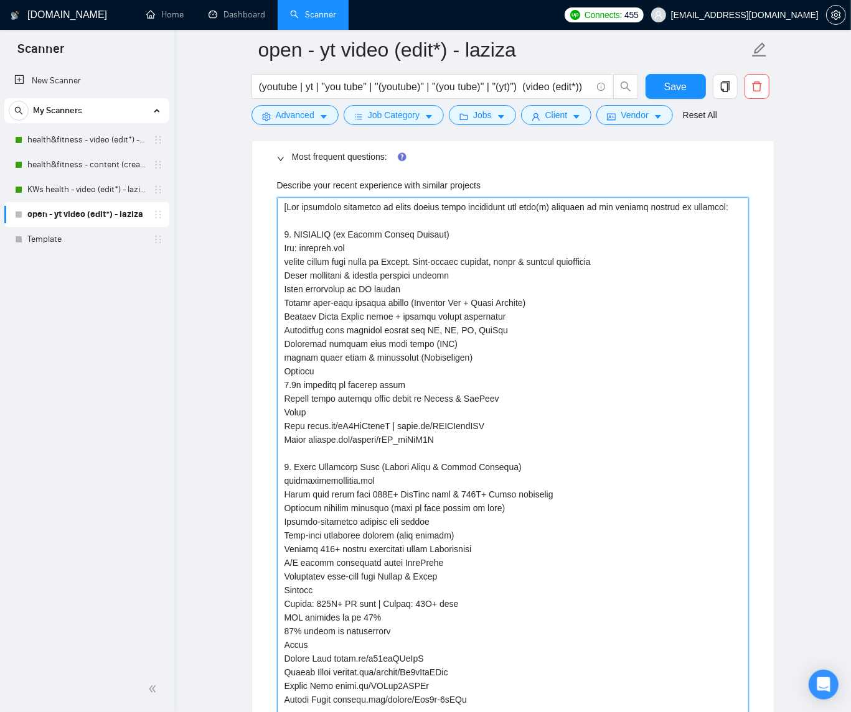
scroll to position [2035, 0]
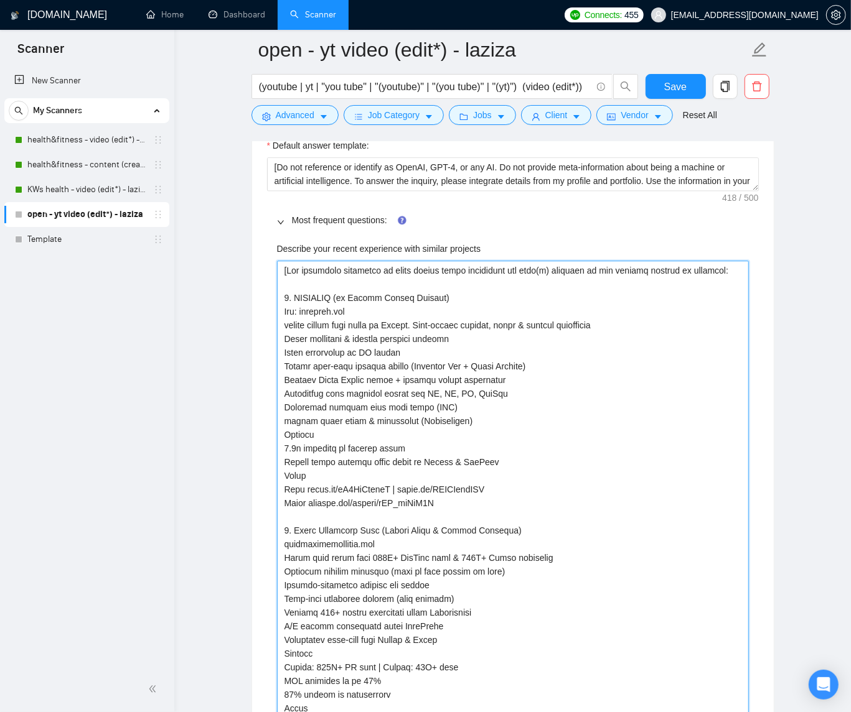
drag, startPoint x: 307, startPoint y: 315, endPoint x: 276, endPoint y: 315, distance: 31.7
click at [277, 315] on projects "Describe your recent experience with similar projects" at bounding box center [513, 640] width 472 height 759
type projects "[Lor ipsumdolo sitametco ad elits doeius tempo incididunt utl etdo(m) aliquaen …"
drag, startPoint x: 307, startPoint y: 483, endPoint x: 279, endPoint y: 482, distance: 27.4
click at [279, 482] on projects "Describe your recent experience with similar projects" at bounding box center [513, 640] width 472 height 759
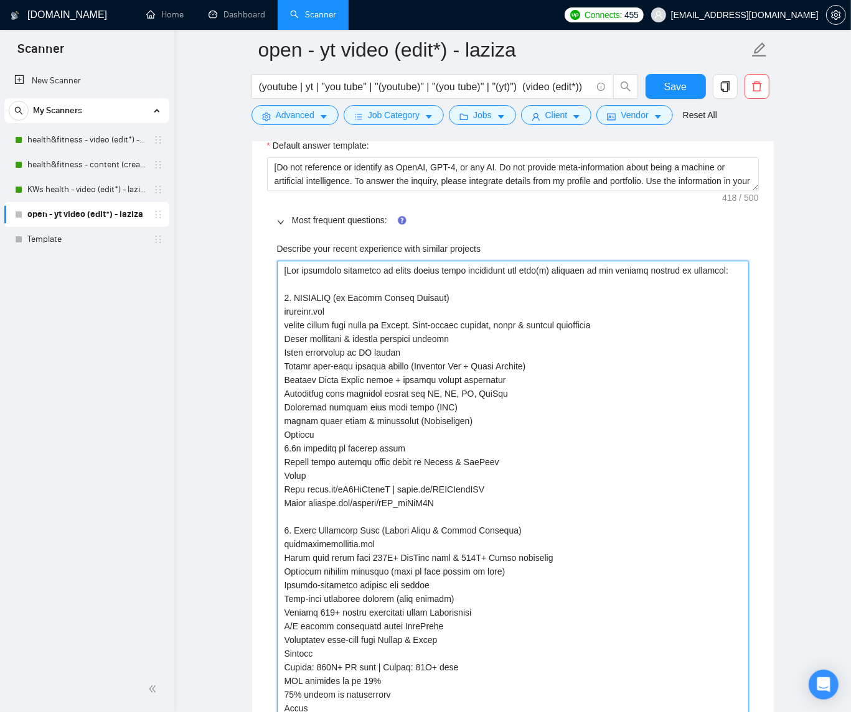
type projects "[Lor ipsumdolo sitametco ad elits doeius tempo incididunt utl etdo(m) aliquaen …"
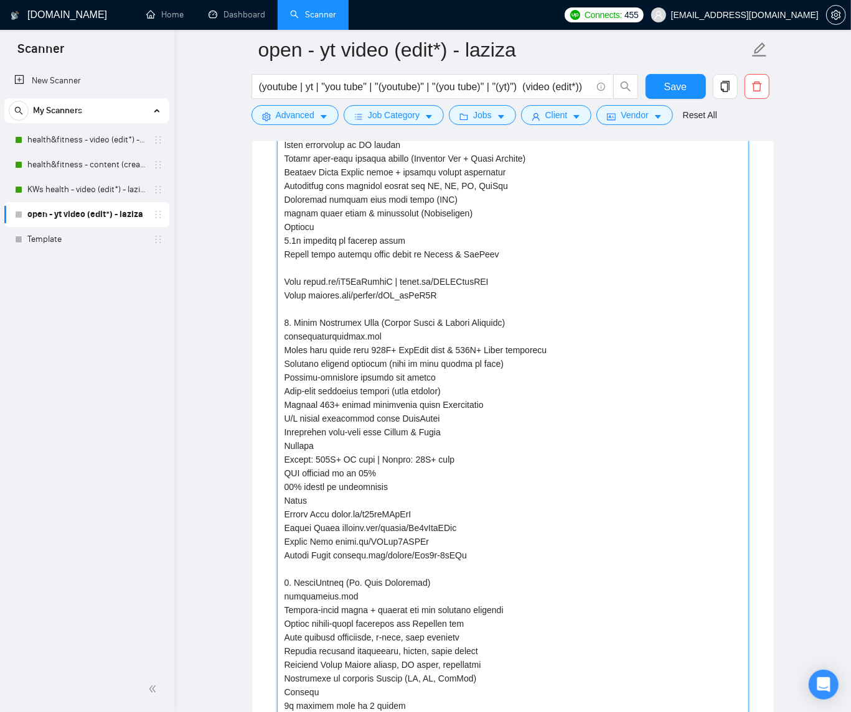
scroll to position [2267, 0]
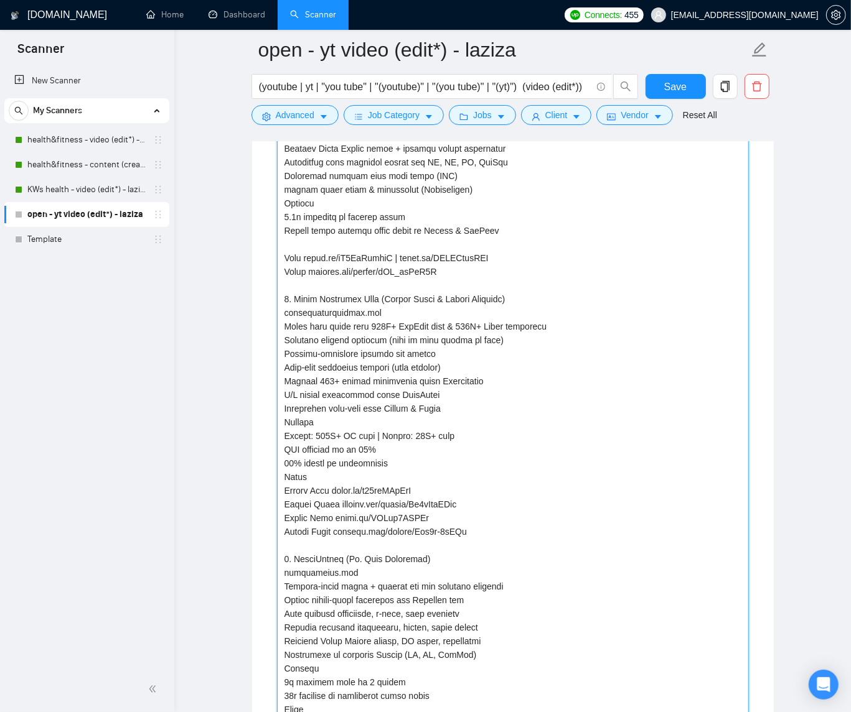
drag, startPoint x: 302, startPoint y: 481, endPoint x: 286, endPoint y: 482, distance: 16.2
click at [286, 482] on projects "Describe your recent experience with similar projects" at bounding box center [513, 408] width 472 height 759
type projects "[Lor ipsumdolo sitametco ad elits doeius tempo incididunt utl etdo(m) aliquaen …"
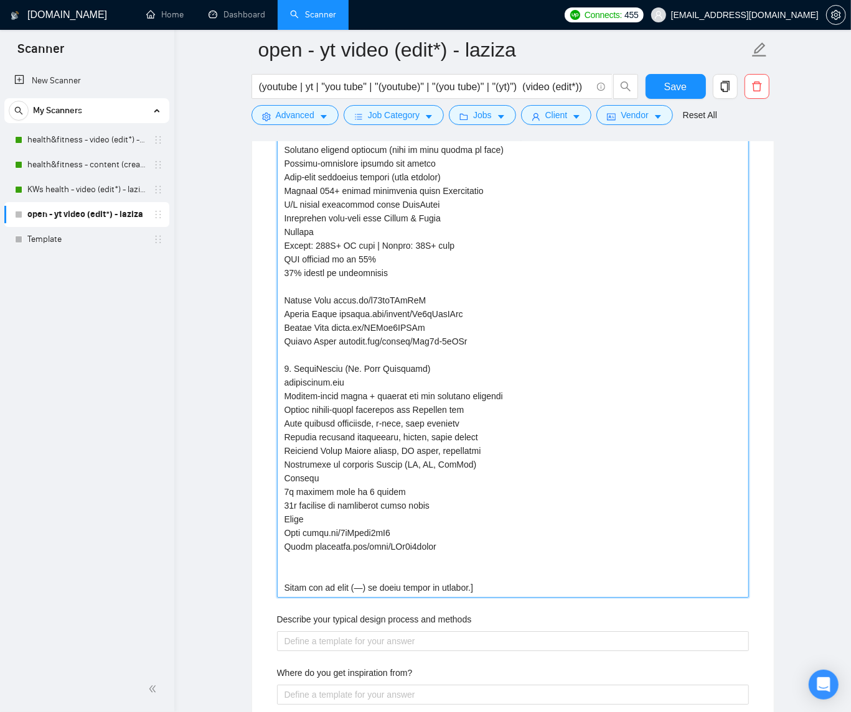
scroll to position [2529, 0]
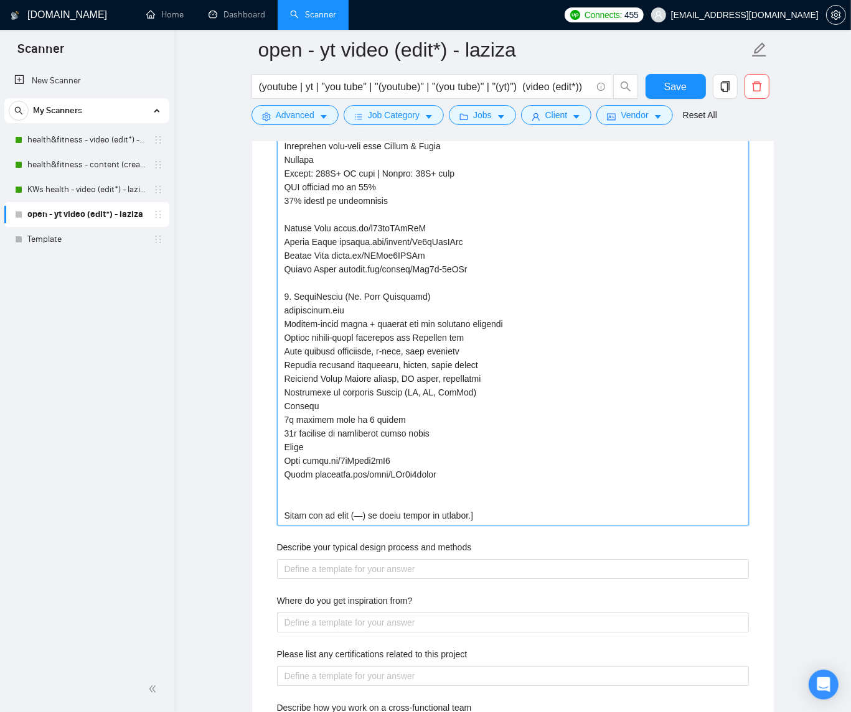
drag, startPoint x: 306, startPoint y: 454, endPoint x: 281, endPoint y: 454, distance: 24.9
click at [281, 454] on projects "Describe your recent experience with similar projects" at bounding box center [513, 146] width 472 height 759
type projects "[Lor ipsumdolo sitametco ad elits doeius tempo incididunt utl etdo(m) aliquaen …"
click at [526, 507] on projects "Describe your recent experience with similar projects" at bounding box center [513, 146] width 472 height 759
type projects "[Lor ipsumdolo sitametco ad elits doeius tempo incididunt utl etdo(m) aliquaen …"
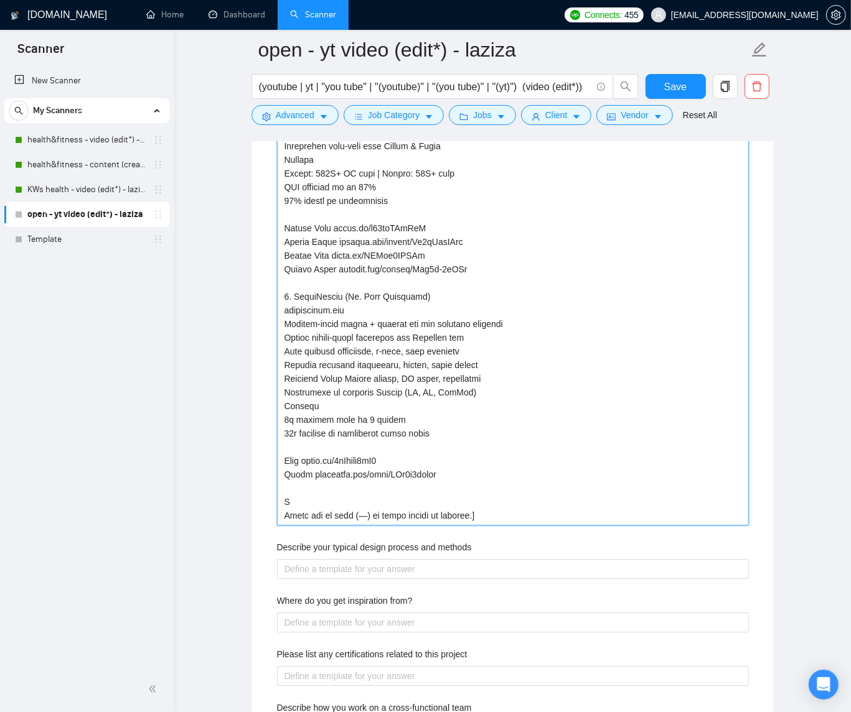
type projects "[Lor ipsumdolo sitametco ad elits doeius tempo incididunt utl etdo(m) aliquaen …"
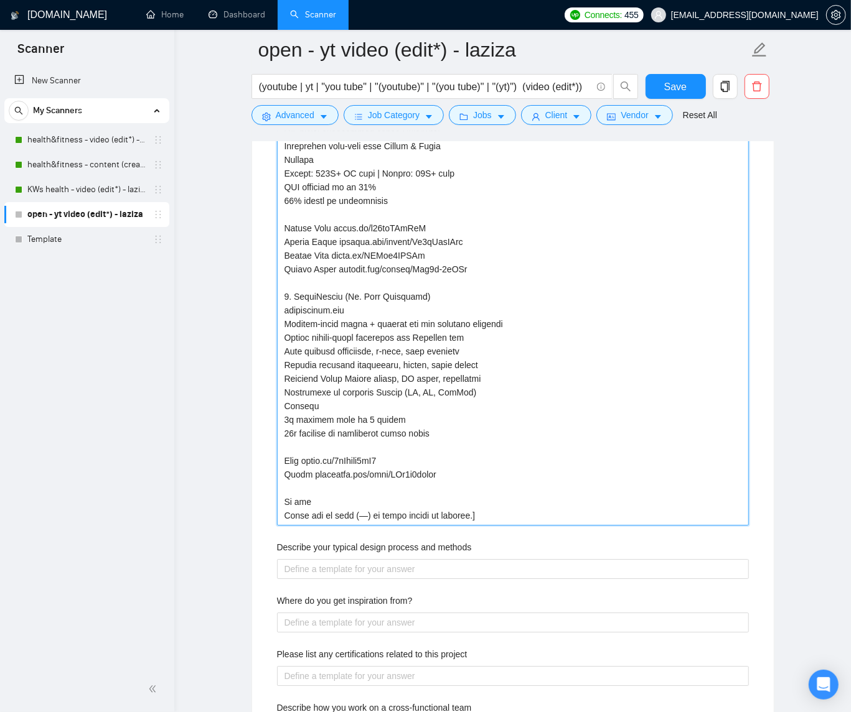
type projects "[Lor ipsumdolo sitametco ad elits doeius tempo incididunt utl etdo(m) aliquaen …"
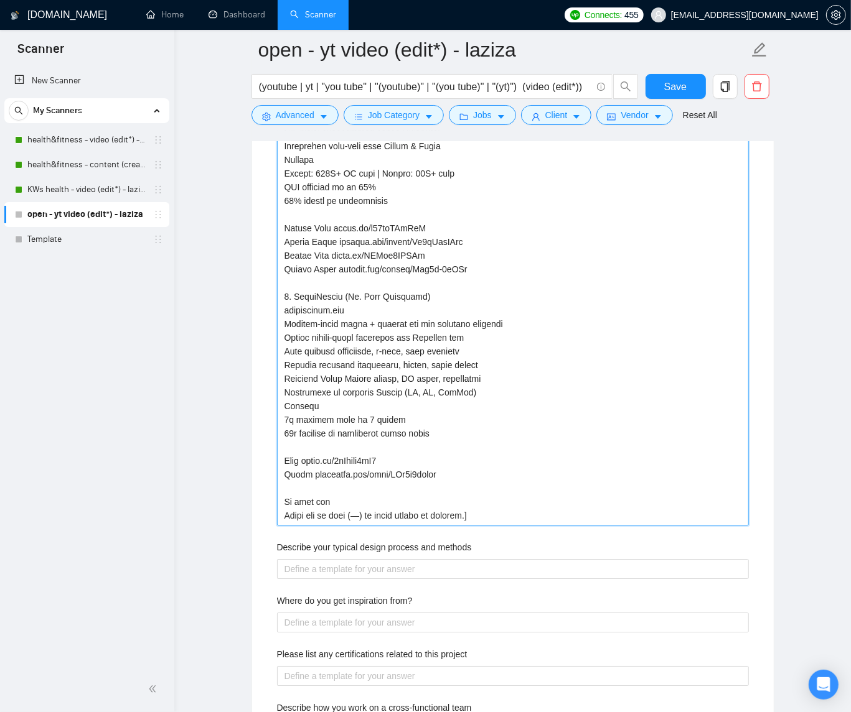
type projects "[Lor ipsumdolo sitametco ad elits doeius tempo incididunt utl etdo(m) aliquaen …"
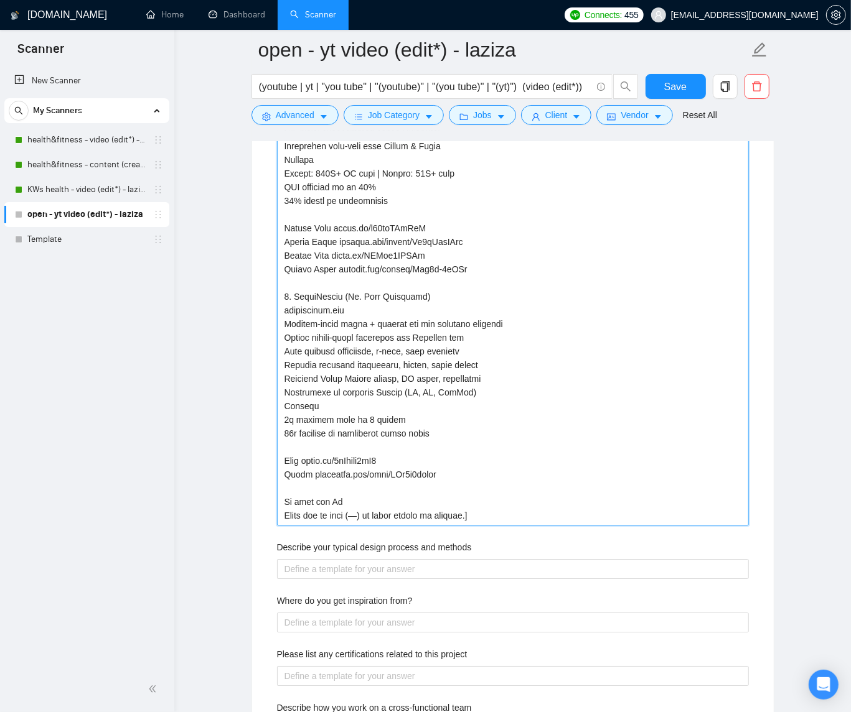
type projects "[Lor ipsumdolo sitametco ad elits doeius tempo incididunt utl etdo(m) aliquaen …"
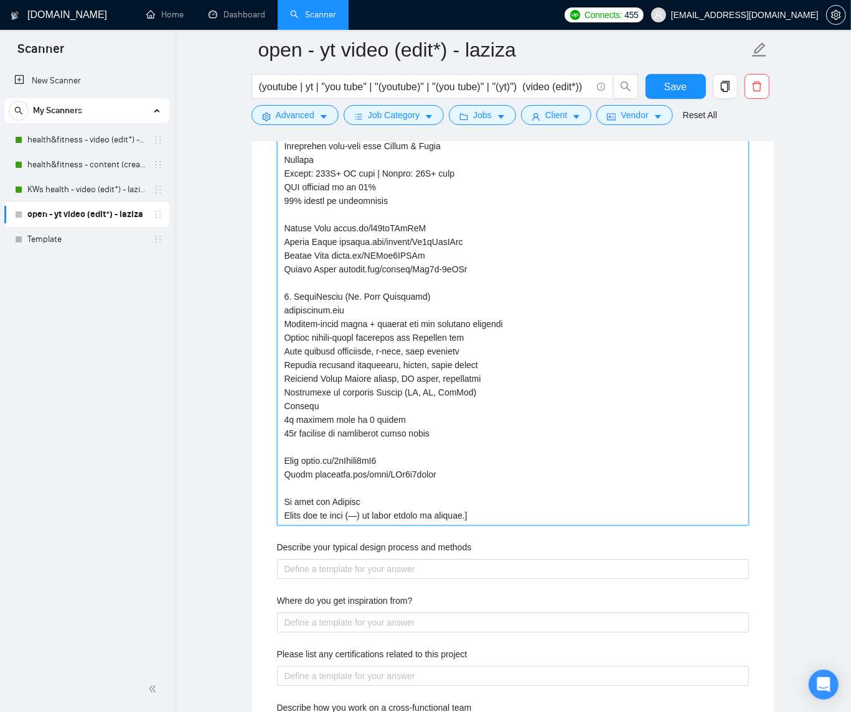
type projects "[Lor ipsumdolo sitametco ad elits doeius tempo incididunt utl etdo(m) aliquaen …"
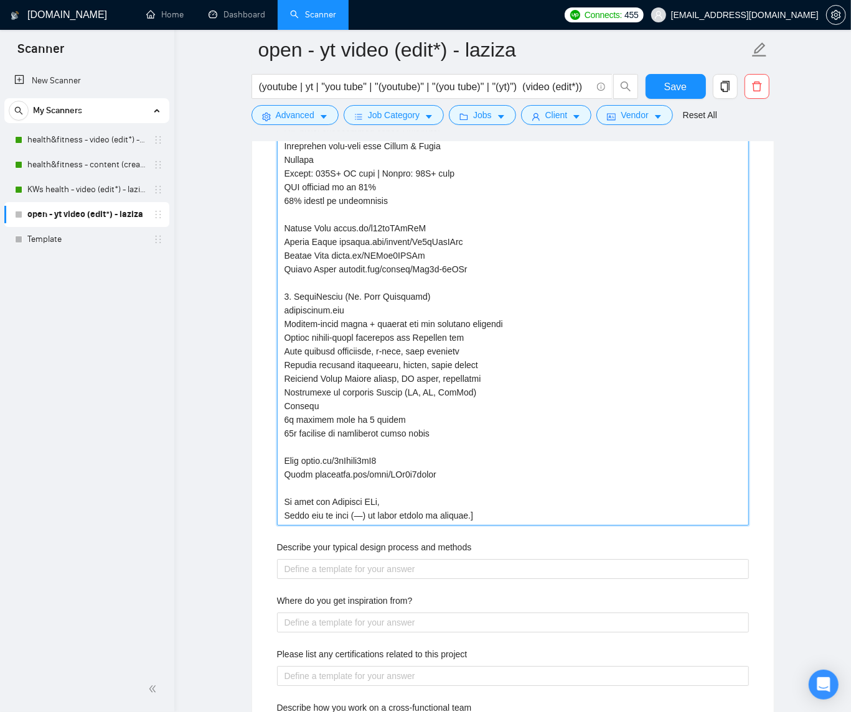
type projects "[Lor ipsumdolo sitametco ad elits doeius tempo incididunt utl etdo(m) aliquaen …"
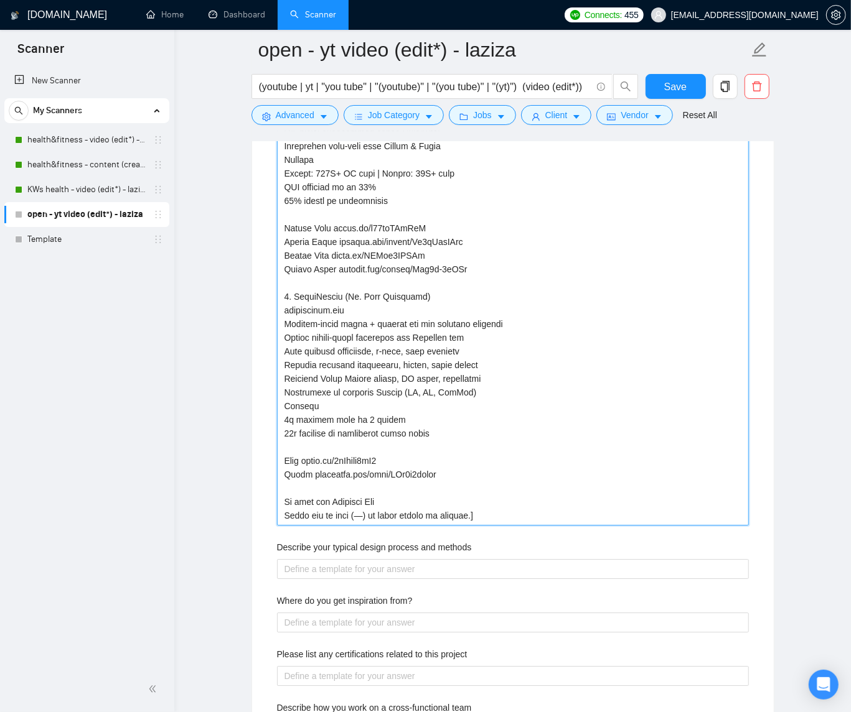
type projects "[Lor ipsumdolo sitametco ad elits doeius tempo incididunt utl etdo(m) aliquaen …"
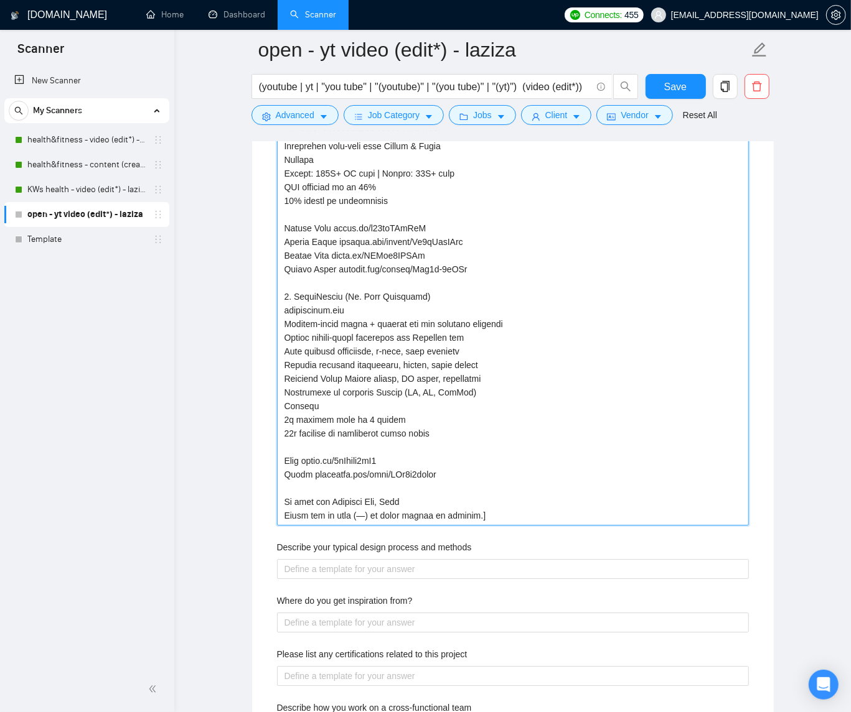
type projects "[Lor ipsumdolo sitametco ad elits doeius tempo incididunt utl etdo(m) aliquaen …"
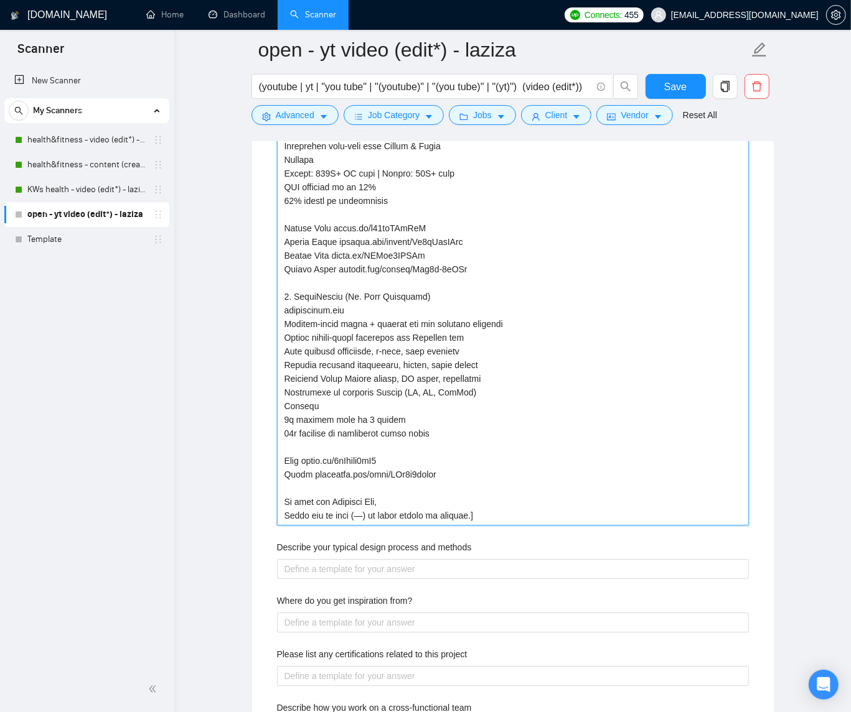
type projects "[Lor ipsumdolo sitametco ad elits doeius tempo incididunt utl etdo(m) aliquaen …"
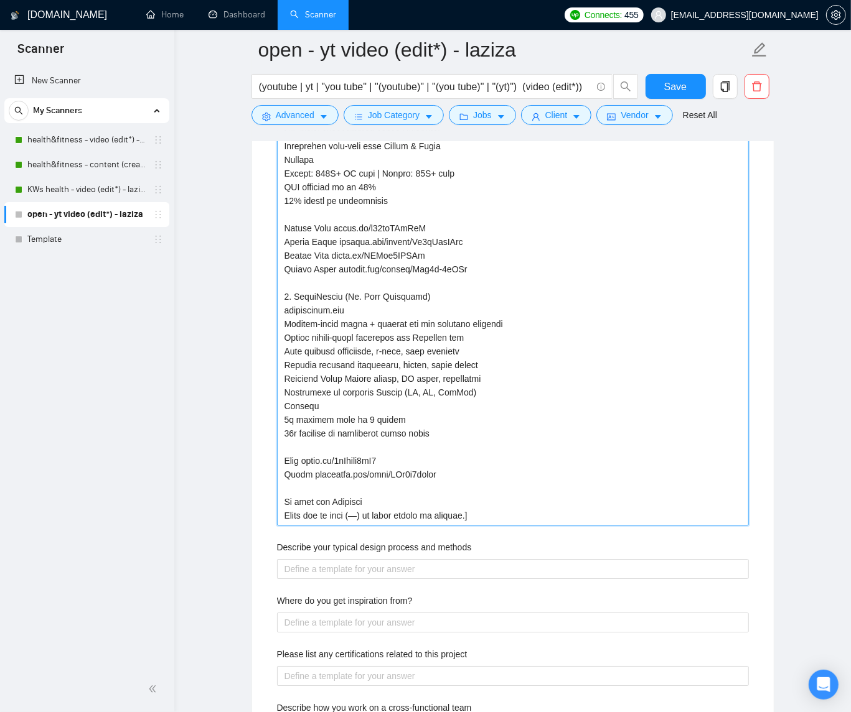
type projects "[Lor ipsumdolo sitametco ad elits doeius tempo incididunt utl etdo(m) aliquaen …"
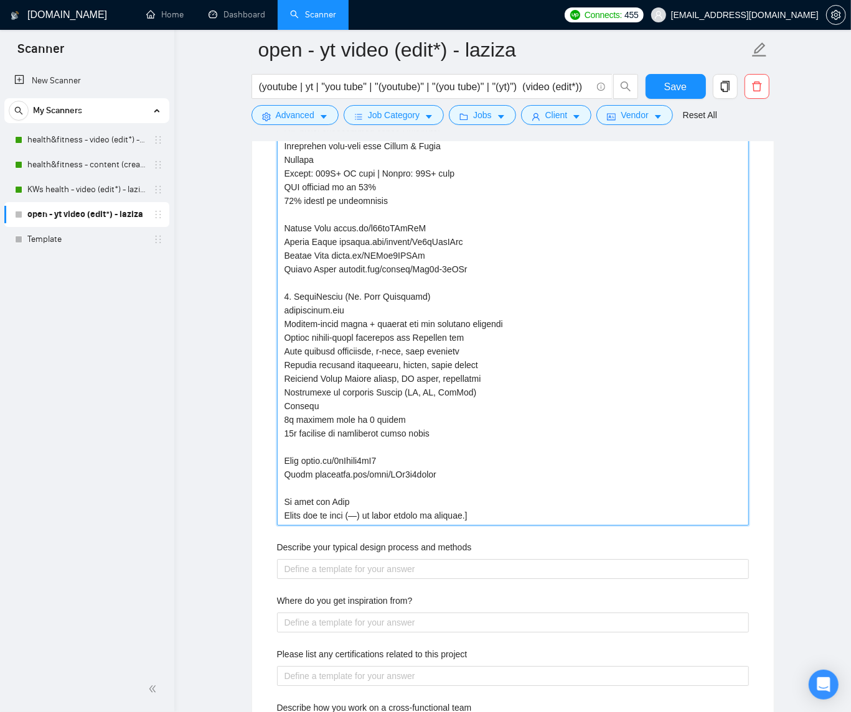
type projects "[Lor ipsumdolo sitametco ad elits doeius tempo incididunt utl etdo(m) aliquaen …"
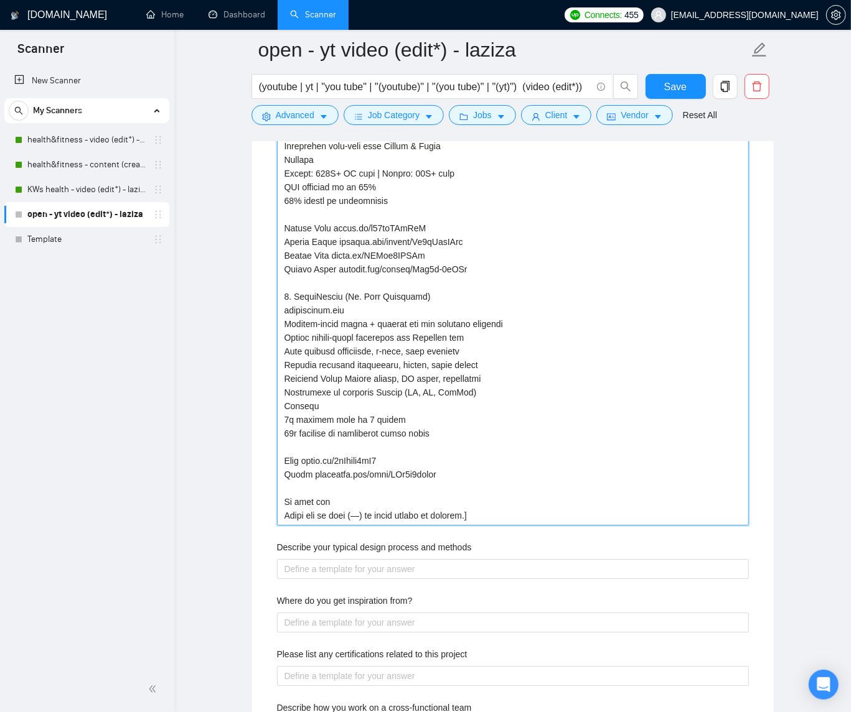
type projects "[Lor ipsumdolo sitametco ad elits doeius tempo incididunt utl etdo(m) aliquaen …"
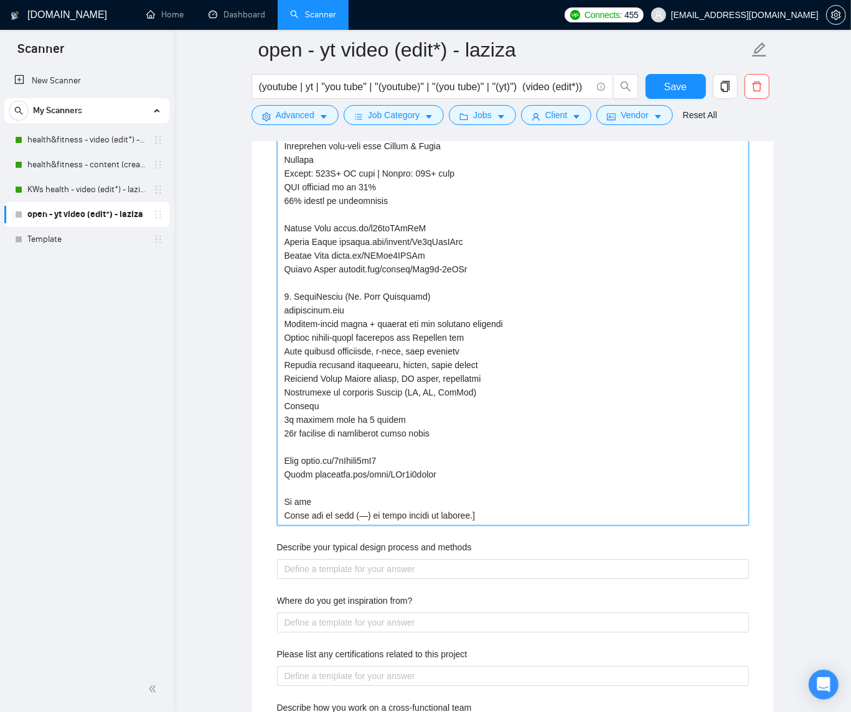
type projects "[Lor ipsumdolo sitametco ad elits doeius tempo incididunt utl etdo(m) aliquaen …"
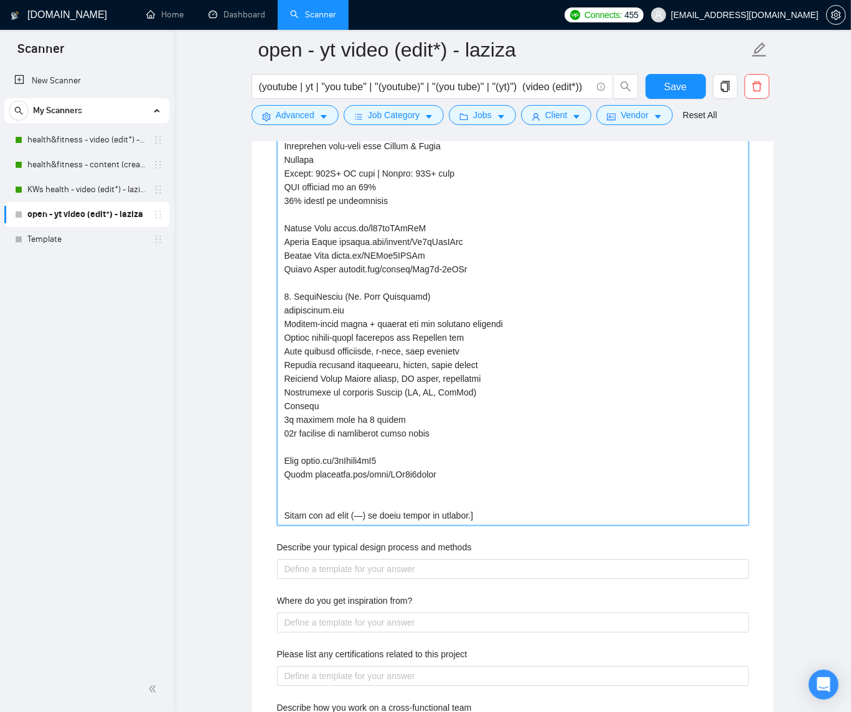
type projects "[Lor ipsumdolo sitametco ad elits doeius tempo incididunt utl etdo(m) aliquaen …"
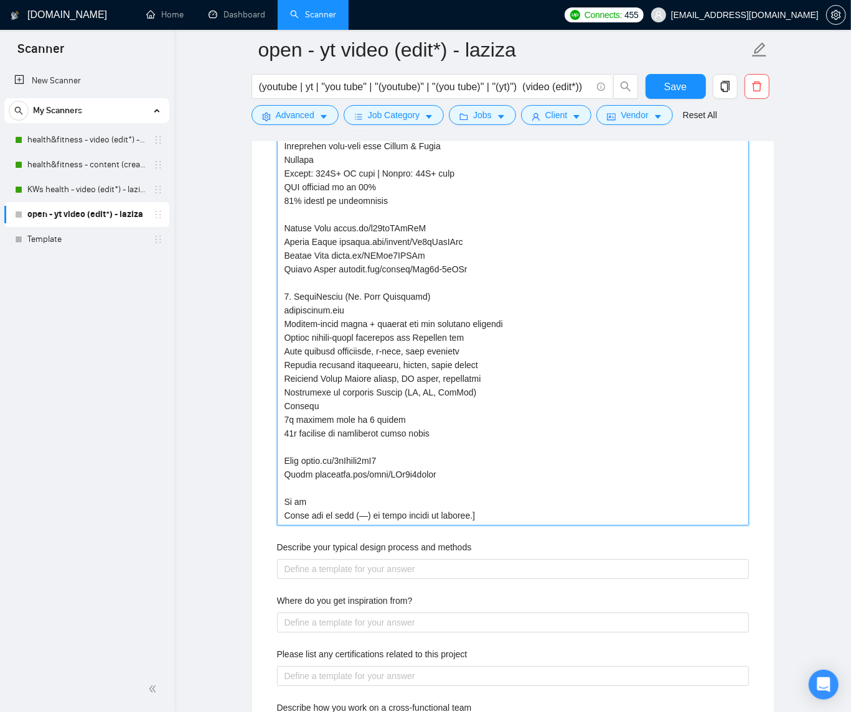
type projects "[Lor ipsumdolo sitametco ad elits doeius tempo incididunt utl etdo(m) aliquaen …"
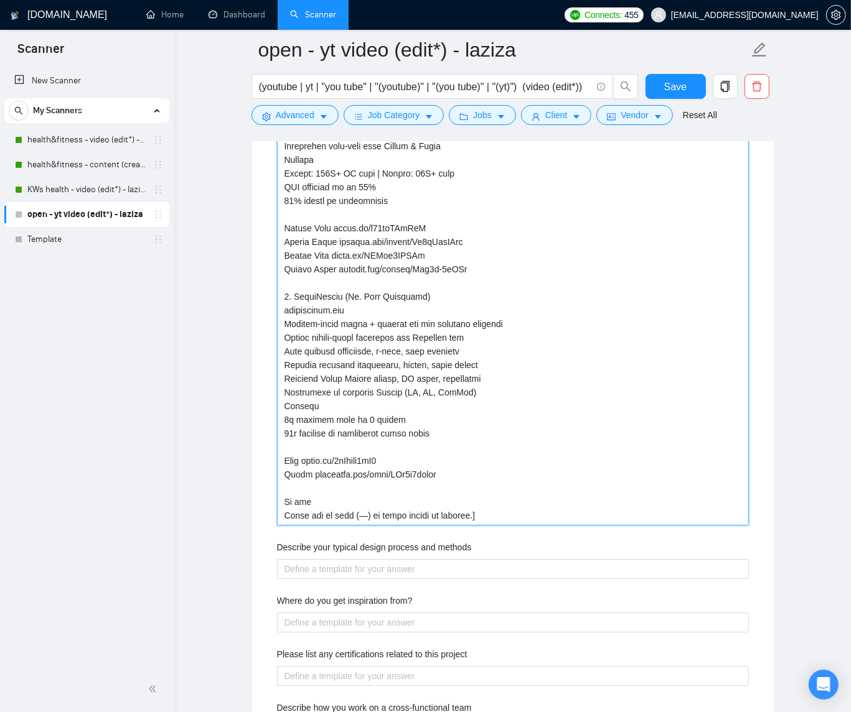
type projects "[Lor ipsumdolo sitametco ad elits doeius tempo incididunt utl etdo(m) aliquaen …"
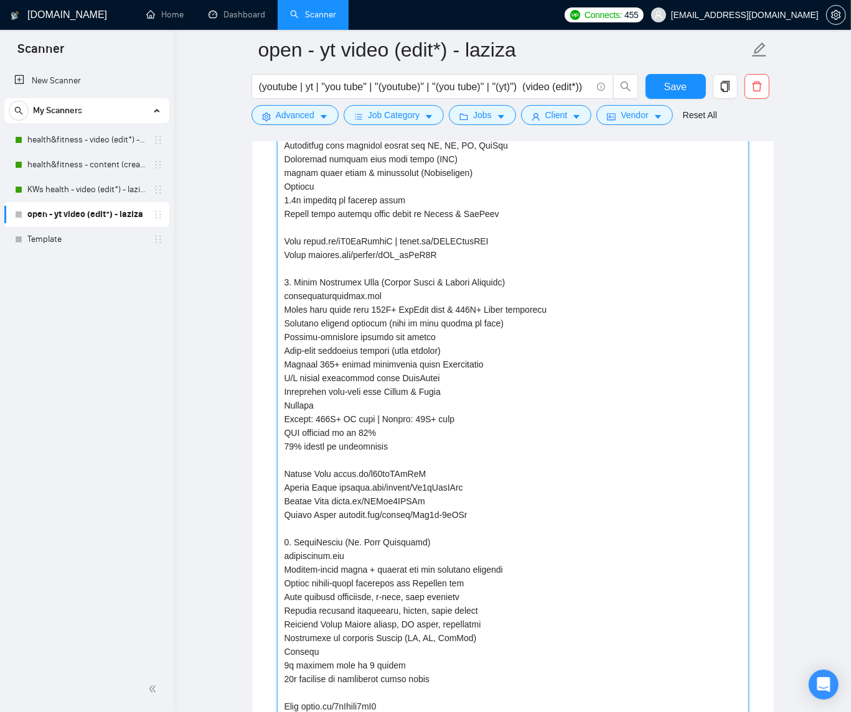
scroll to position [2282, 0]
drag, startPoint x: 514, startPoint y: 287, endPoint x: 383, endPoint y: 291, distance: 130.7
click at [383, 291] on projects "Describe your recent experience with similar projects" at bounding box center [513, 393] width 472 height 759
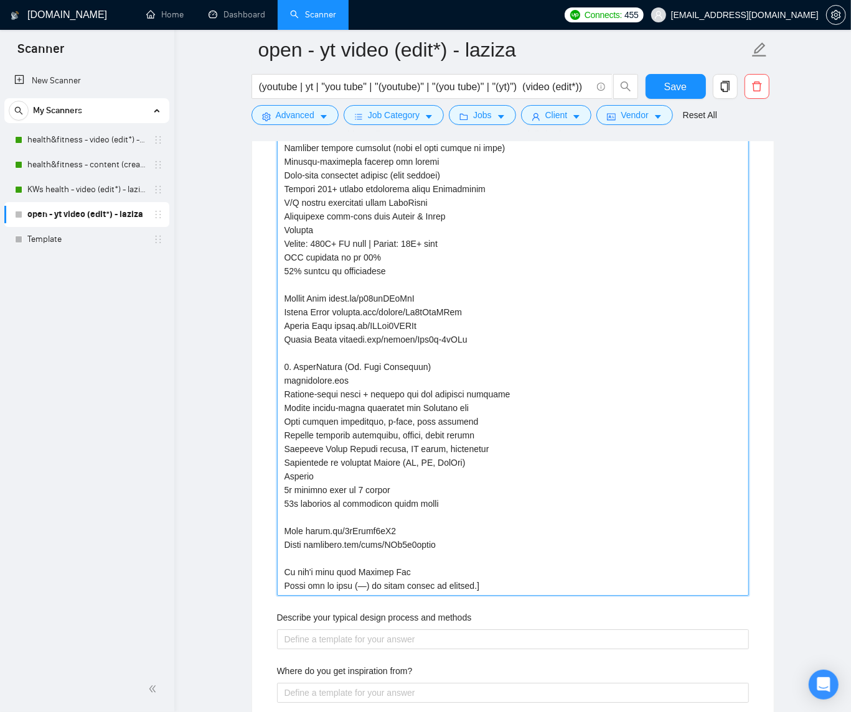
scroll to position [2461, 0]
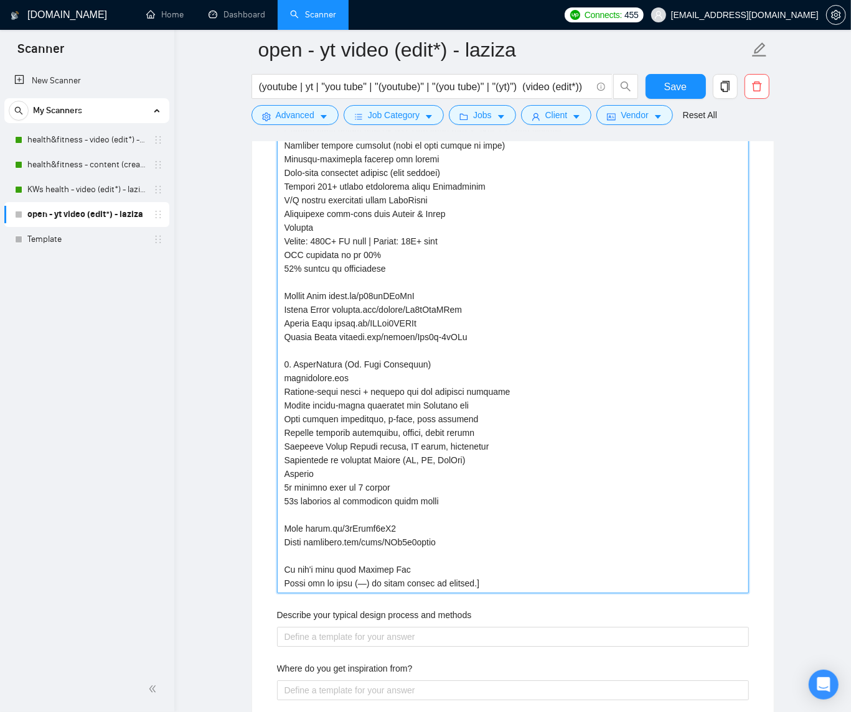
click at [422, 576] on projects "Describe your recent experience with similar projects" at bounding box center [513, 214] width 472 height 759
drag, startPoint x: 433, startPoint y: 576, endPoint x: 451, endPoint y: 598, distance: 28.8
click at [435, 577] on projects "Describe your recent experience with similar projects" at bounding box center [513, 214] width 472 height 759
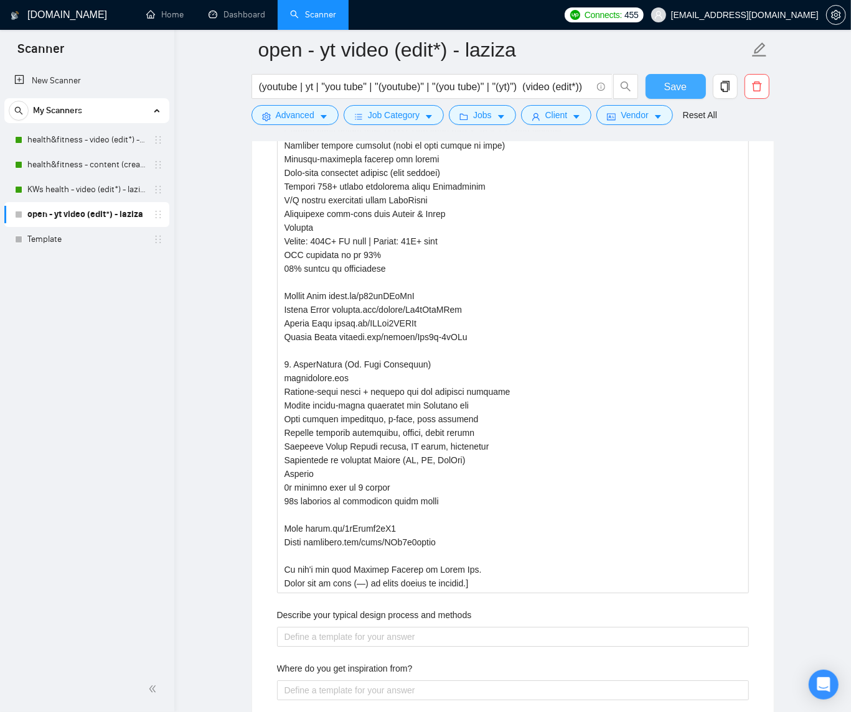
click at [679, 93] on span "Save" at bounding box center [675, 87] width 22 height 16
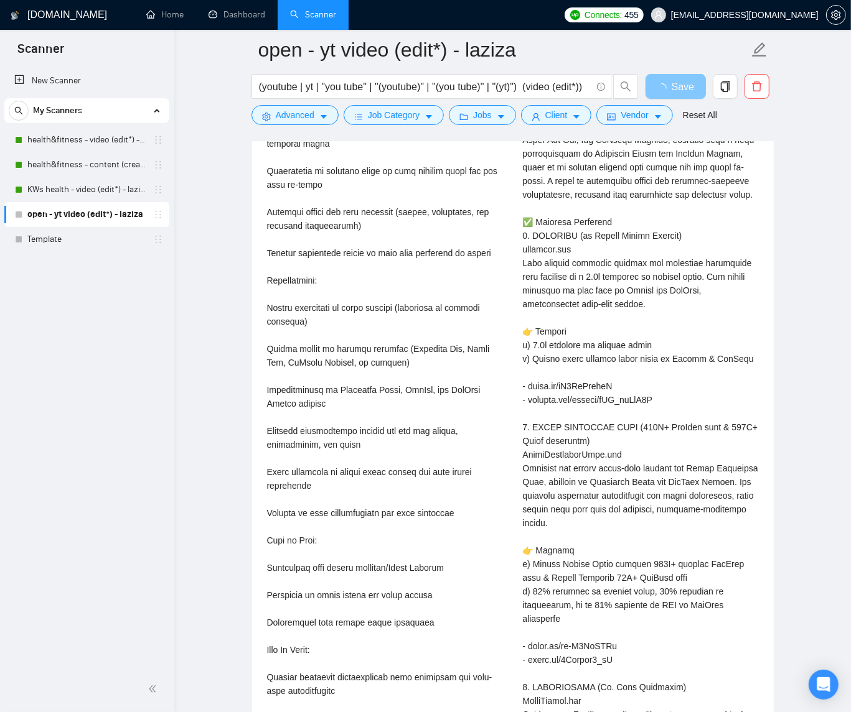
scroll to position [2501, 0]
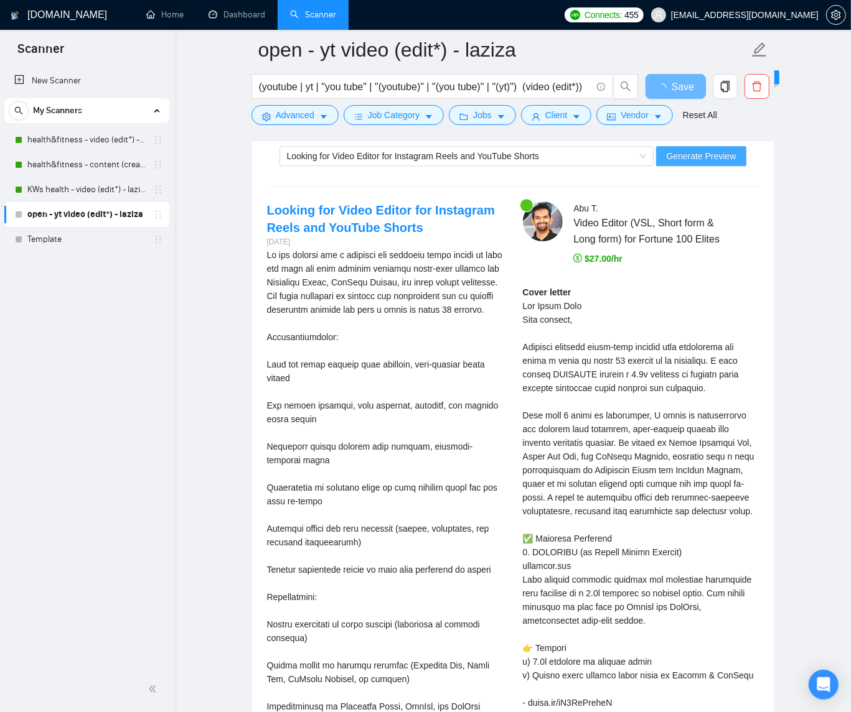
click at [711, 159] on span "Generate Preview" at bounding box center [701, 156] width 70 height 14
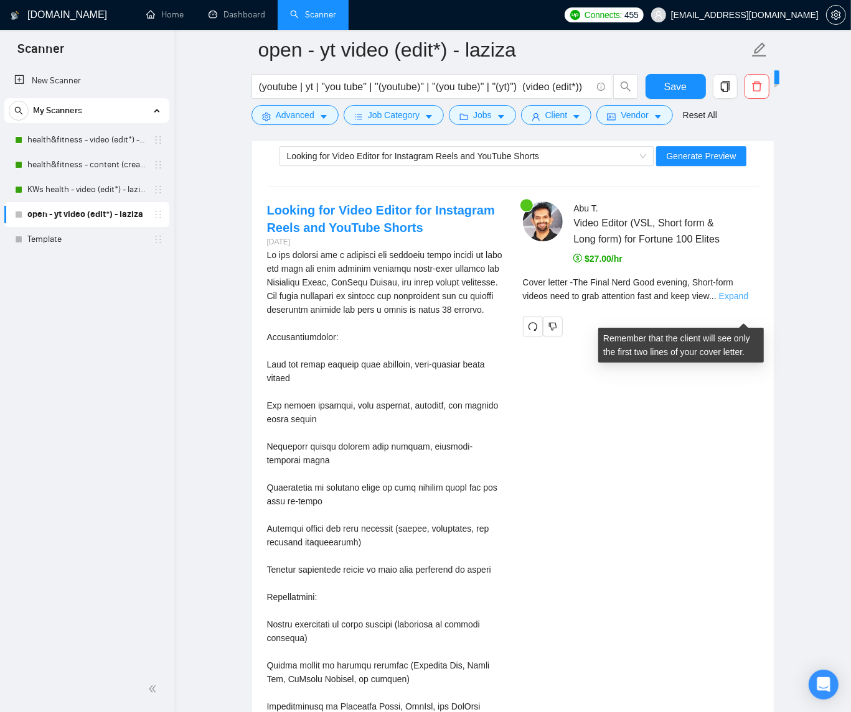
click at [743, 301] on link "Expand" at bounding box center [733, 296] width 29 height 10
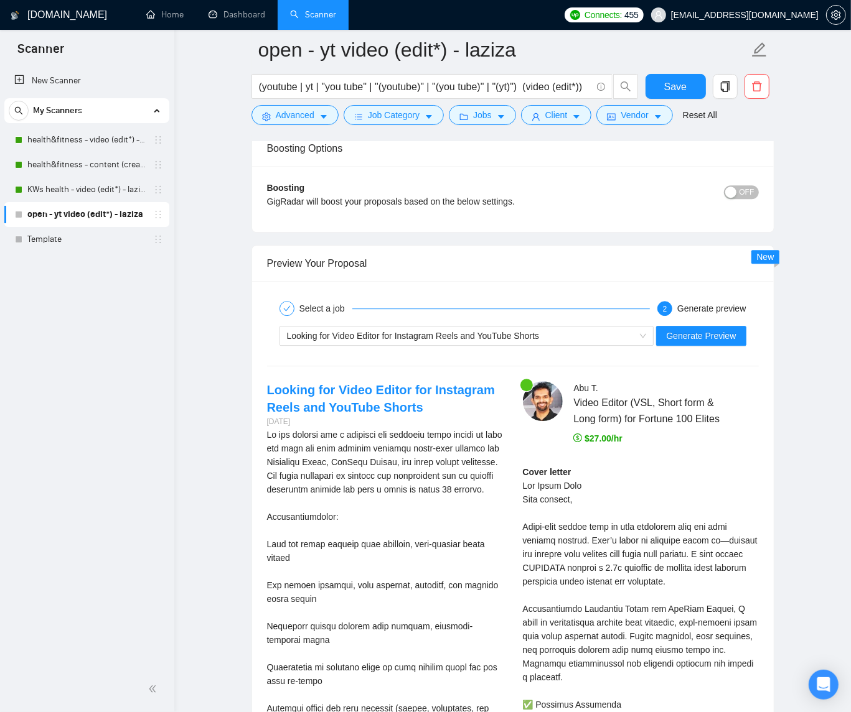
scroll to position [2301, 0]
